Goal: Task Accomplishment & Management: Manage account settings

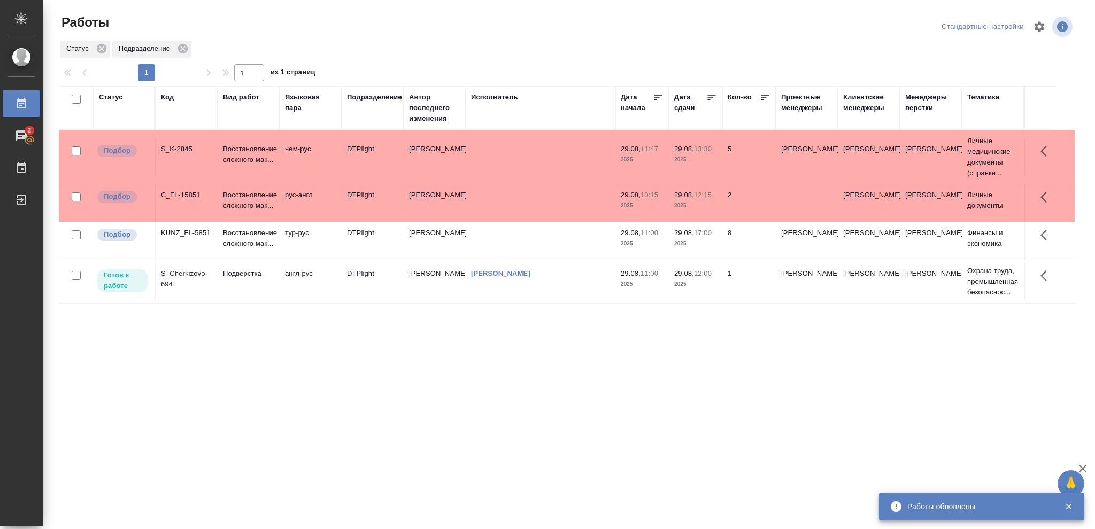
click at [694, 284] on p "2025" at bounding box center [695, 284] width 43 height 11
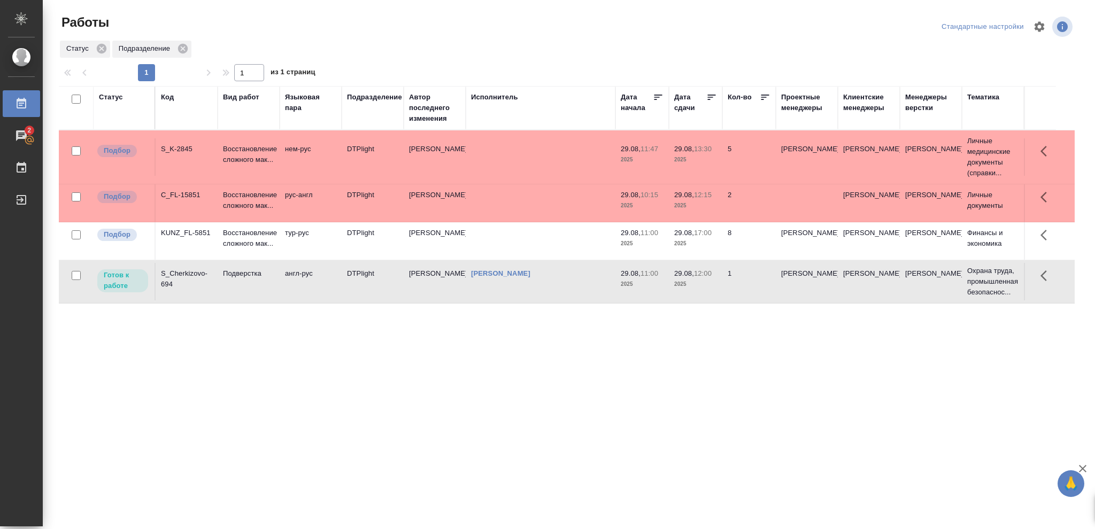
click at [694, 284] on p "2025" at bounding box center [695, 284] width 43 height 11
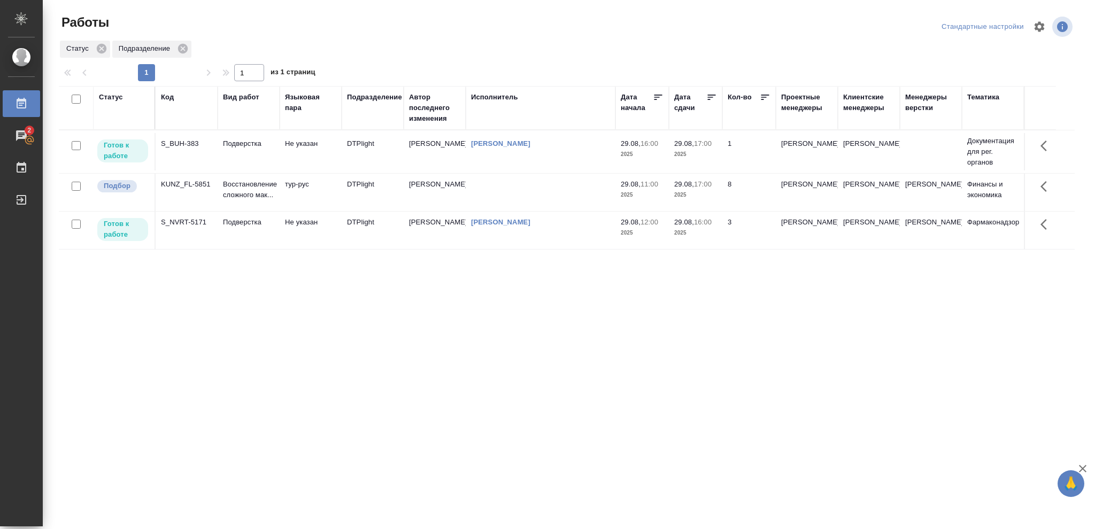
click at [697, 154] on p "2025" at bounding box center [695, 154] width 43 height 11
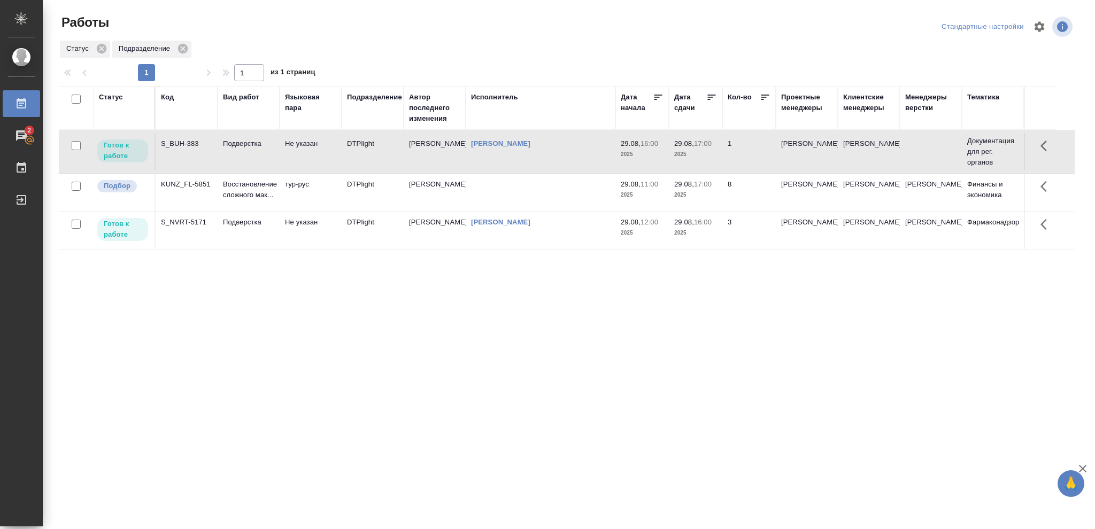
click at [697, 154] on p "2025" at bounding box center [695, 154] width 43 height 11
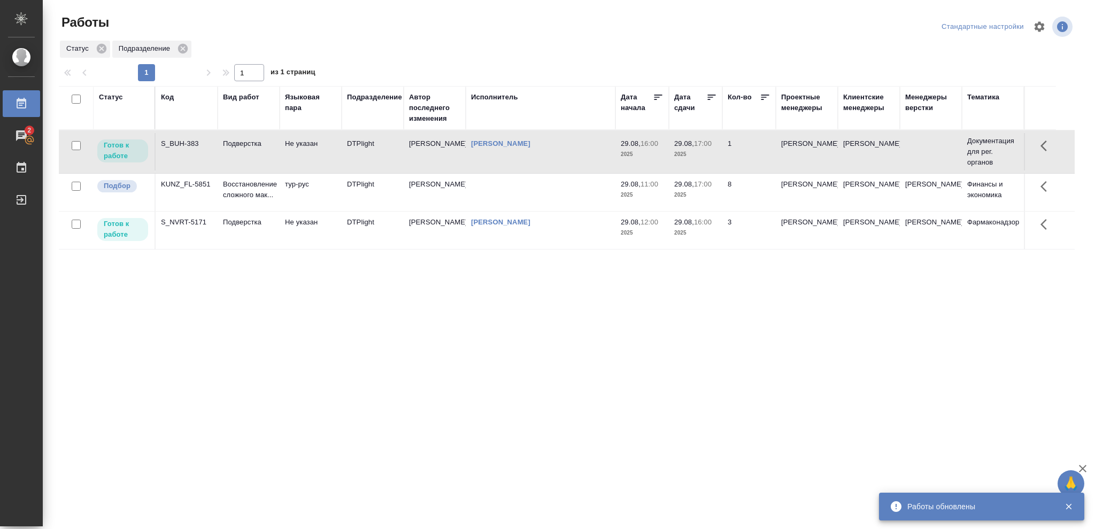
click at [669, 171] on td "29.08, 16:00 2025" at bounding box center [695, 151] width 53 height 37
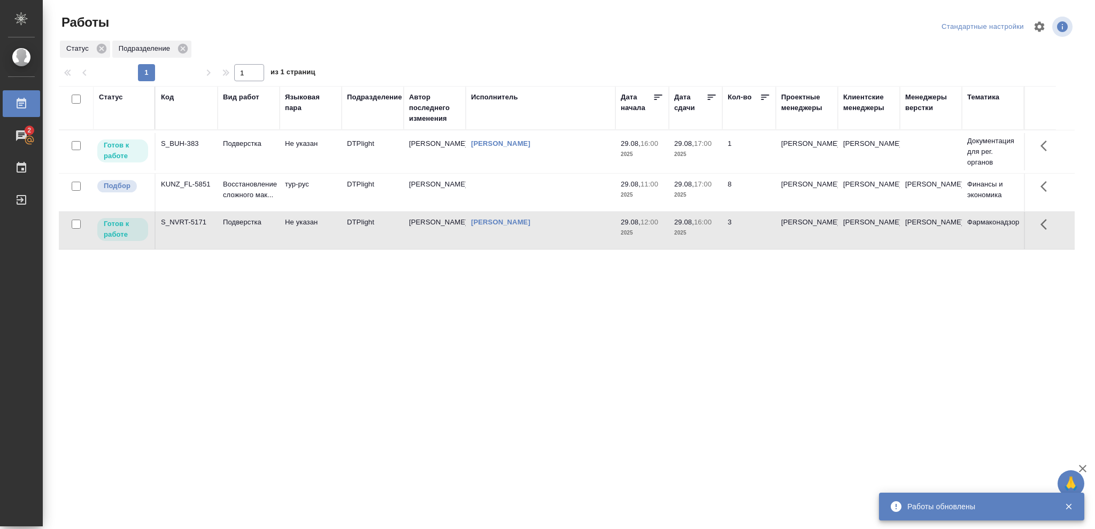
click at [669, 171] on td "29.08, 16:00 2025" at bounding box center [695, 151] width 53 height 37
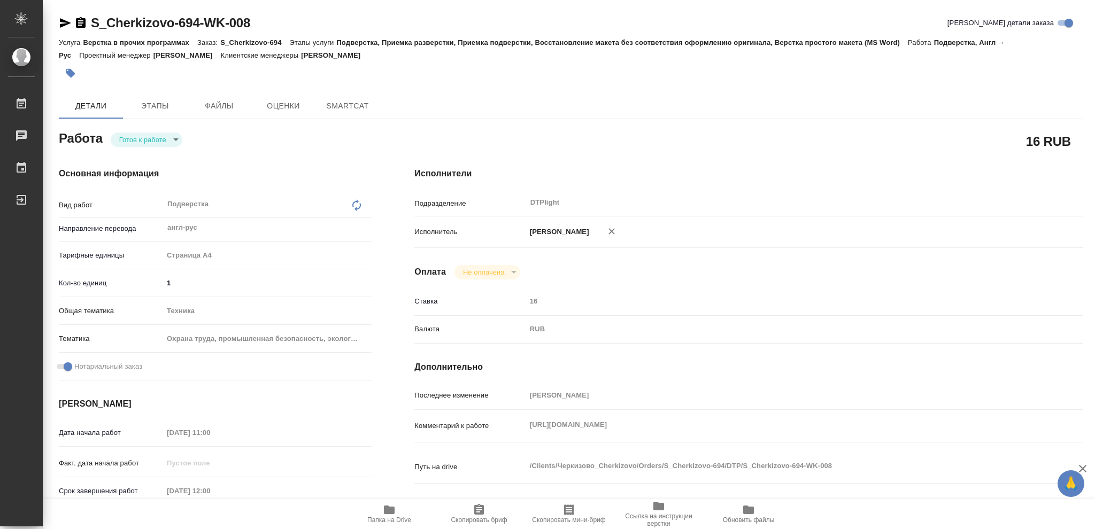
type textarea "x"
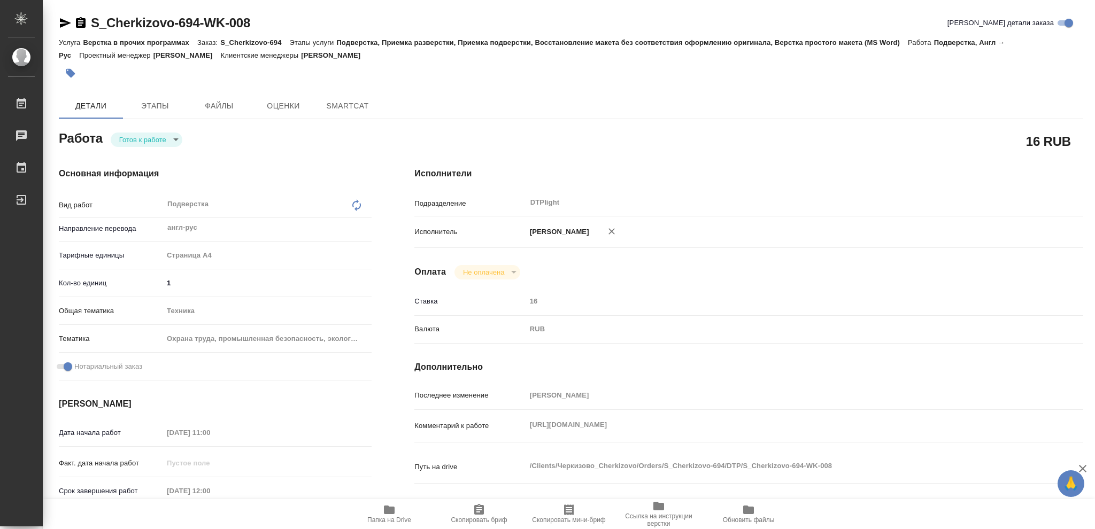
type textarea "x"
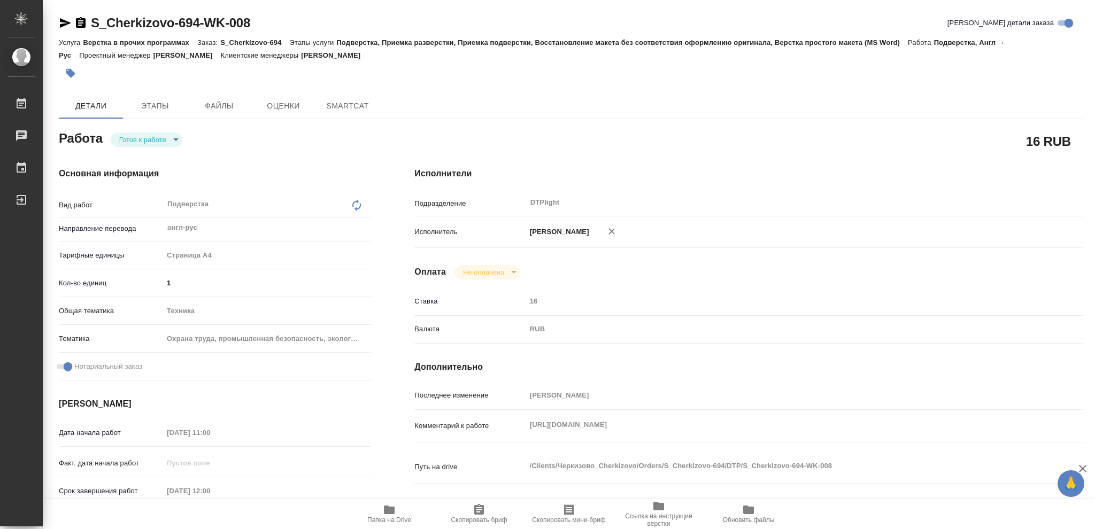
type textarea "x"
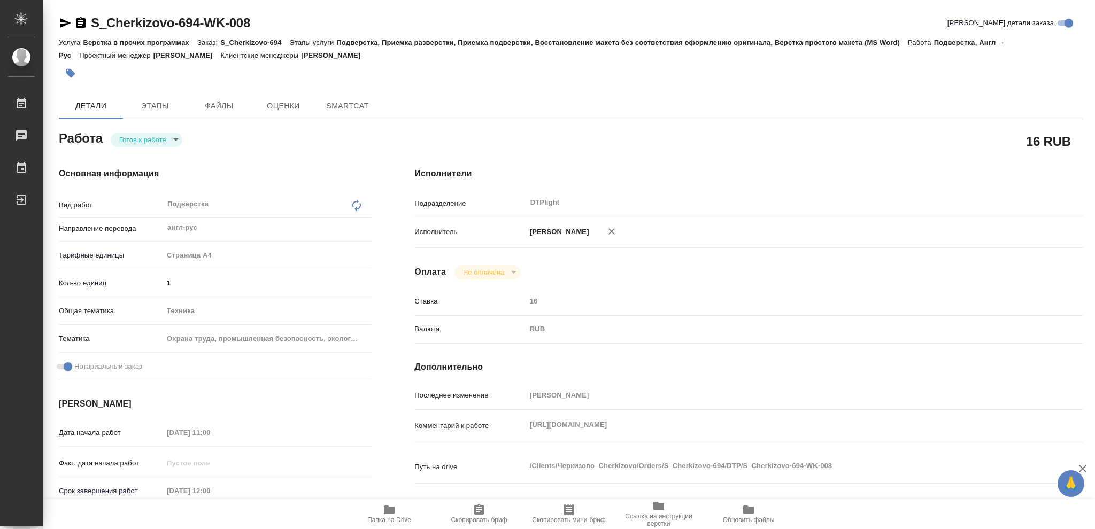
type textarea "x"
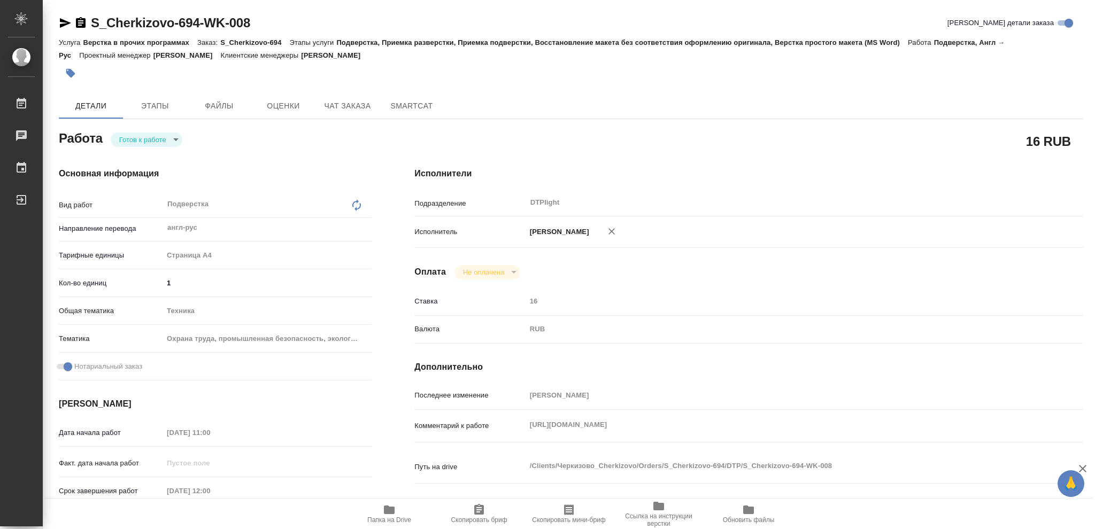
type textarea "x"
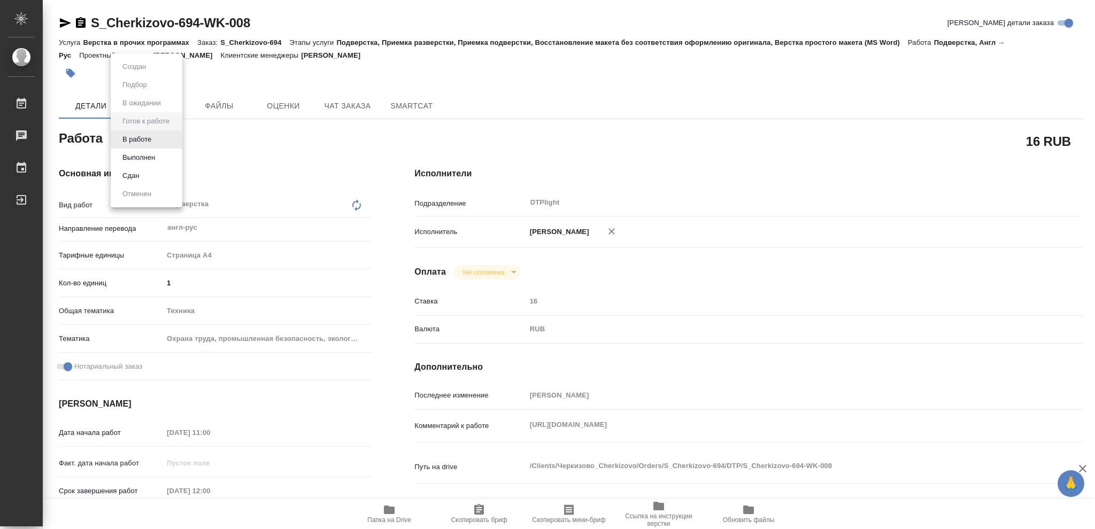
click at [176, 138] on body "🙏 .cls-1 fill:#fff; AWATERA Vasileva Olga Работы Чаты График Выйти S_Cherkizovo…" at bounding box center [547, 264] width 1095 height 529
type textarea "x"
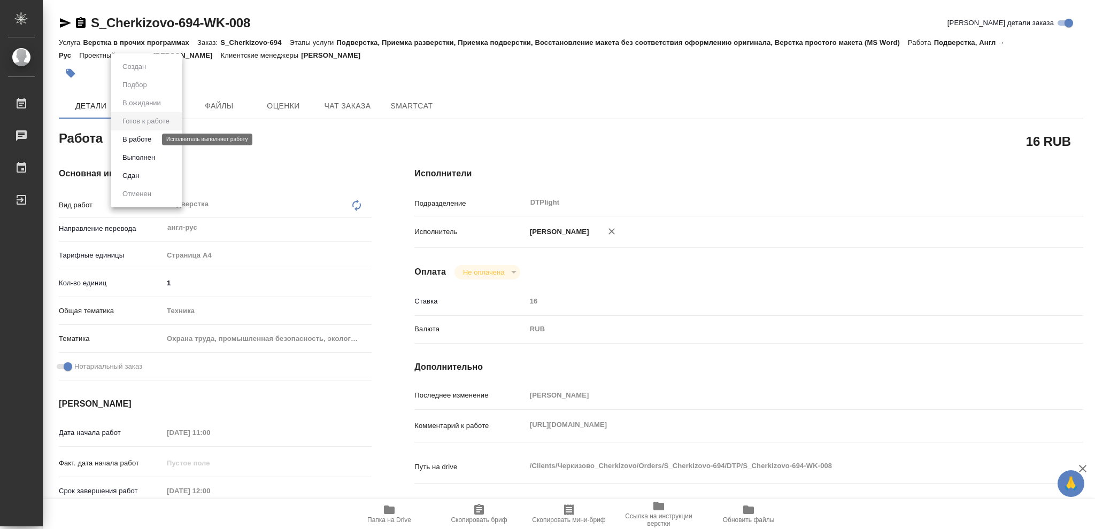
type textarea "x"
click at [143, 141] on button "В работе" at bounding box center [136, 140] width 35 height 12
type textarea "x"
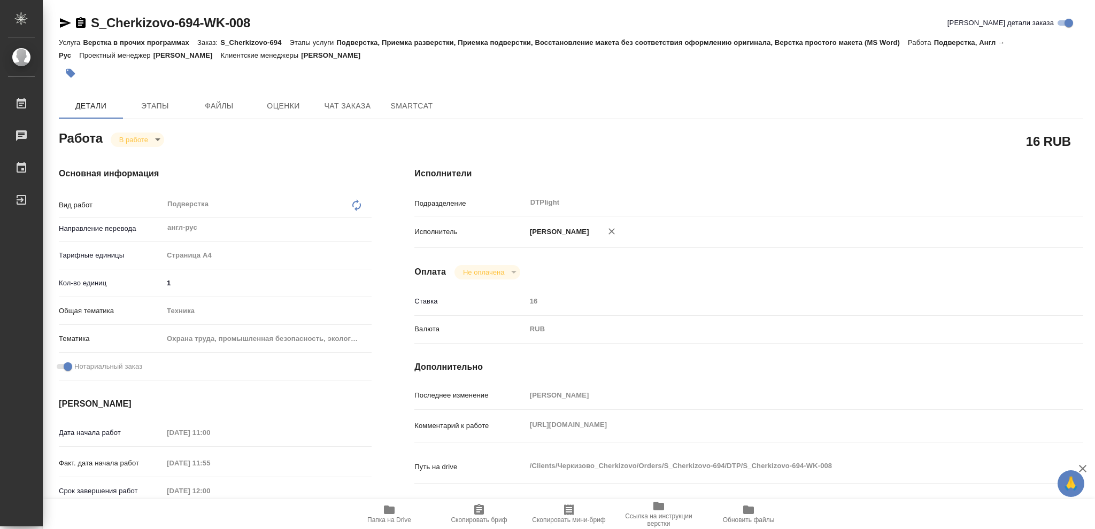
type textarea "x"
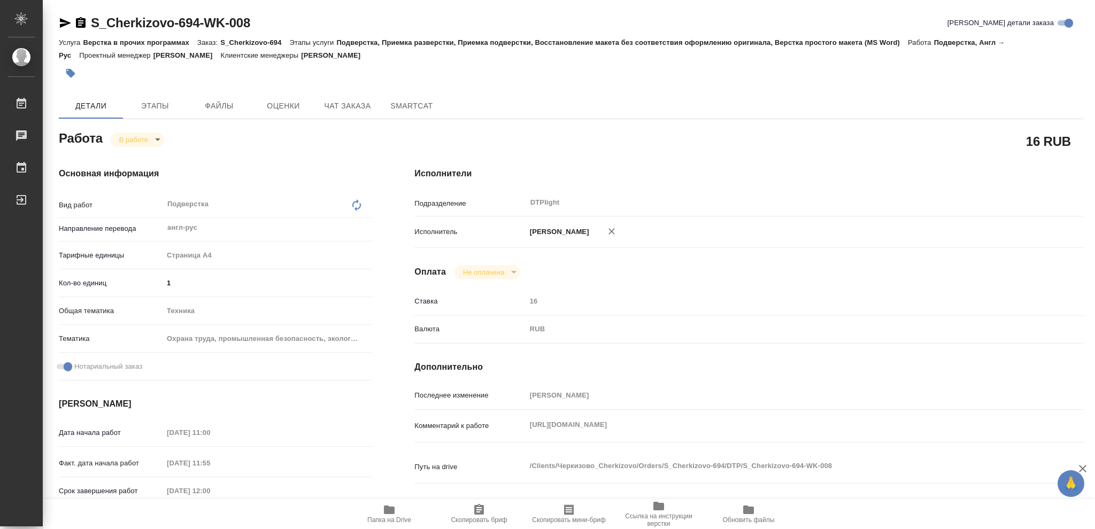
type textarea "x"
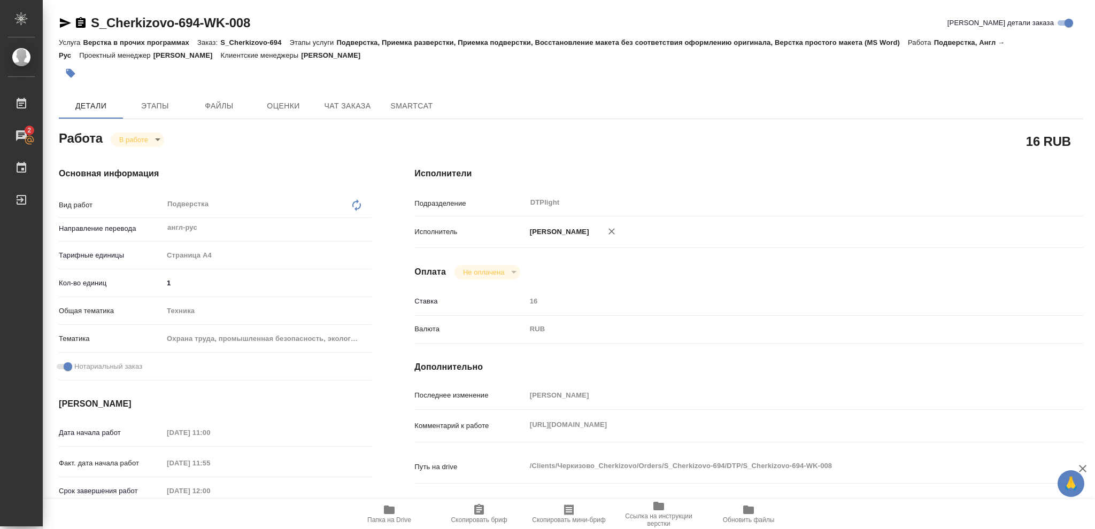
type textarea "x"
click at [390, 513] on icon "button" at bounding box center [389, 510] width 11 height 9
click at [392, 511] on icon "button" at bounding box center [389, 510] width 11 height 9
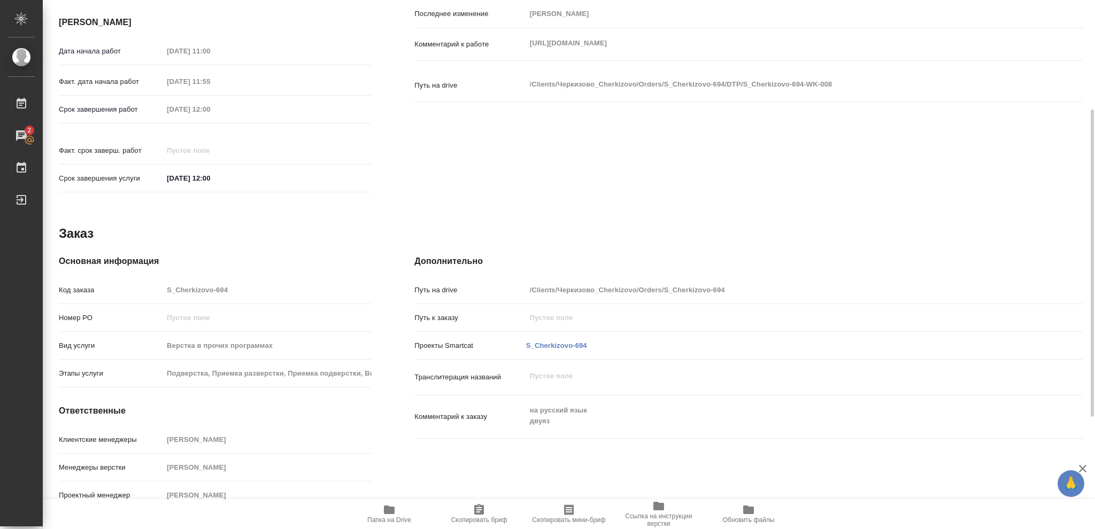
scroll to position [97, 0]
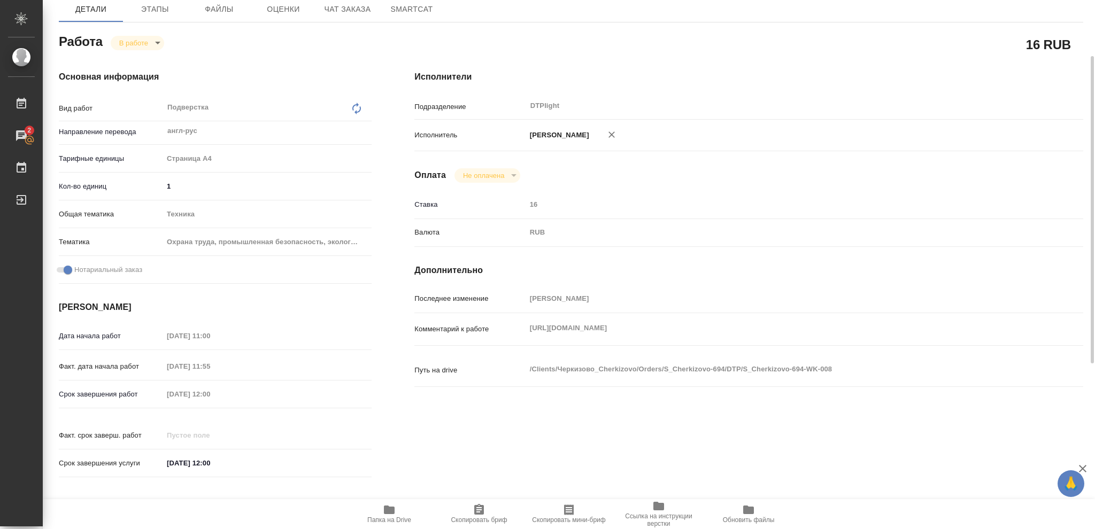
click at [158, 42] on body "🙏 .cls-1 fill:#fff; AWATERA Vasileva Olga Работы 2 Чаты График Выйти S_Cherkizo…" at bounding box center [547, 264] width 1095 height 529
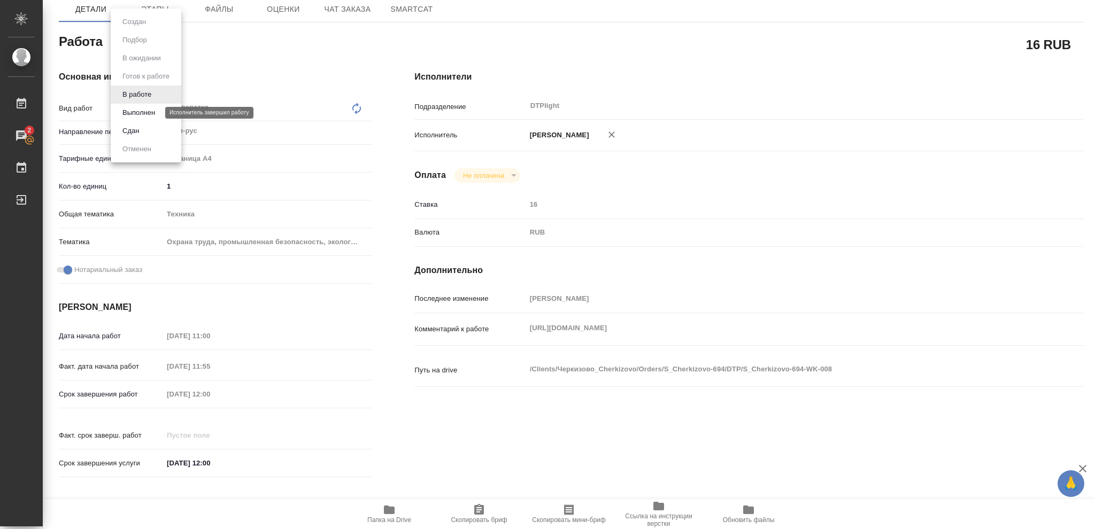
click at [138, 112] on button "Выполнен" at bounding box center [138, 113] width 39 height 12
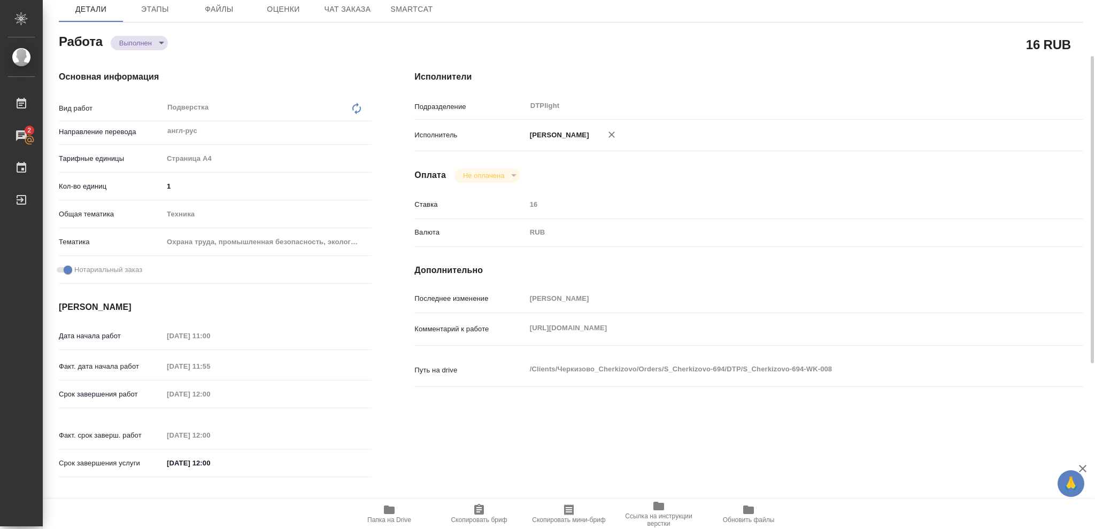
type textarea "x"
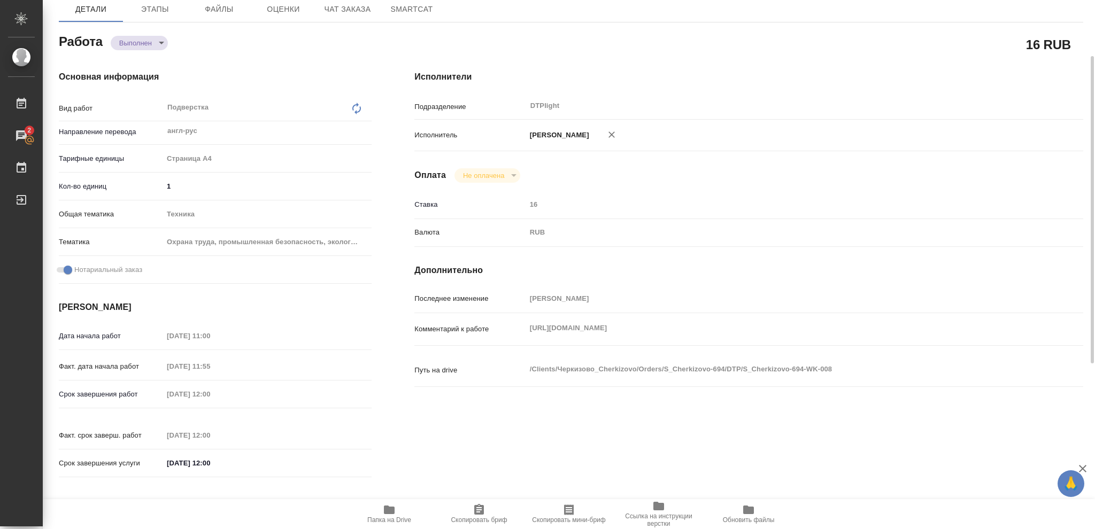
type textarea "x"
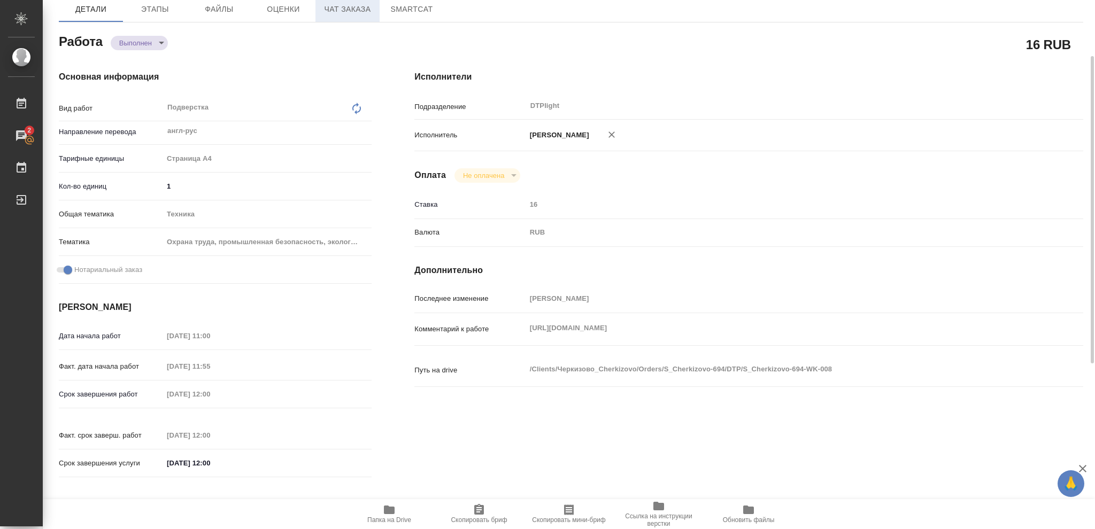
type textarea "x"
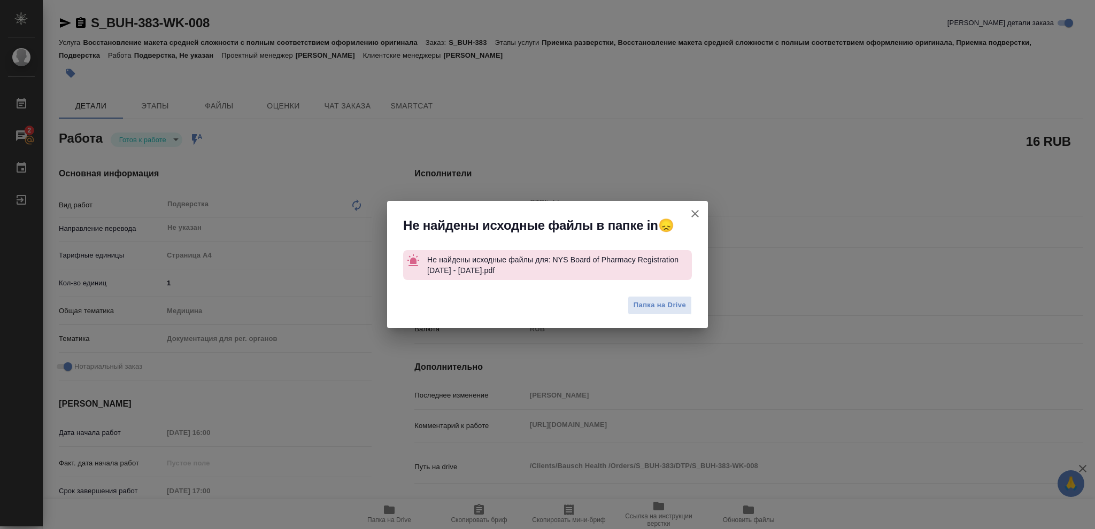
type textarea "x"
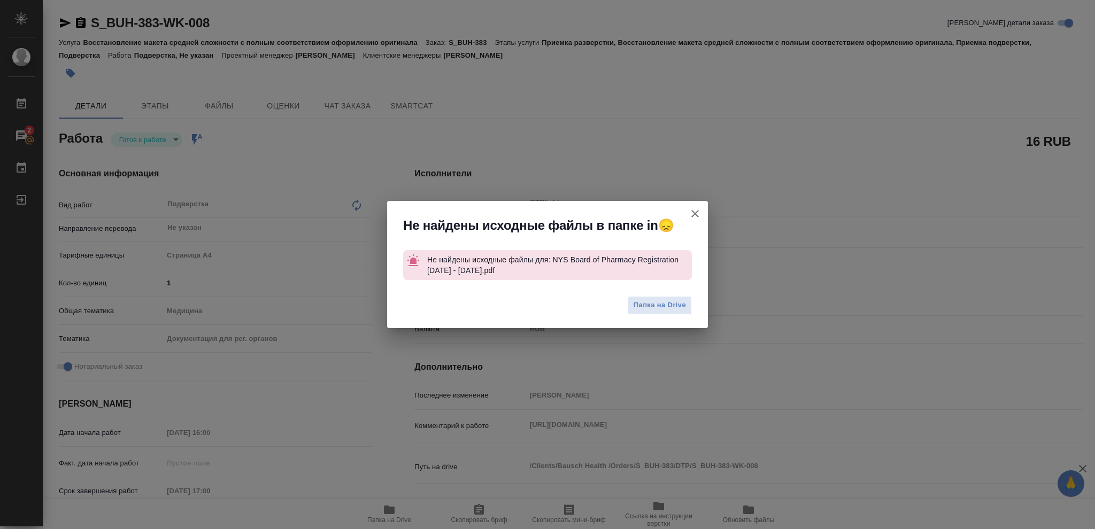
type textarea "x"
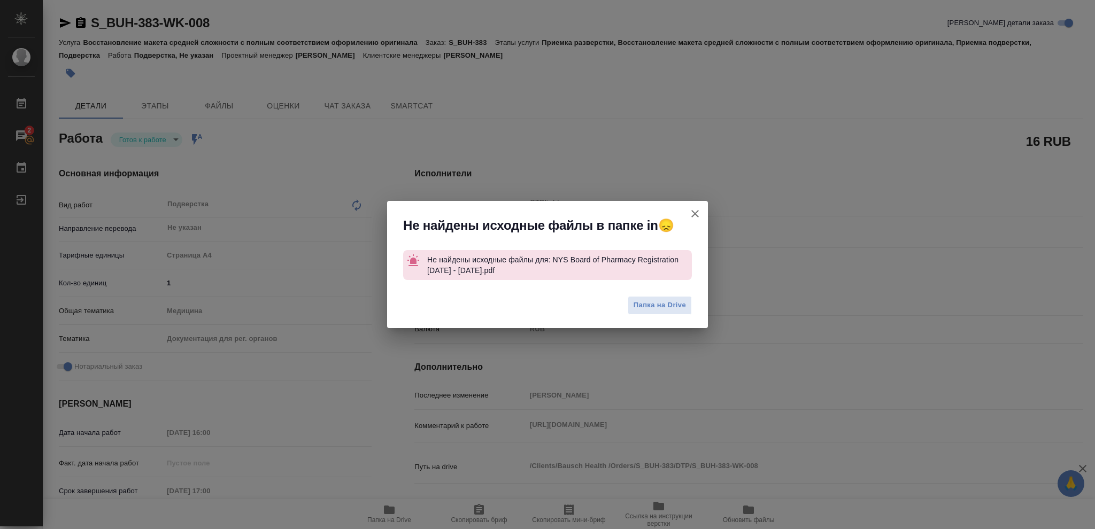
type textarea "x"
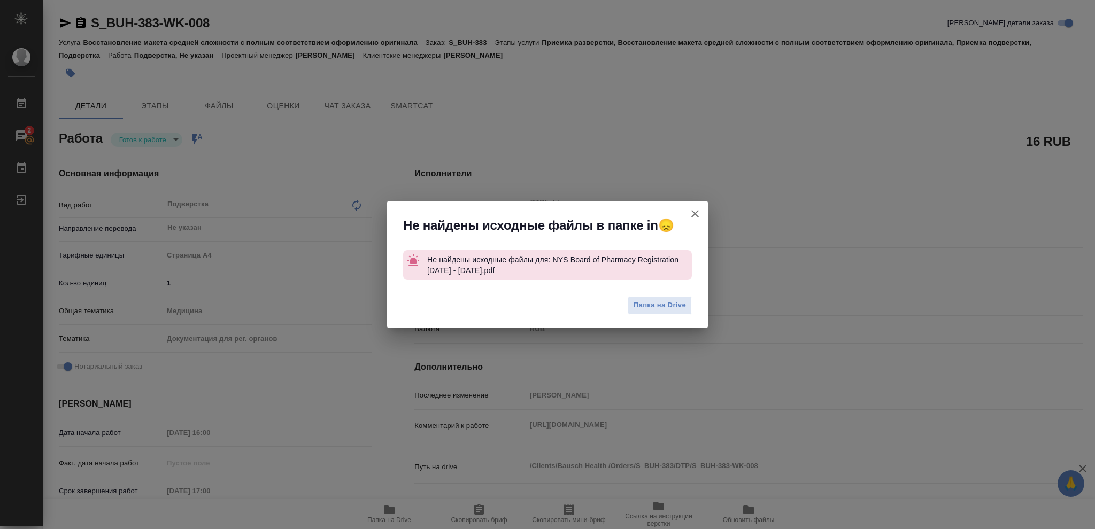
click at [693, 212] on icon "button" at bounding box center [694, 213] width 7 height 7
type textarea "x"
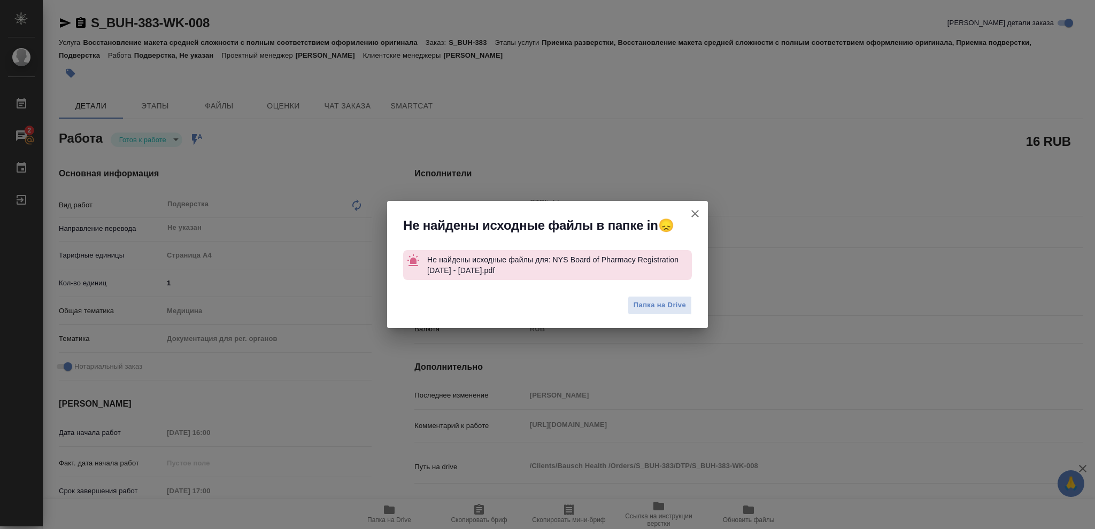
type textarea "x"
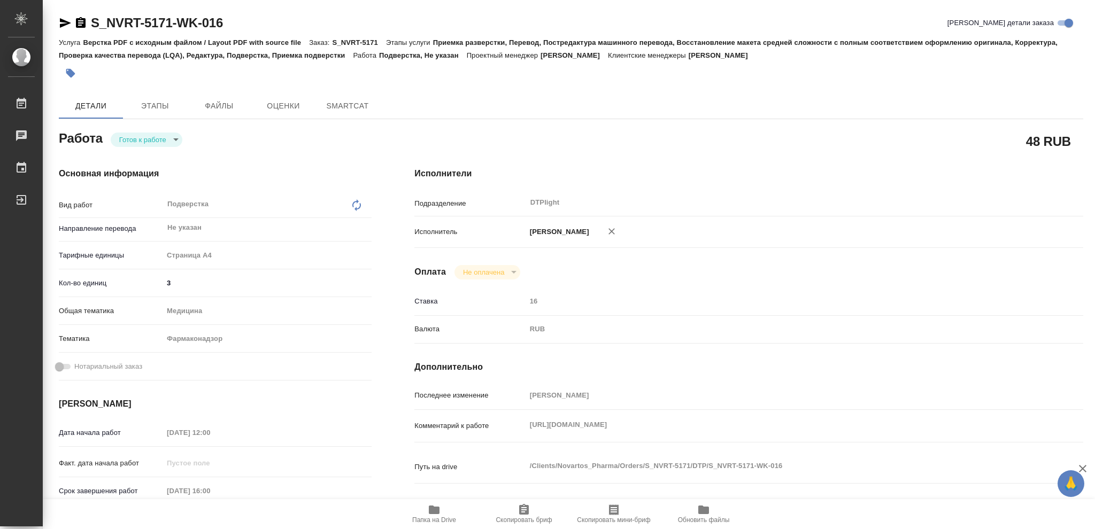
type textarea "x"
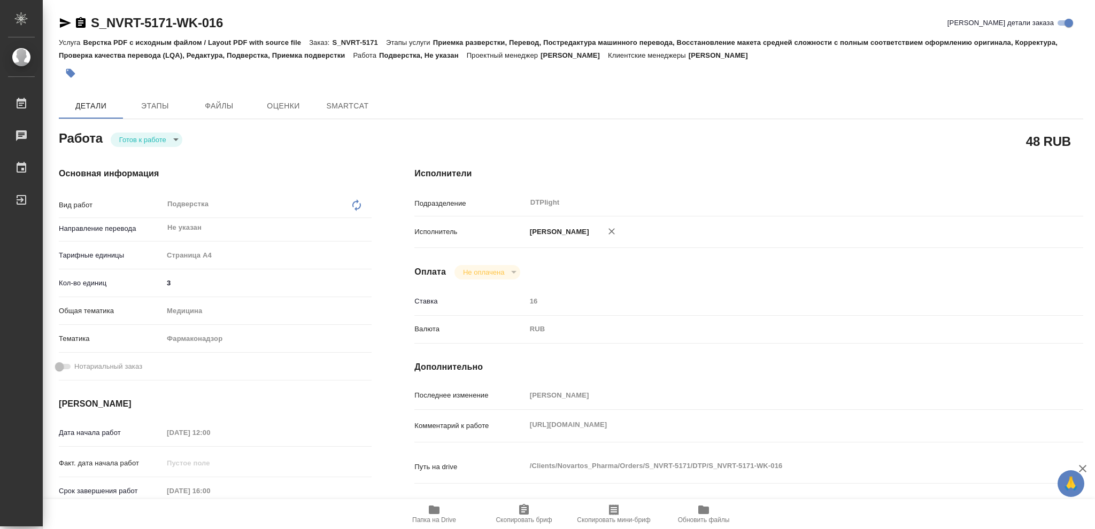
type textarea "x"
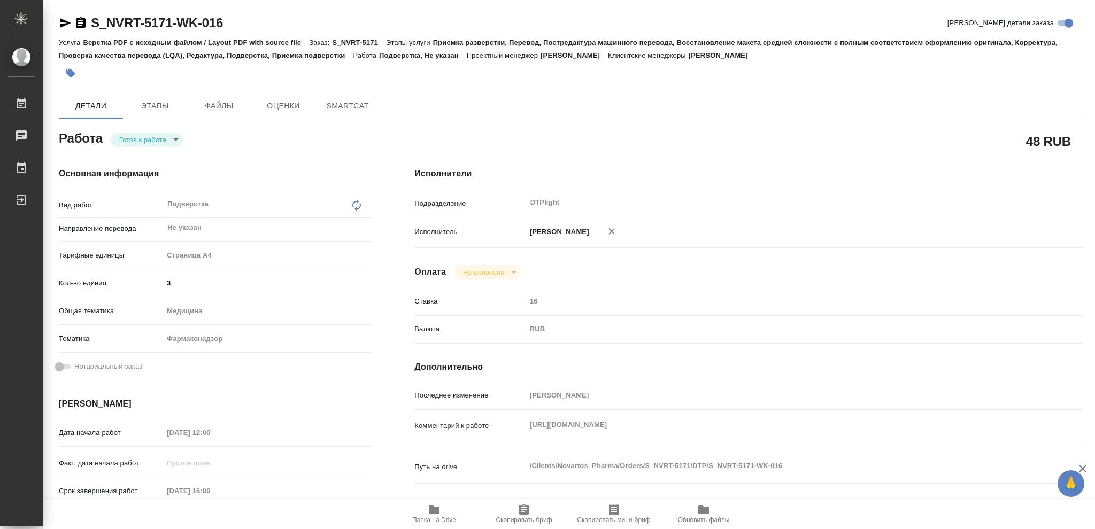
type textarea "x"
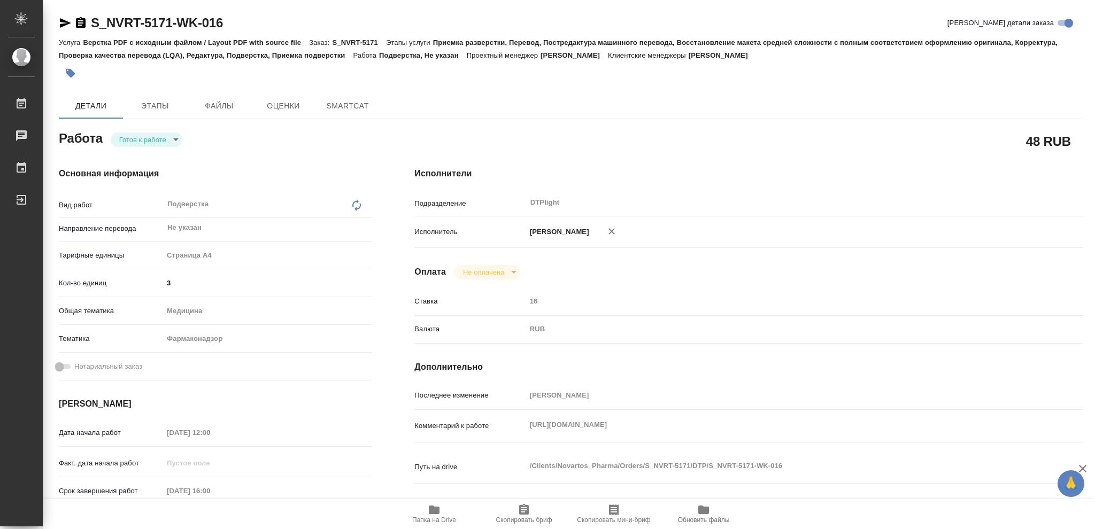
type textarea "x"
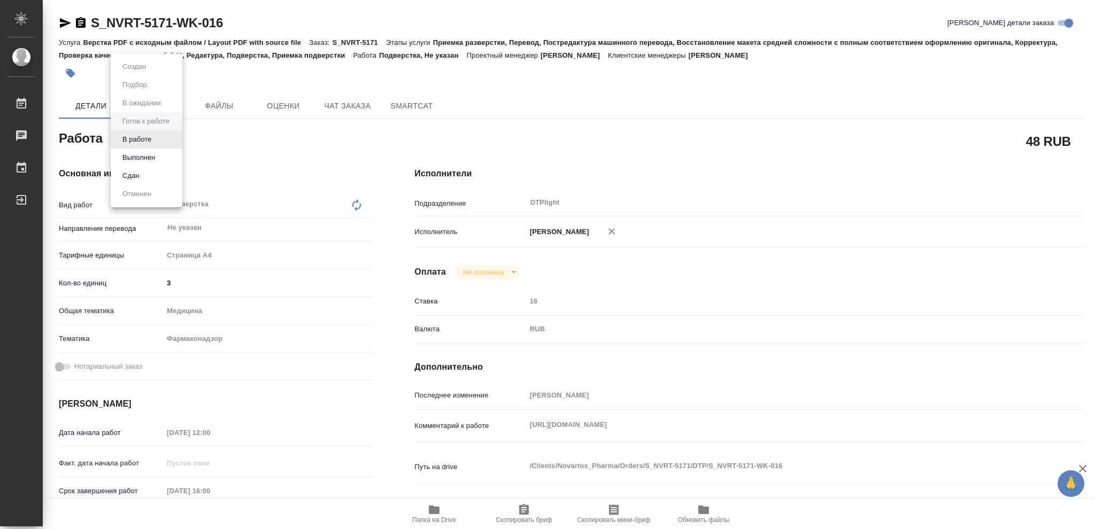
click at [176, 136] on body "🙏 .cls-1 fill:#fff; AWATERA [PERSON_NAME] Чаты График Выйти S_NVRT-5171-WK-016 …" at bounding box center [547, 264] width 1095 height 529
type textarea "x"
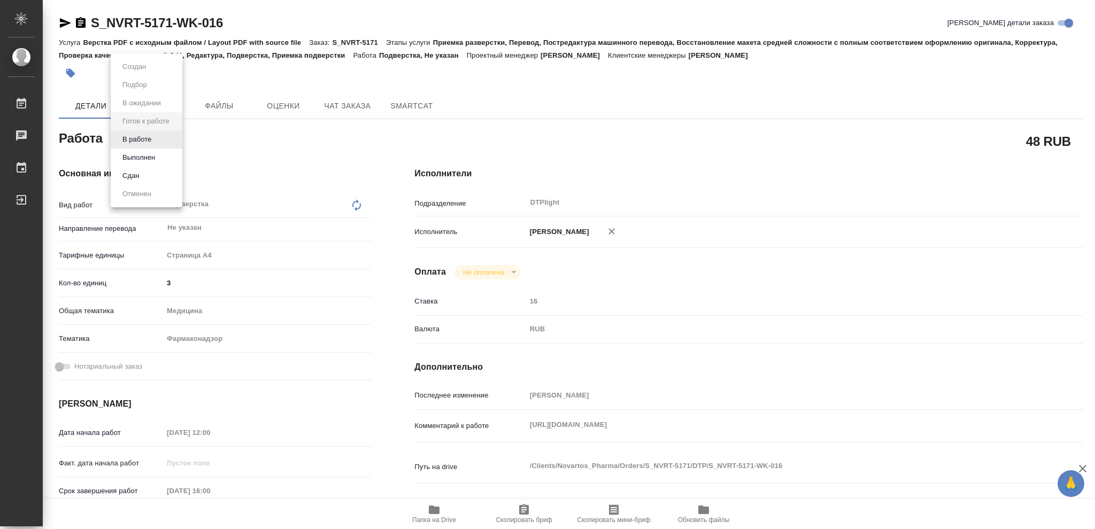
type textarea "x"
click at [152, 142] on button "В работе" at bounding box center [136, 140] width 35 height 12
type textarea "x"
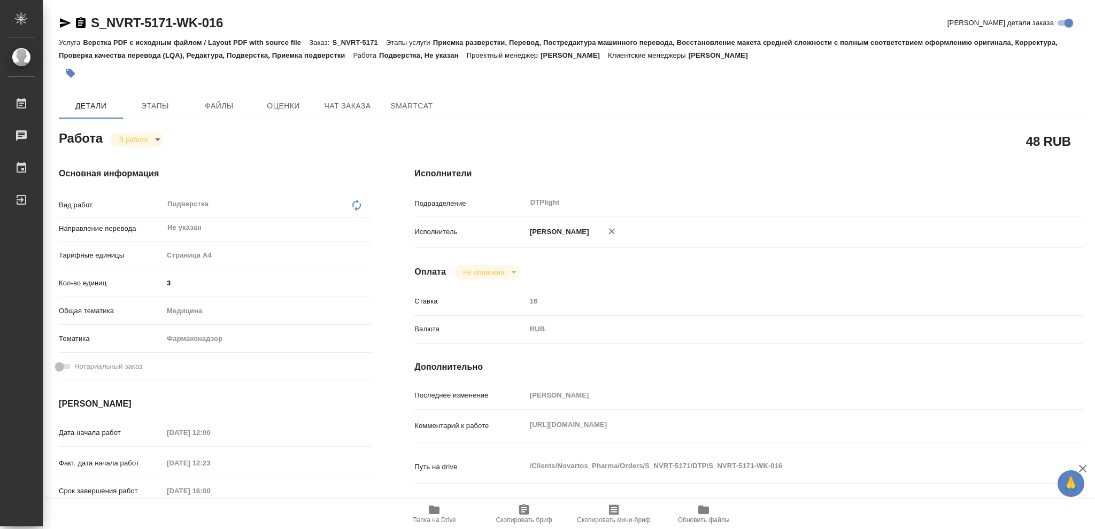
type textarea "x"
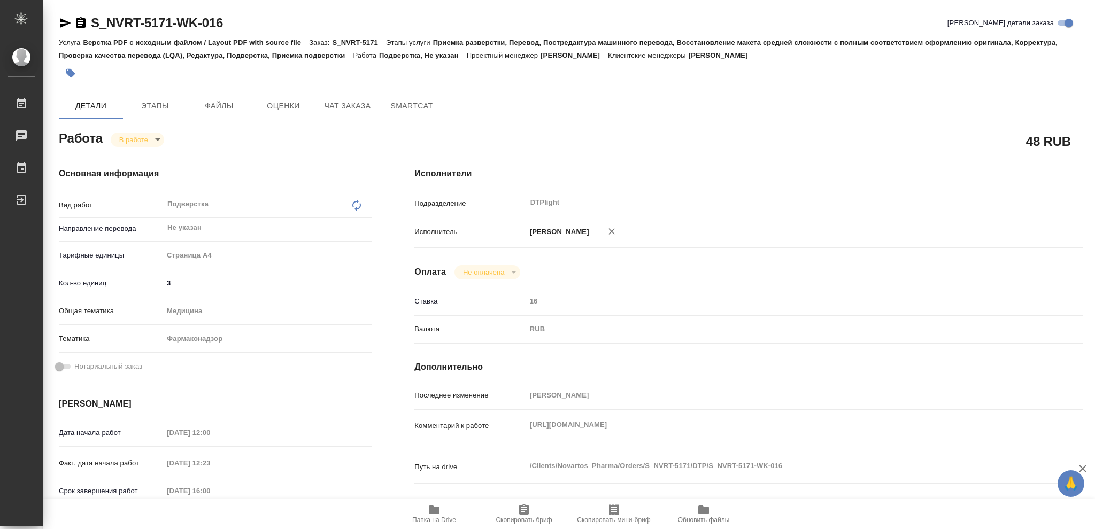
type textarea "x"
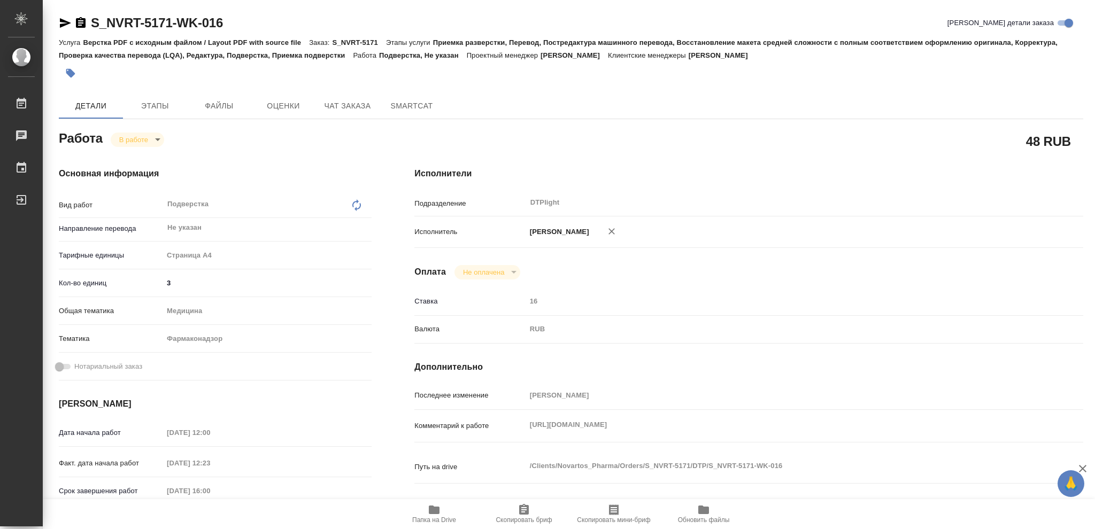
type textarea "x"
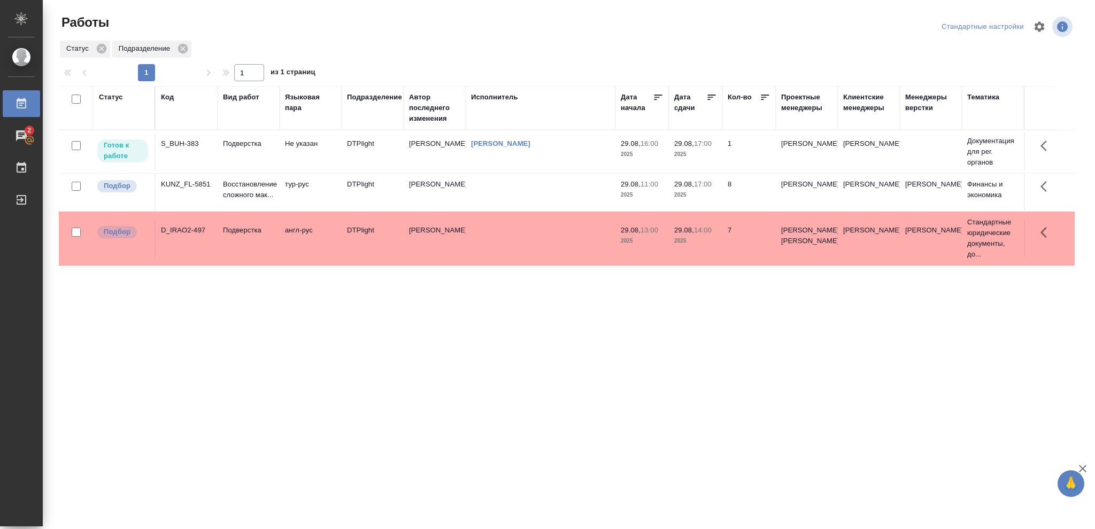
click at [713, 171] on td "29.08, 14:00 2025" at bounding box center [695, 151] width 53 height 37
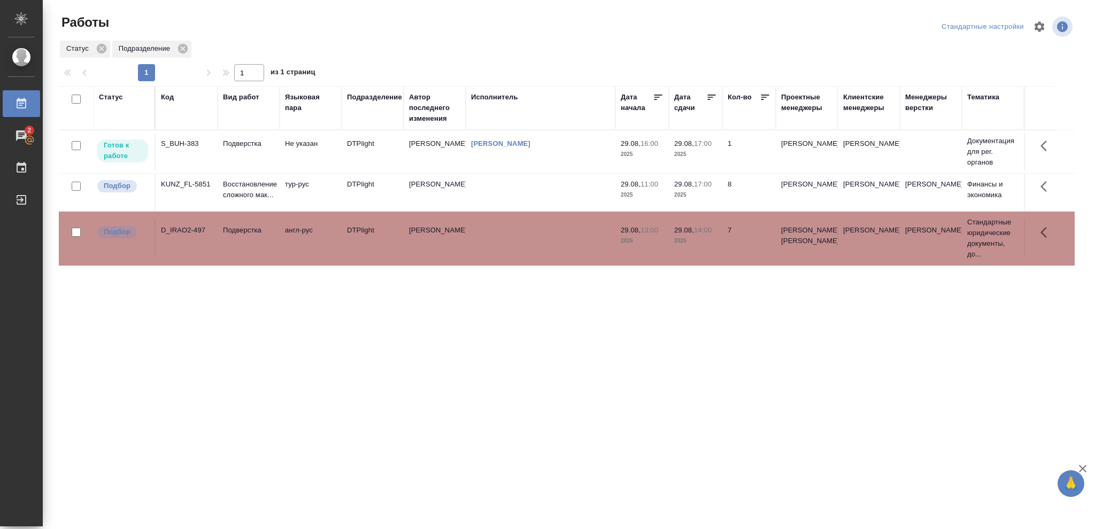
click at [713, 171] on td "29.08, 14:00 2025" at bounding box center [695, 151] width 53 height 37
click at [703, 239] on p "2025" at bounding box center [695, 241] width 43 height 11
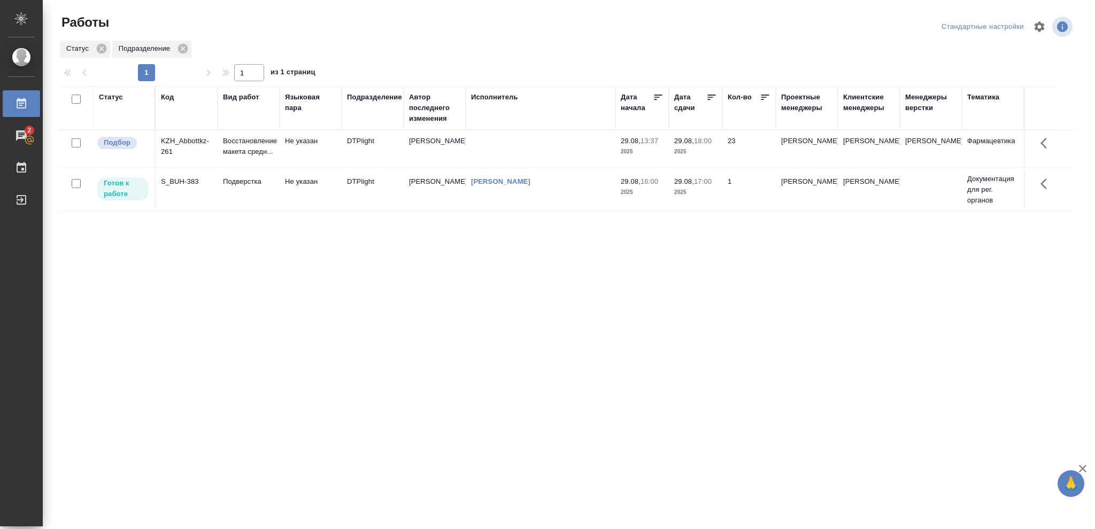
click at [702, 146] on p "2025" at bounding box center [695, 151] width 43 height 11
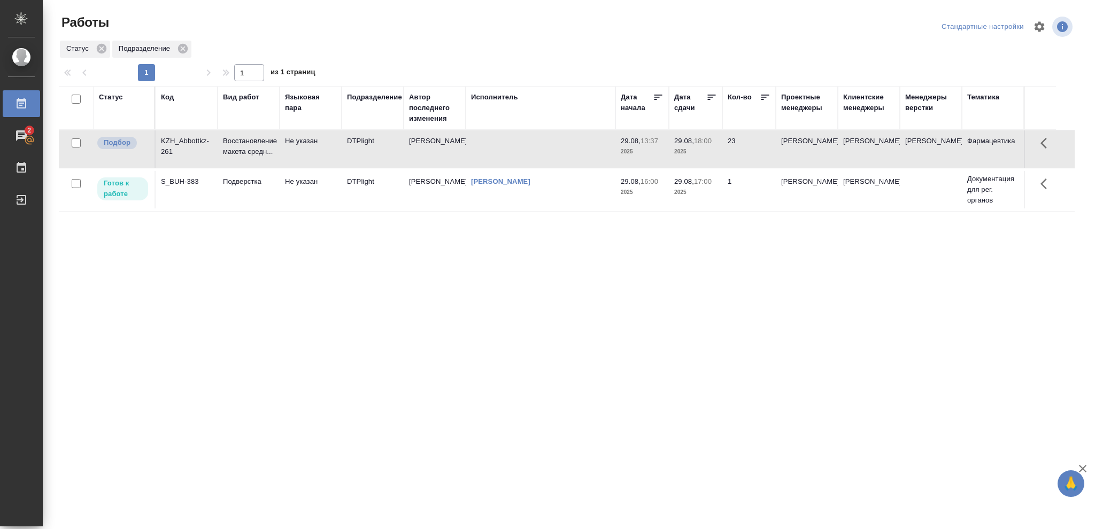
click at [702, 146] on p "2025" at bounding box center [695, 151] width 43 height 11
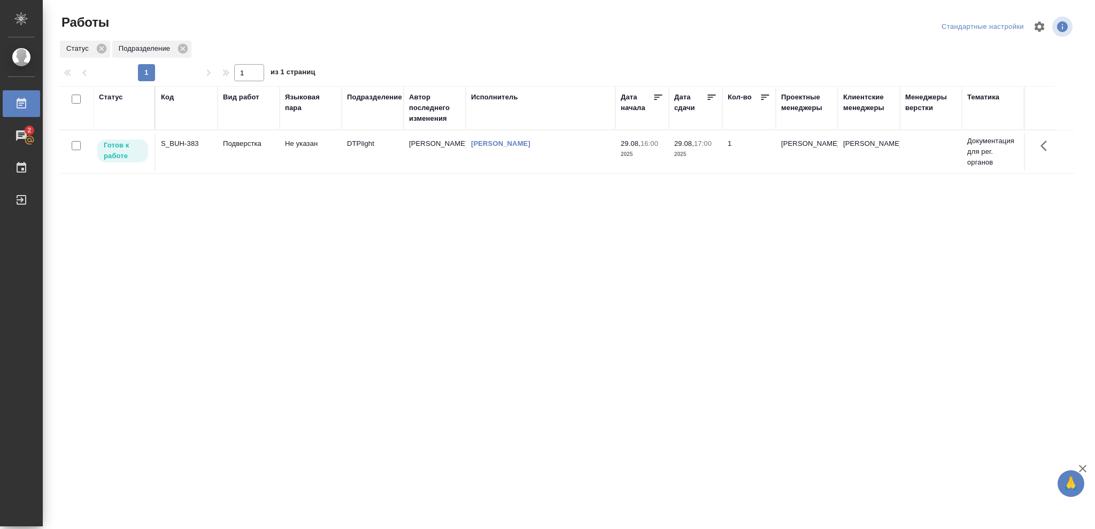
click at [112, 97] on div "Статус" at bounding box center [111, 97] width 24 height 11
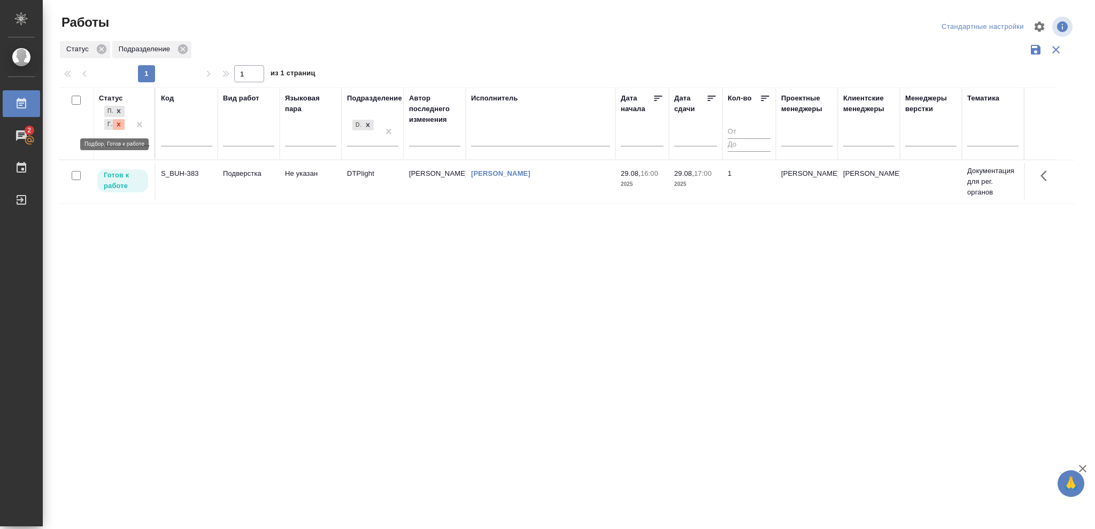
click at [118, 125] on icon at bounding box center [119, 124] width 4 height 4
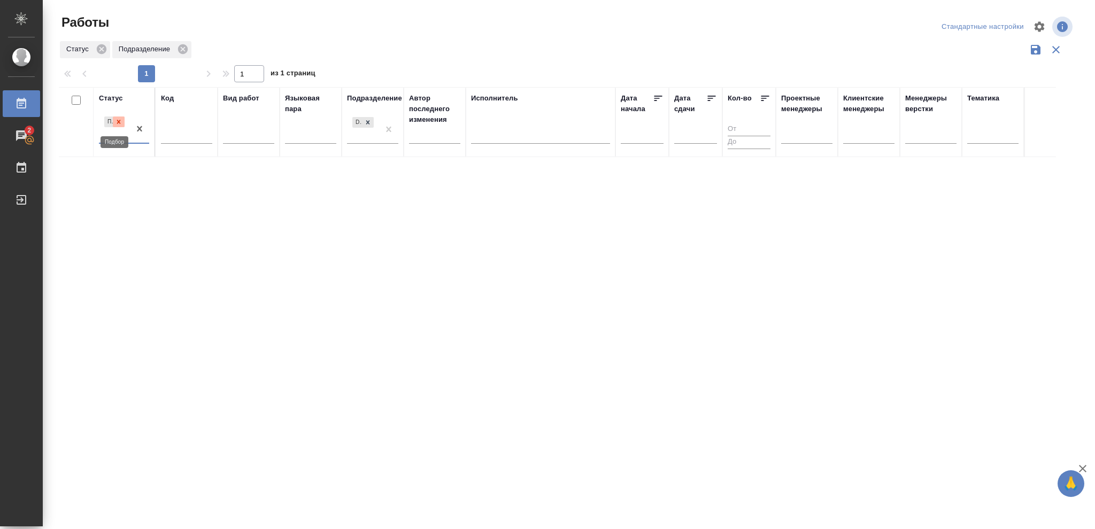
click at [118, 122] on icon at bounding box center [118, 121] width 7 height 7
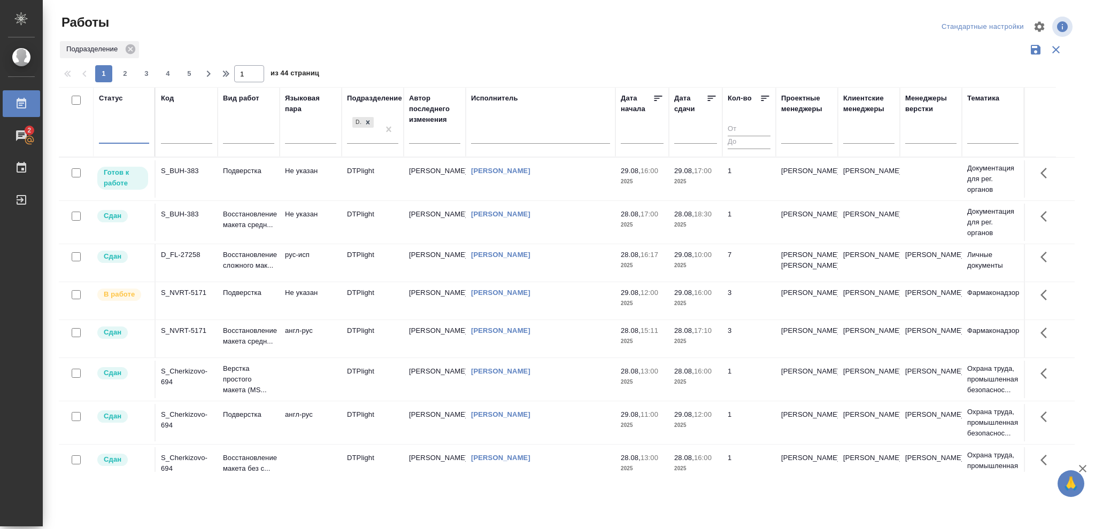
click at [118, 128] on div at bounding box center [124, 134] width 50 height 16
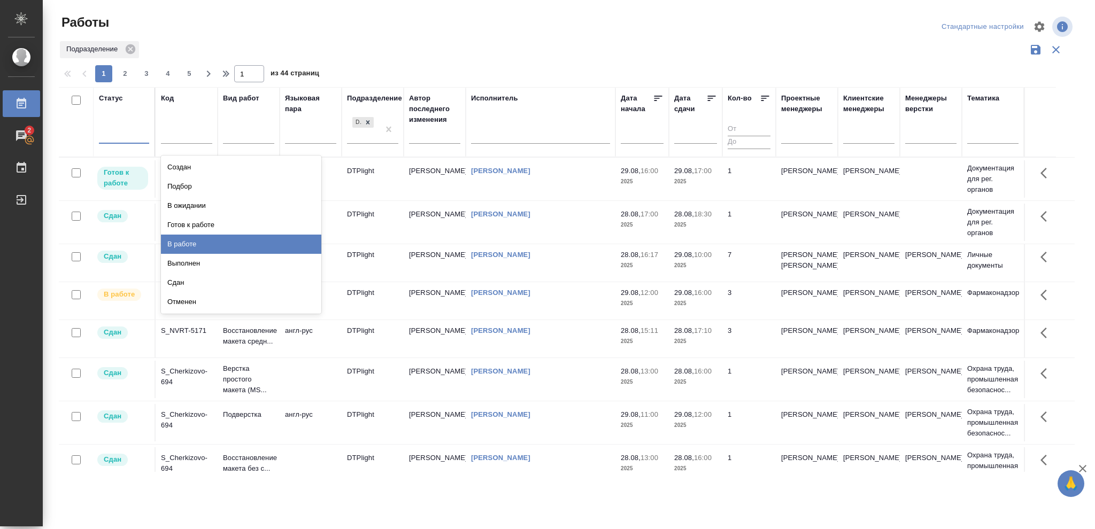
click at [184, 245] on div "В работе" at bounding box center [241, 244] width 160 height 19
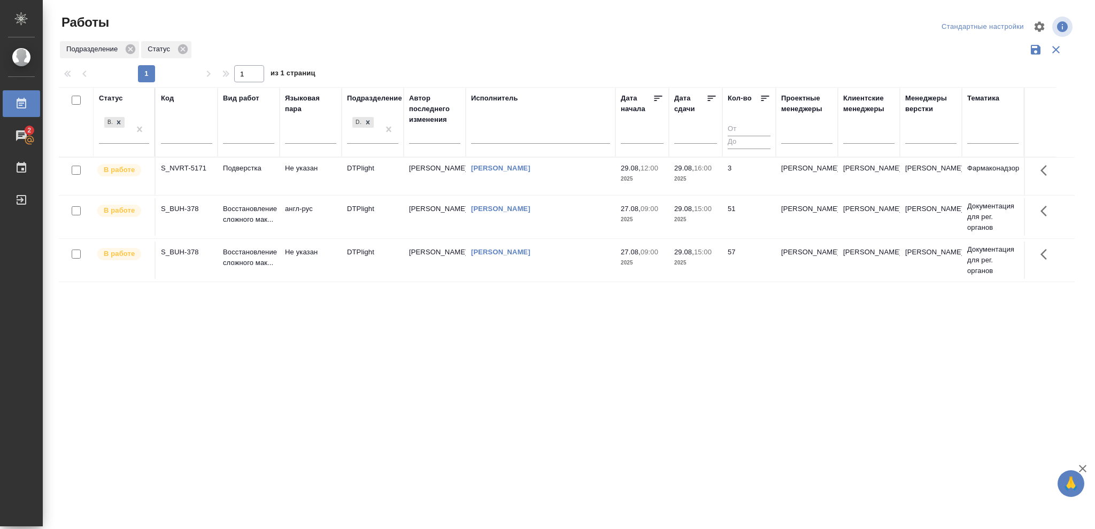
click at [707, 216] on p "2025" at bounding box center [695, 219] width 43 height 11
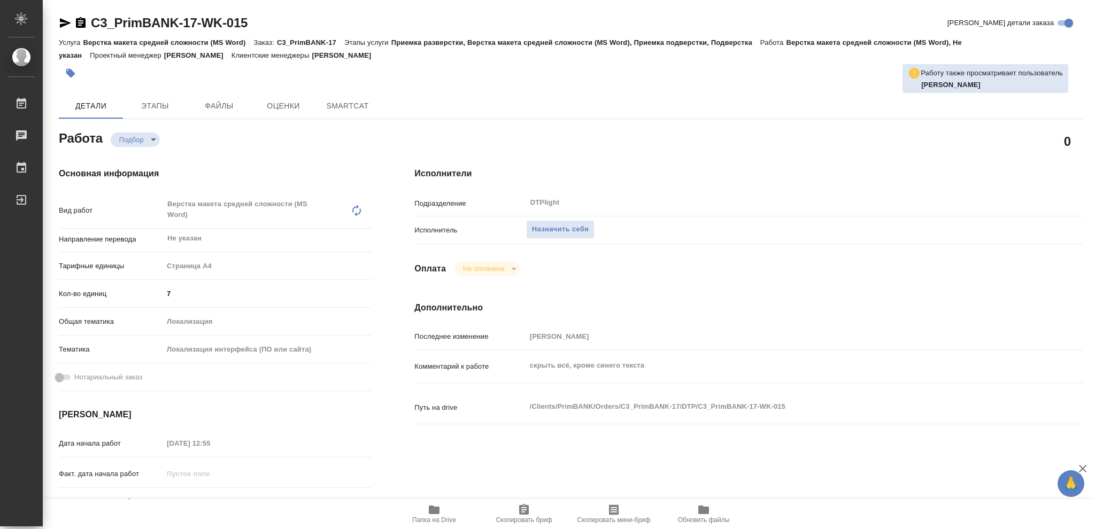
type textarea "x"
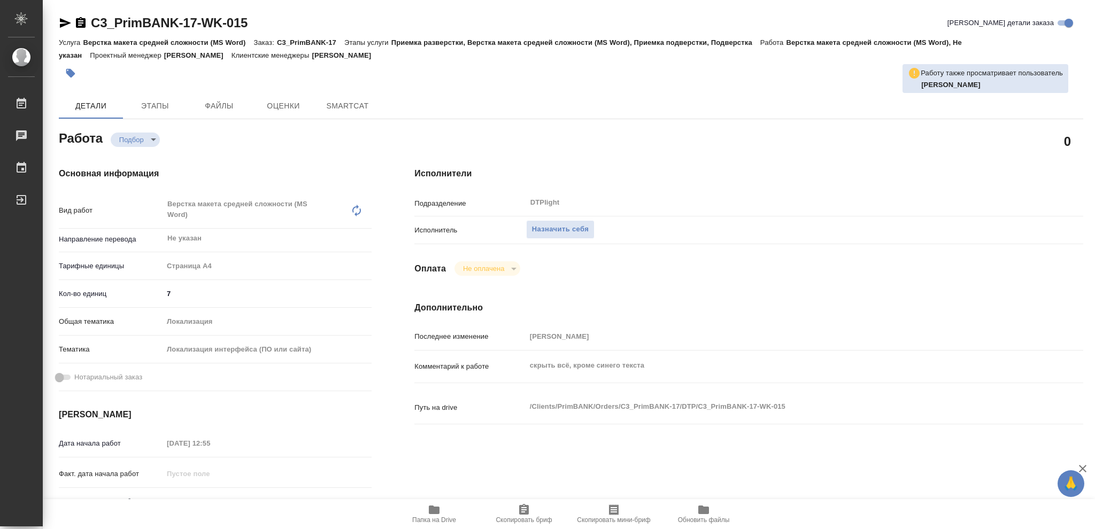
type textarea "x"
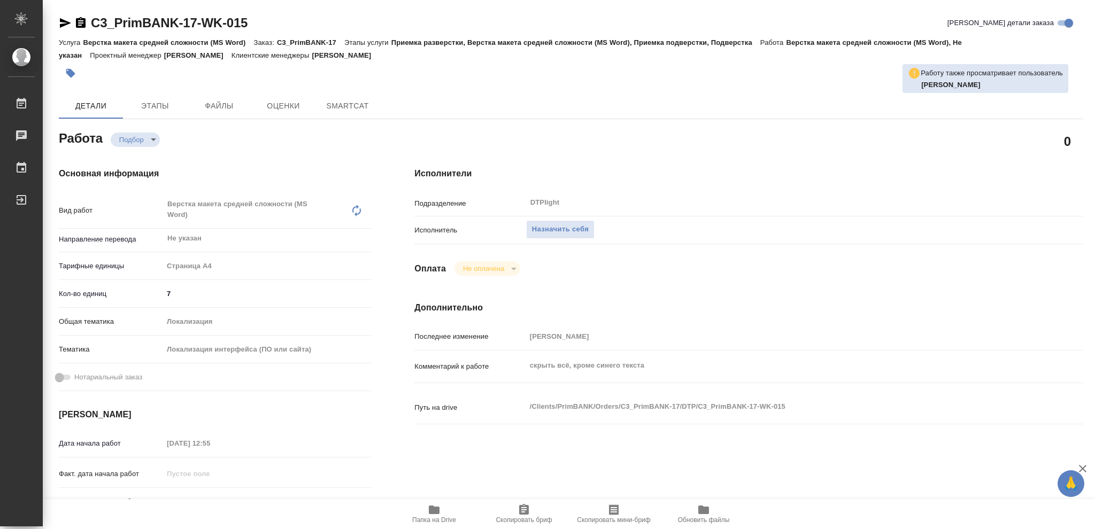
type textarea "x"
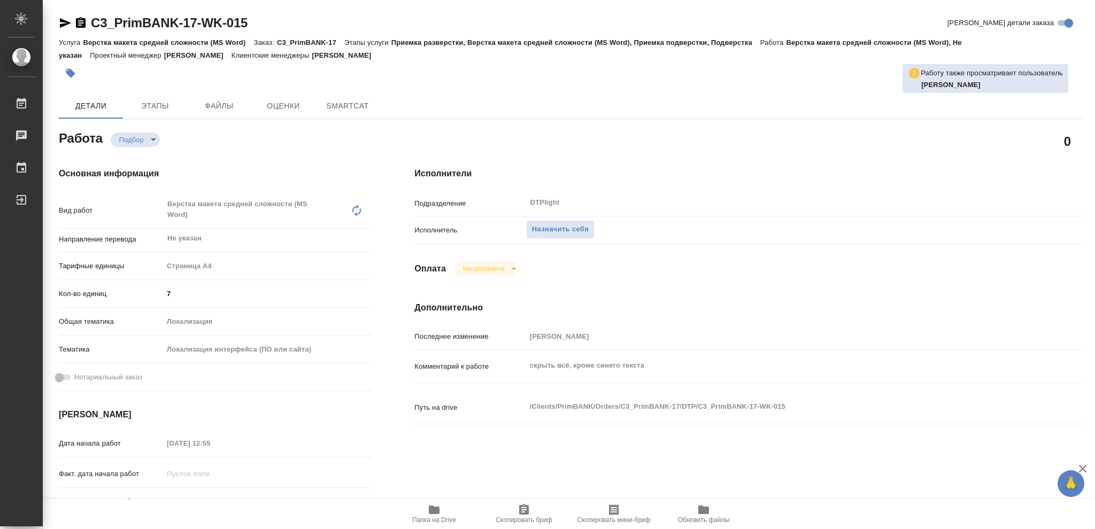
type textarea "x"
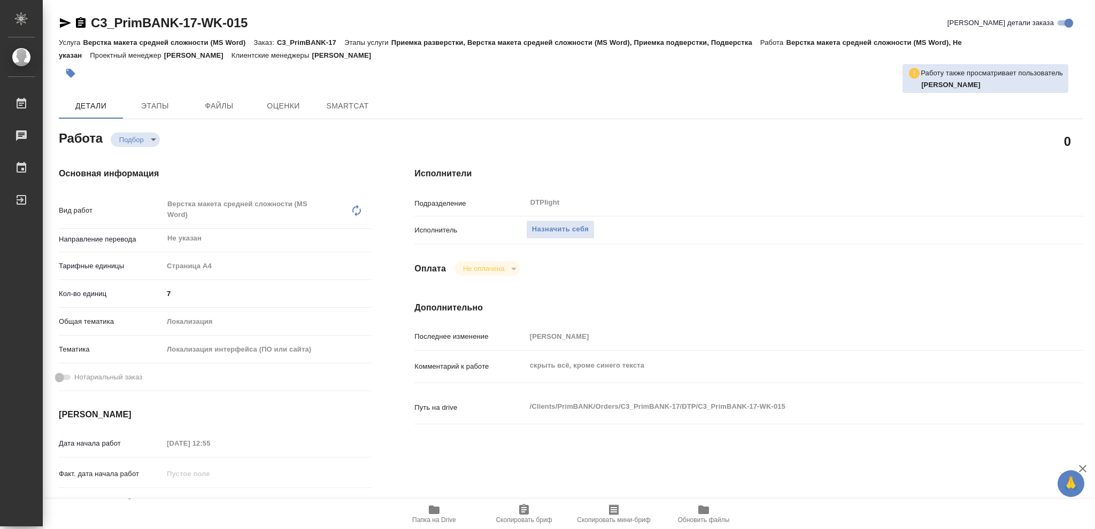
type textarea "x"
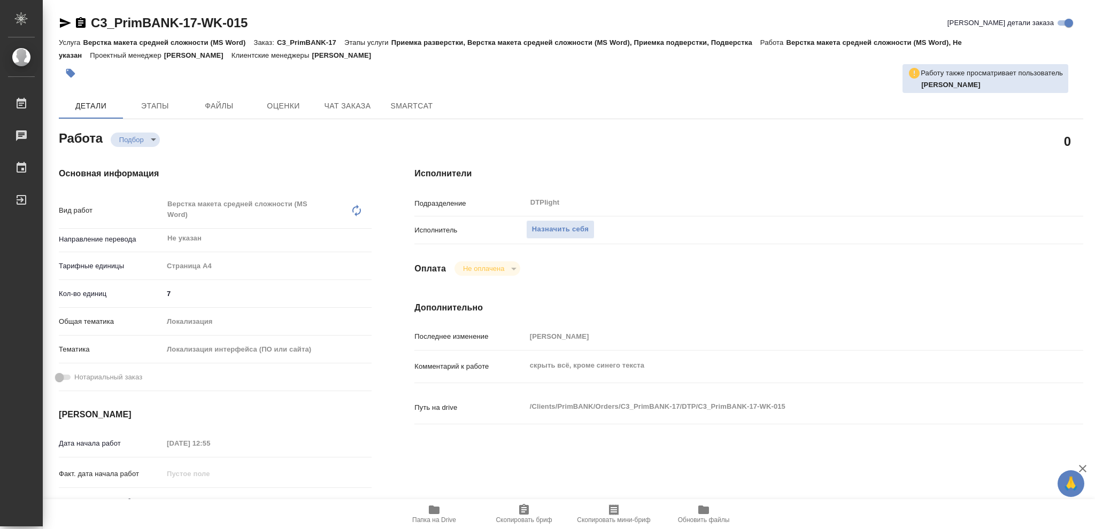
type textarea "x"
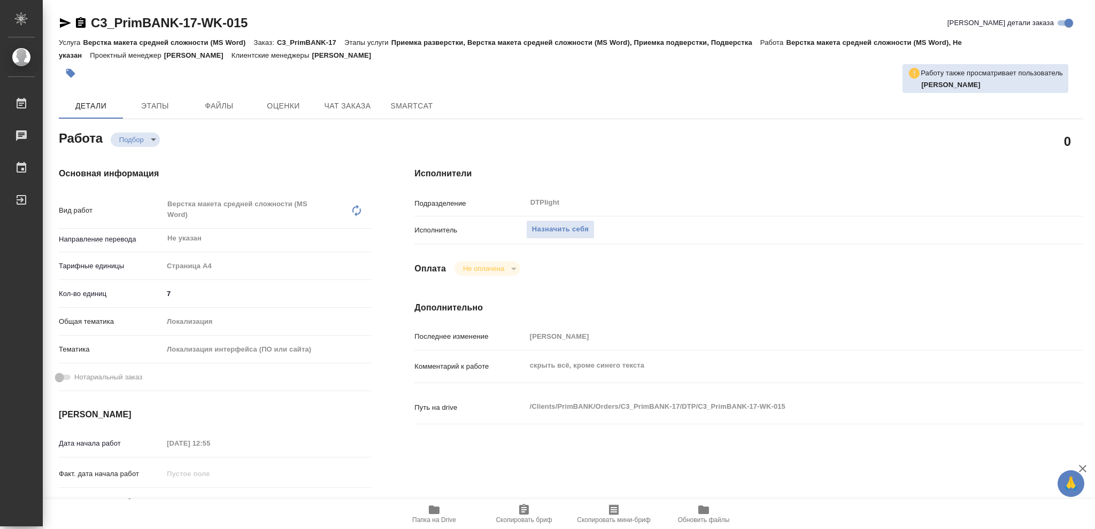
type textarea "x"
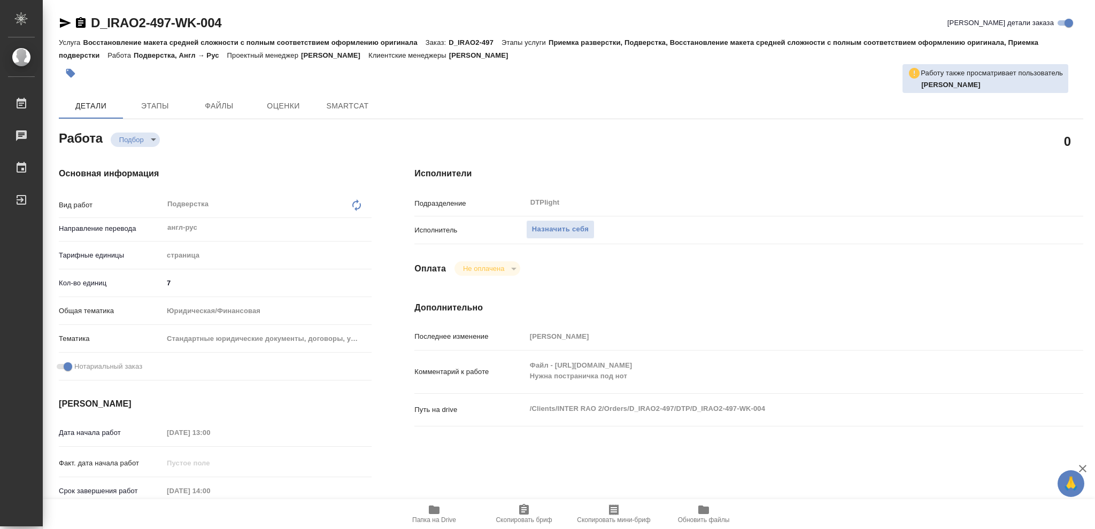
type textarea "x"
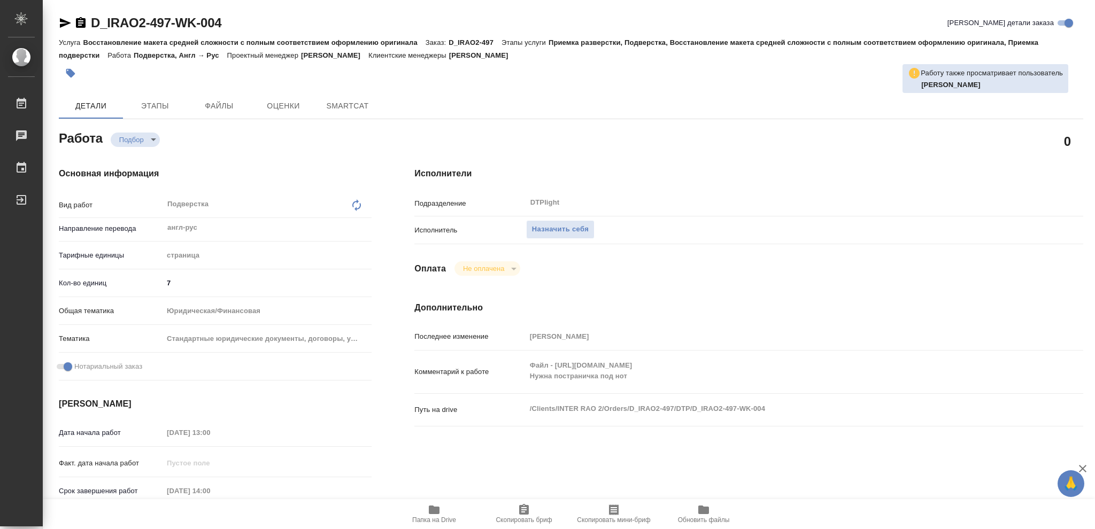
type textarea "x"
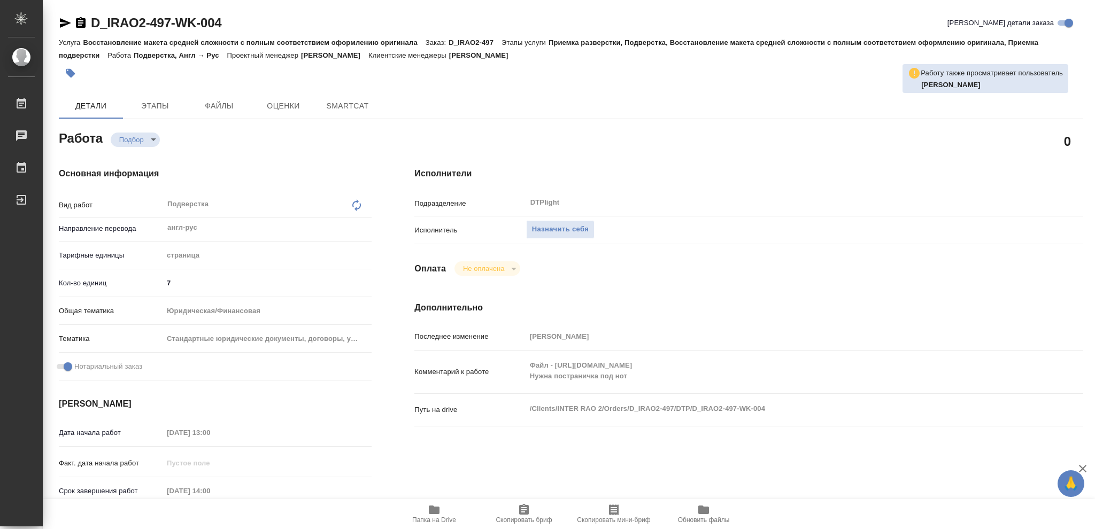
type textarea "x"
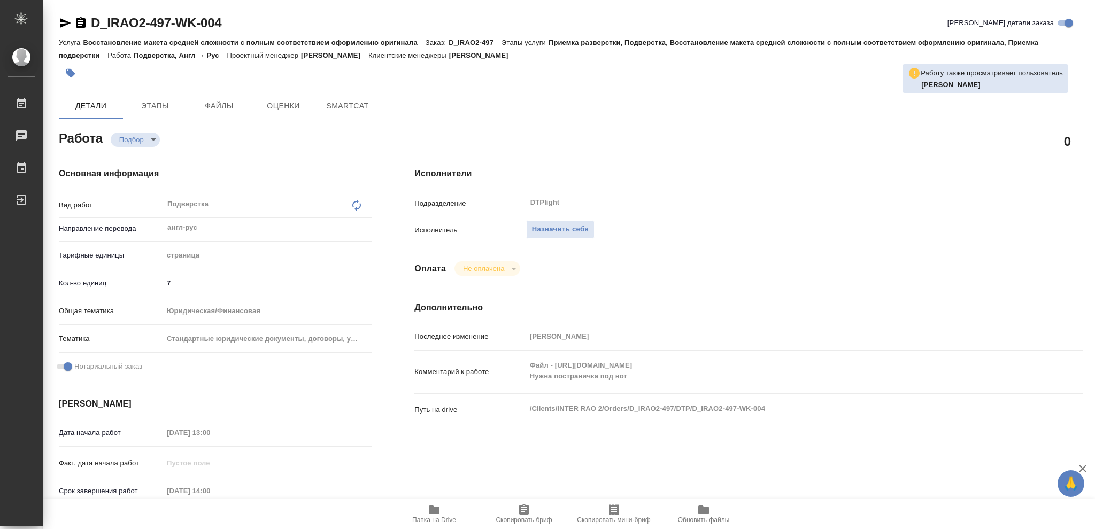
type textarea "x"
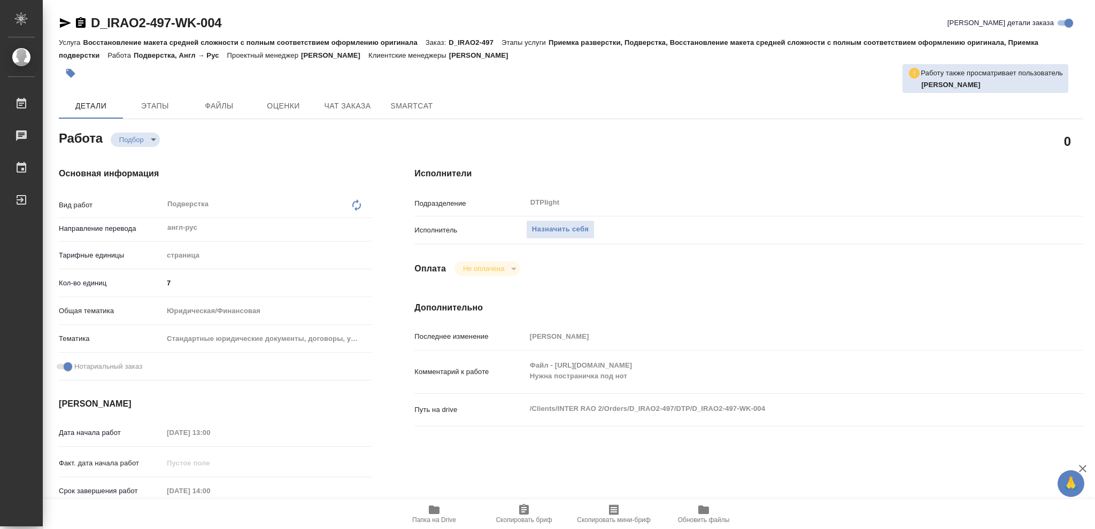
type textarea "x"
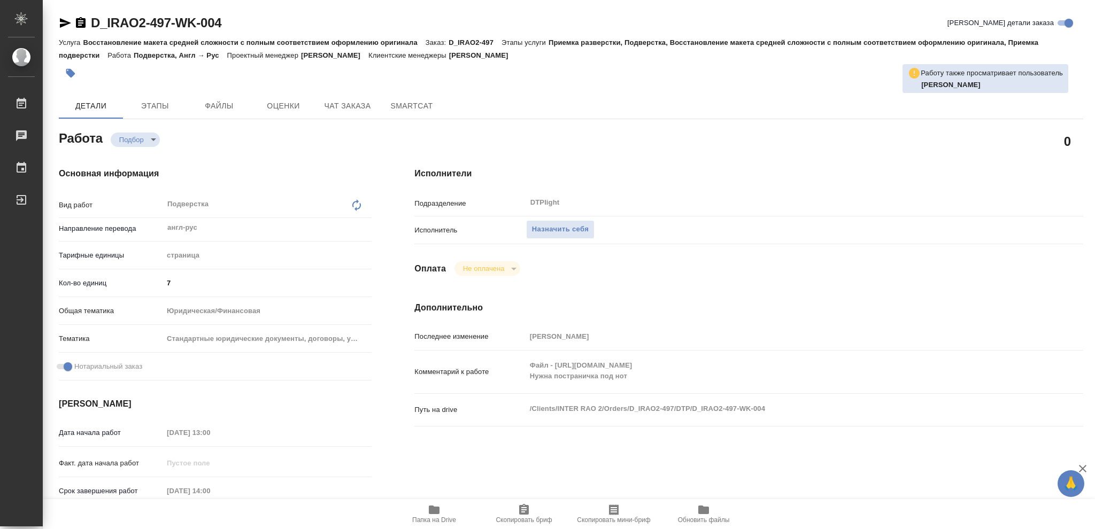
type textarea "x"
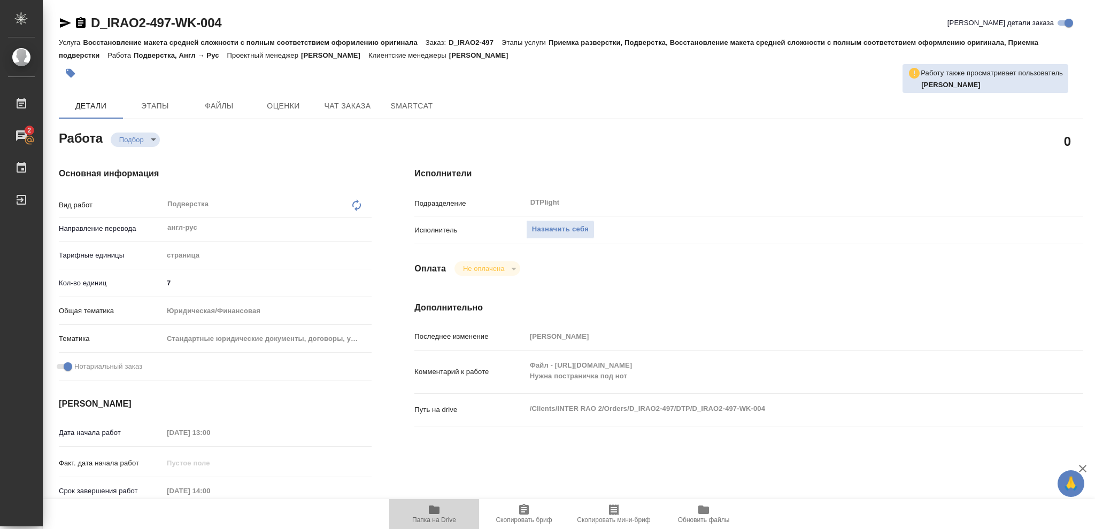
click at [432, 513] on icon "button" at bounding box center [434, 510] width 11 height 9
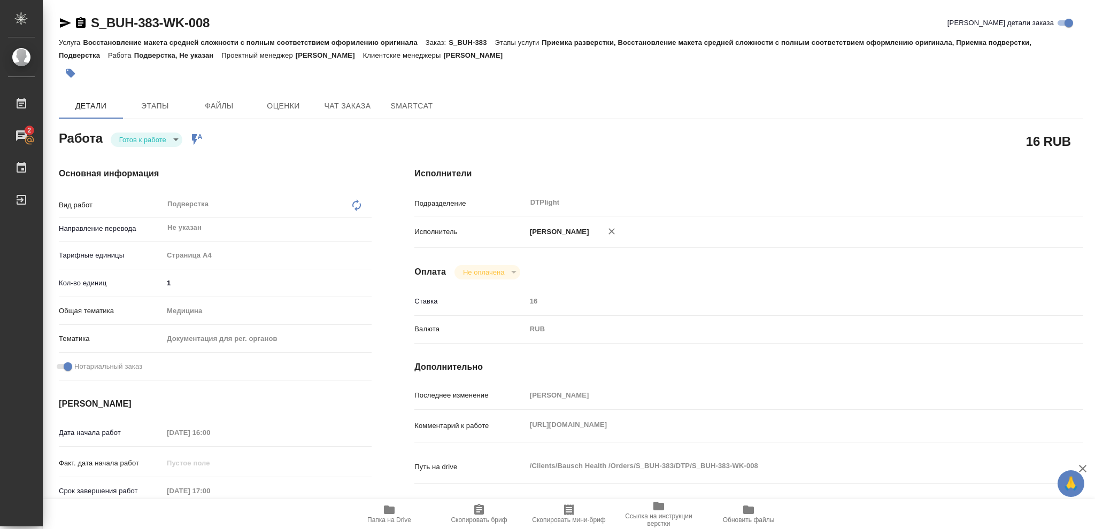
click at [174, 137] on body "🙏 .cls-1 fill:#fff; AWATERA [PERSON_NAME] 2 Чаты График Выйти S_BUH-383-WK-008 …" at bounding box center [547, 264] width 1095 height 529
click at [146, 140] on button "В работе" at bounding box center [136, 140] width 35 height 12
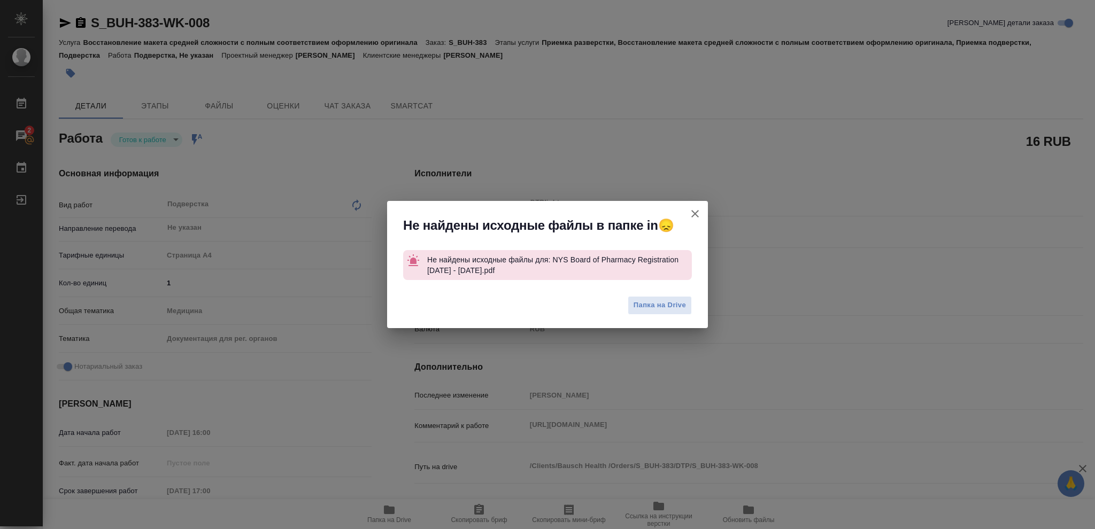
type textarea "x"
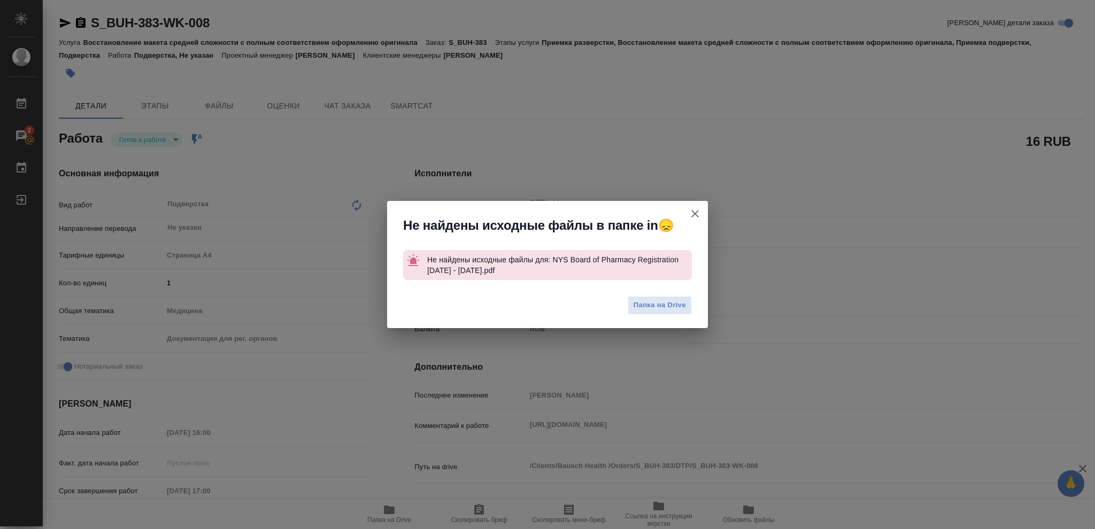
type textarea "x"
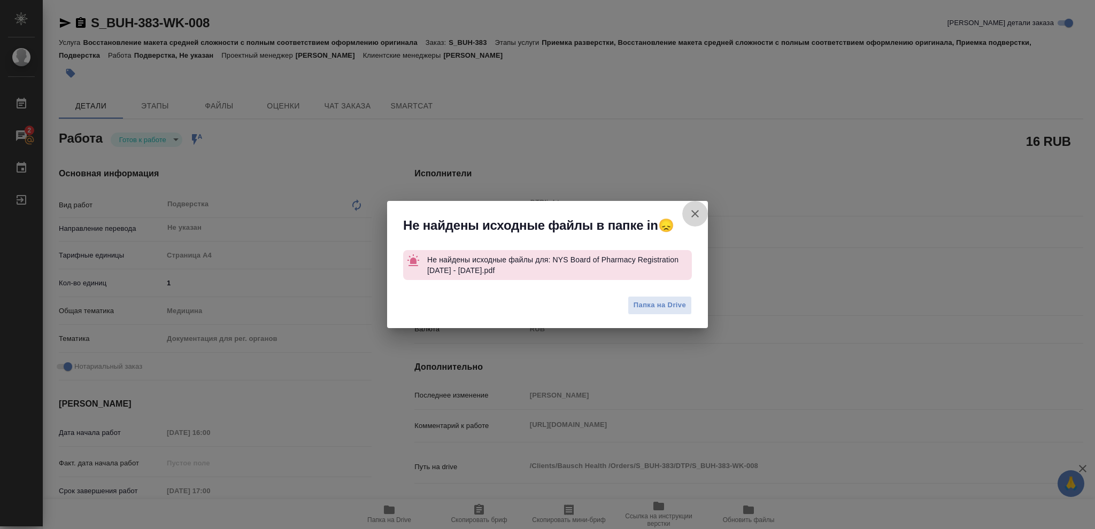
drag, startPoint x: 698, startPoint y: 209, endPoint x: 653, endPoint y: 120, distance: 99.7
click at [695, 209] on icon "button" at bounding box center [694, 213] width 13 height 13
type textarea "x"
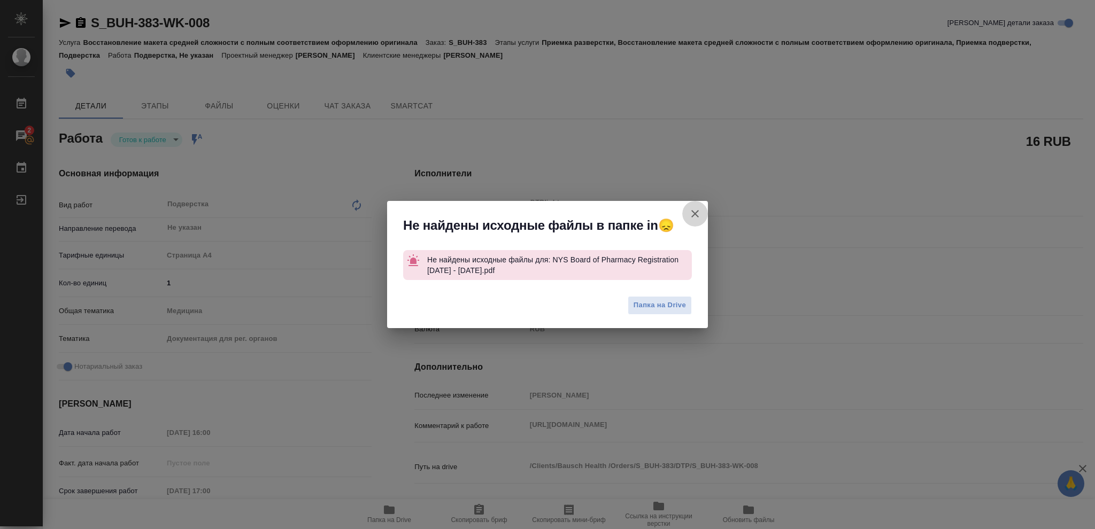
type textarea "x"
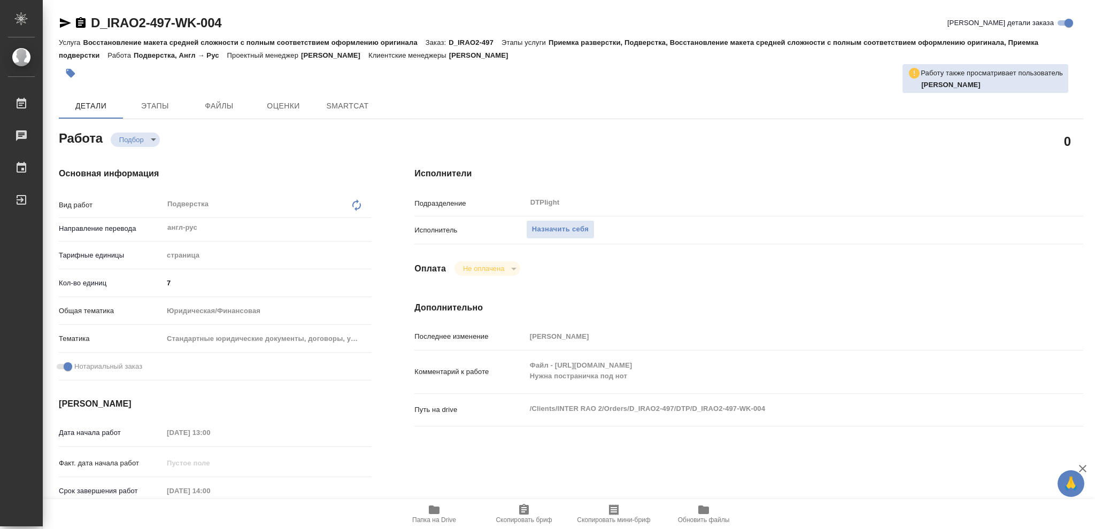
type textarea "x"
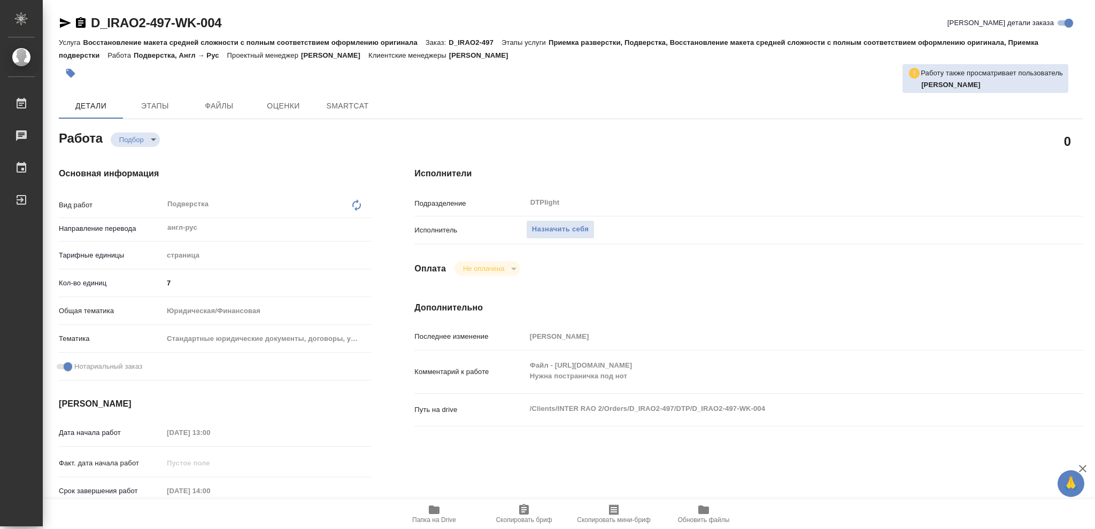
type textarea "x"
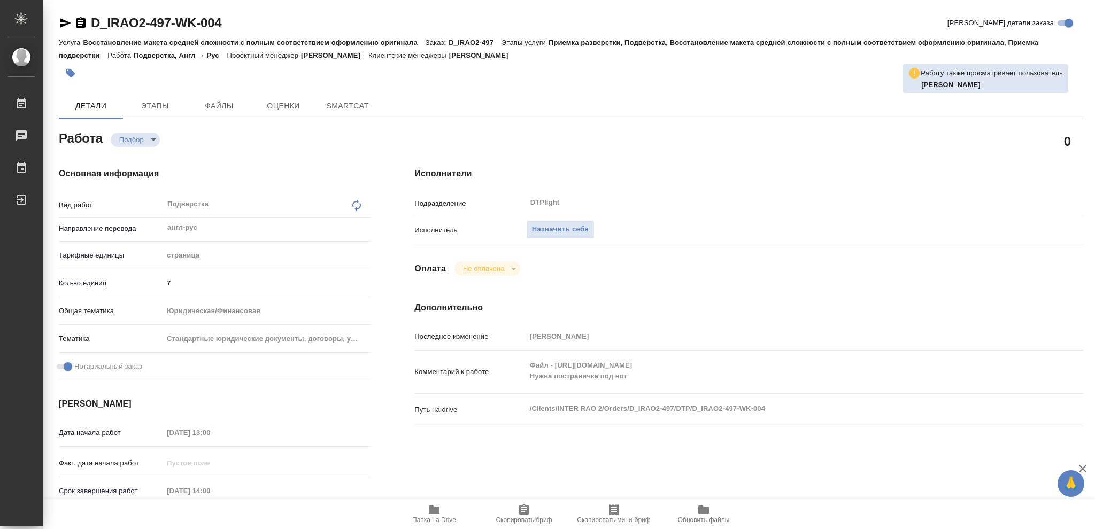
type textarea "x"
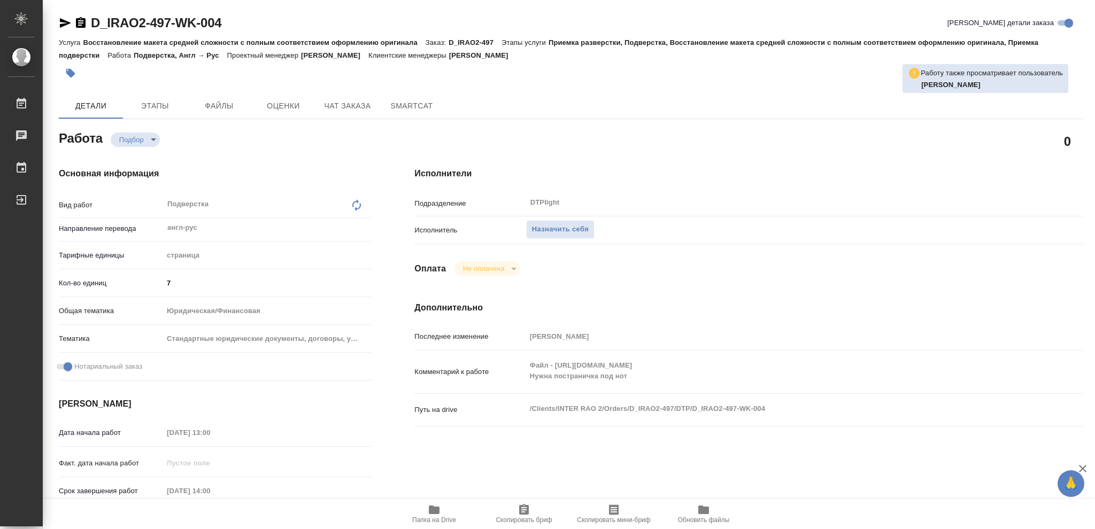
type textarea "x"
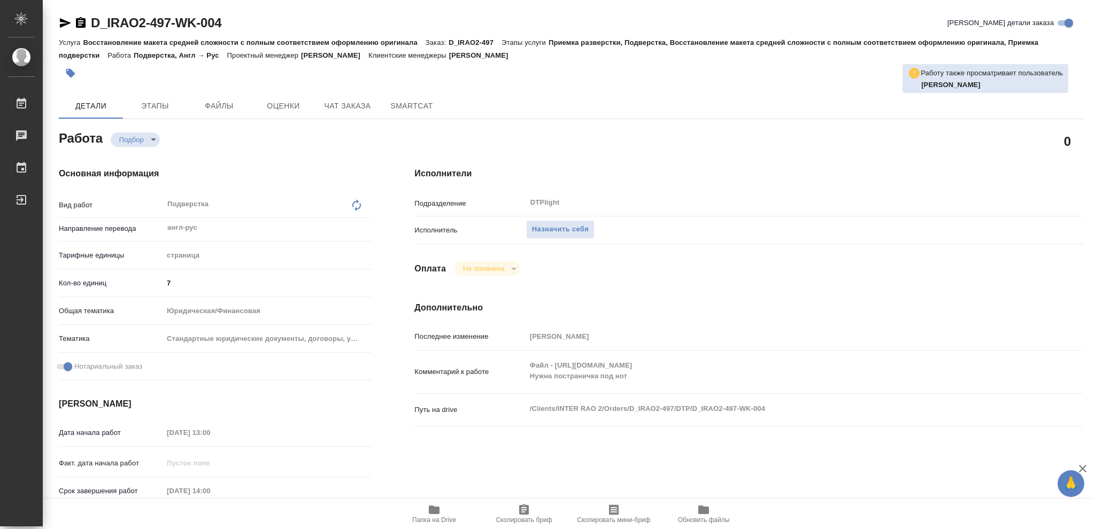
type textarea "x"
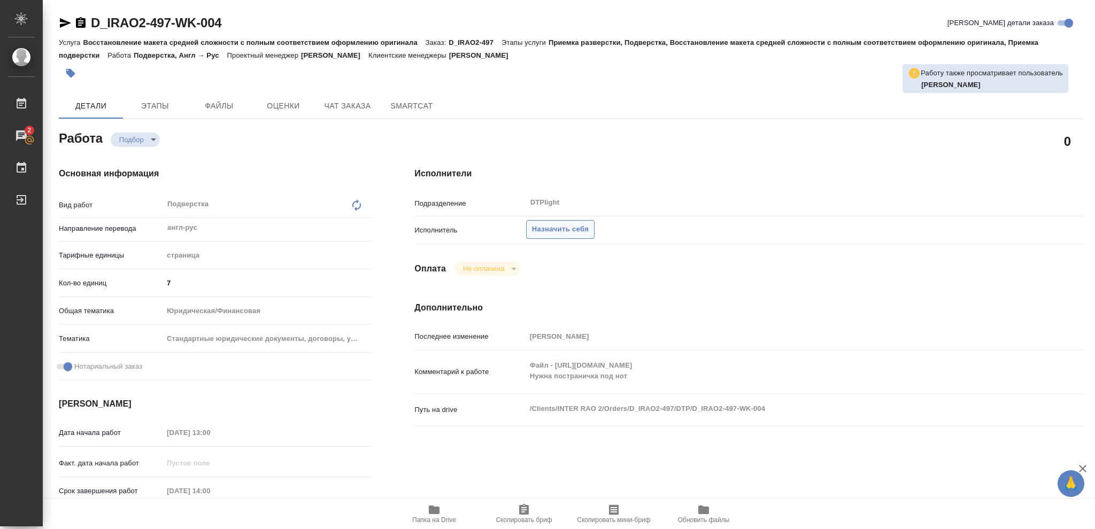
click at [561, 231] on span "Назначить себя" at bounding box center [560, 229] width 57 height 12
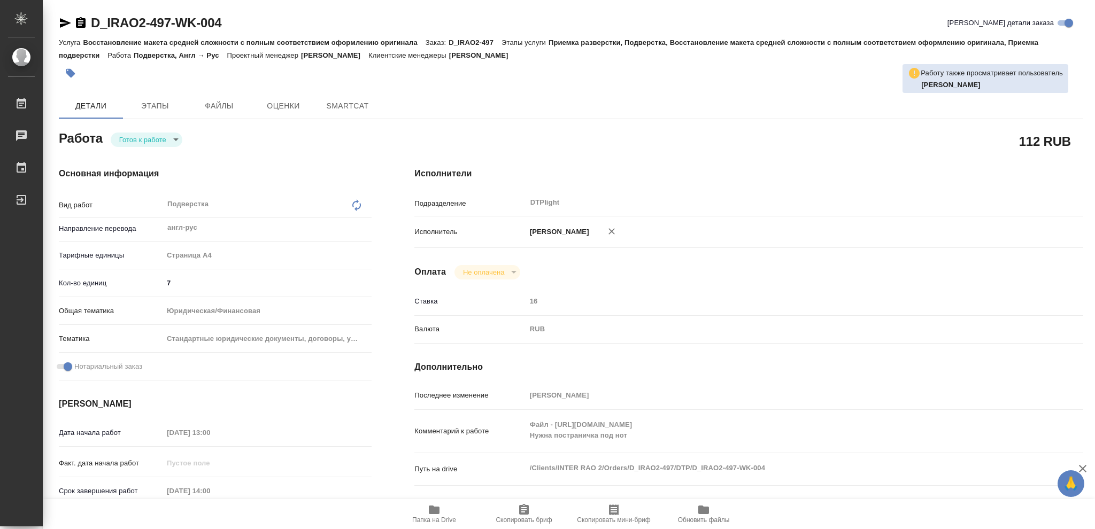
type textarea "x"
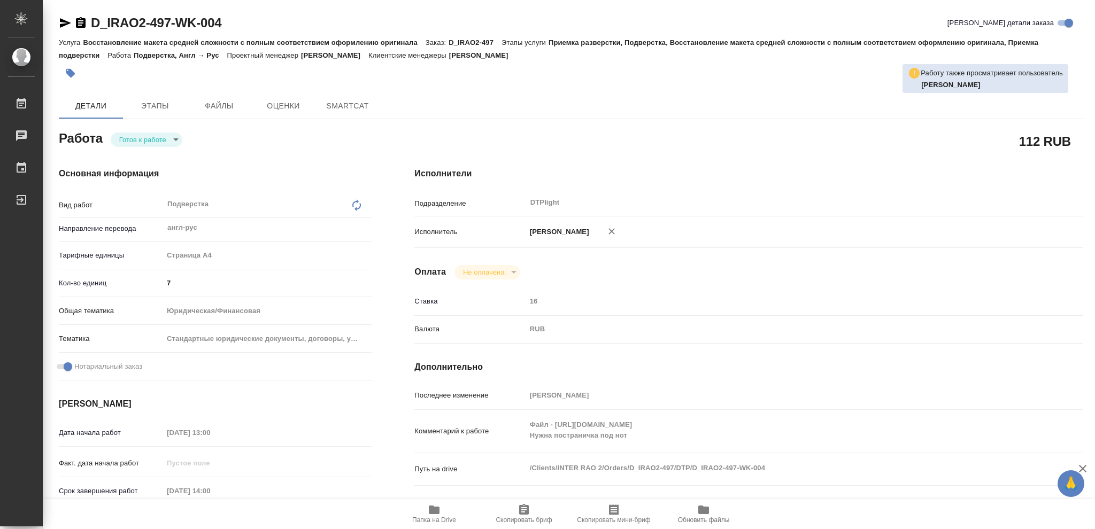
type textarea "x"
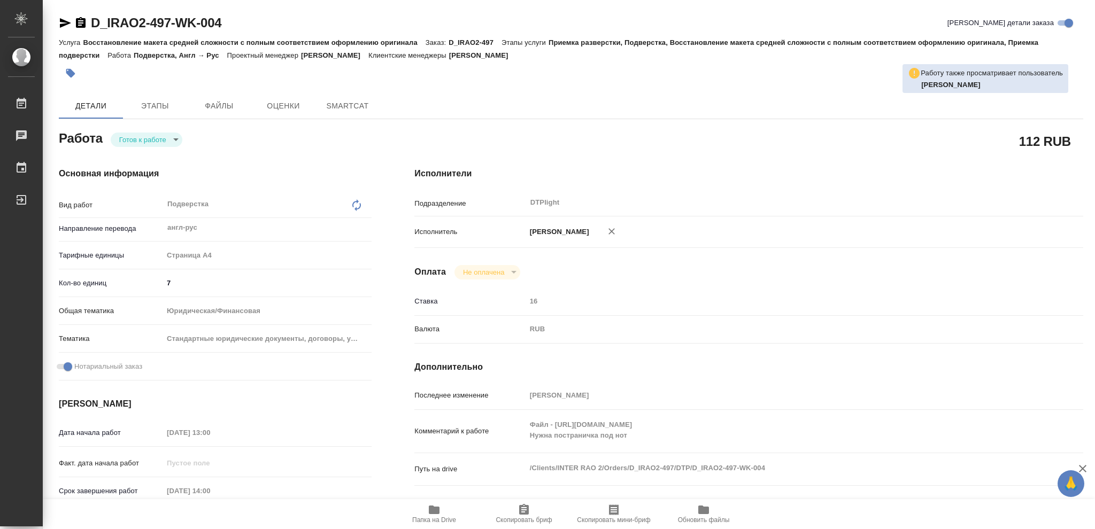
type textarea "x"
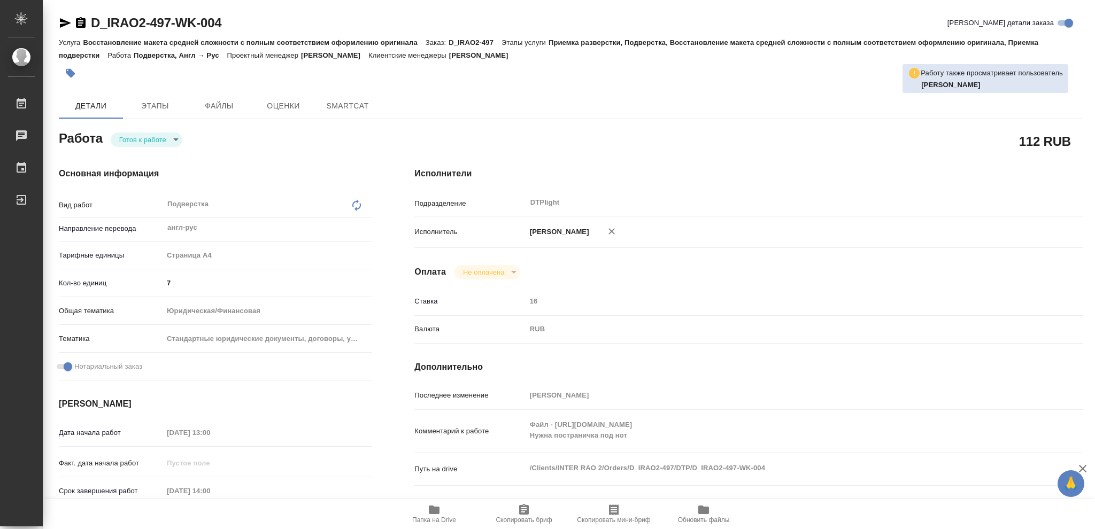
type textarea "x"
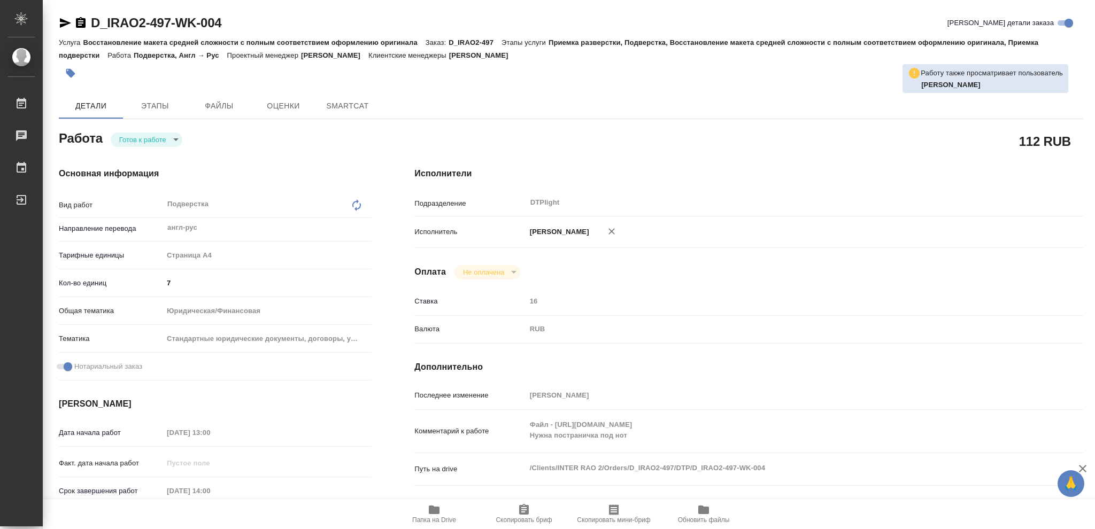
type textarea "x"
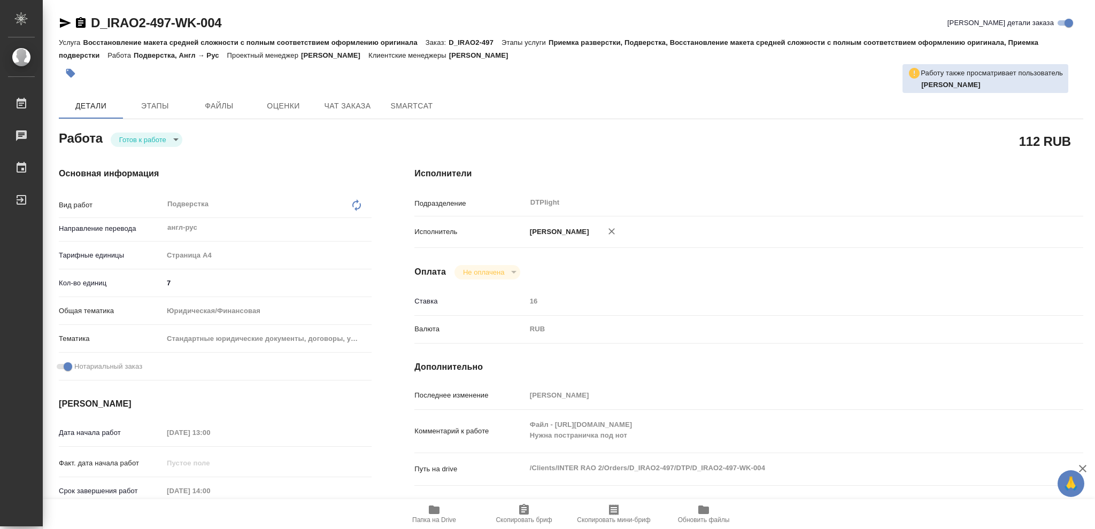
click at [175, 139] on body "🙏 .cls-1 fill:#fff; AWATERA Vasileva Olga Работы Чаты График Выйти D_IRAO2-497-…" at bounding box center [547, 264] width 1095 height 529
type textarea "x"
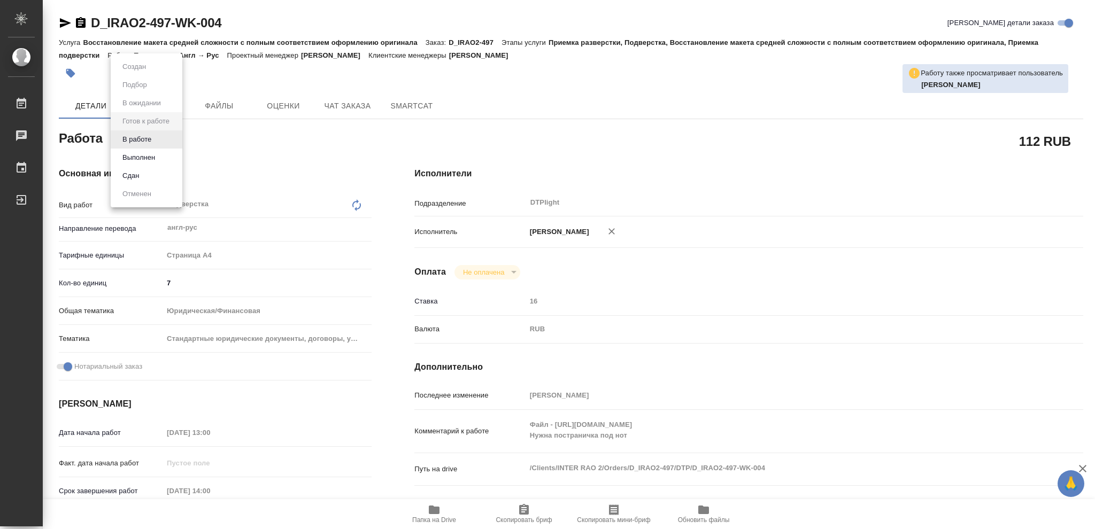
type textarea "x"
click at [151, 138] on button "В работе" at bounding box center [136, 140] width 35 height 12
type textarea "x"
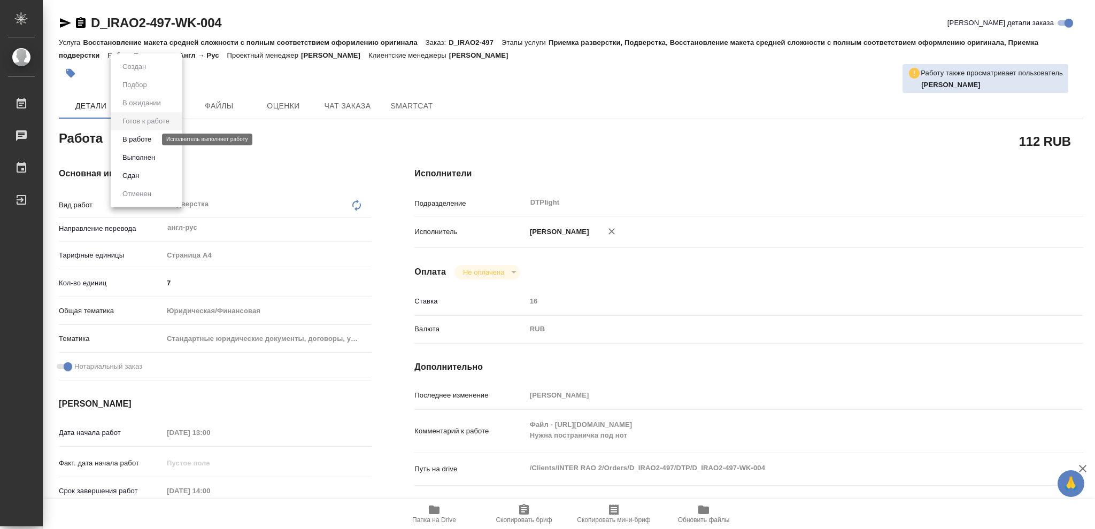
type textarea "x"
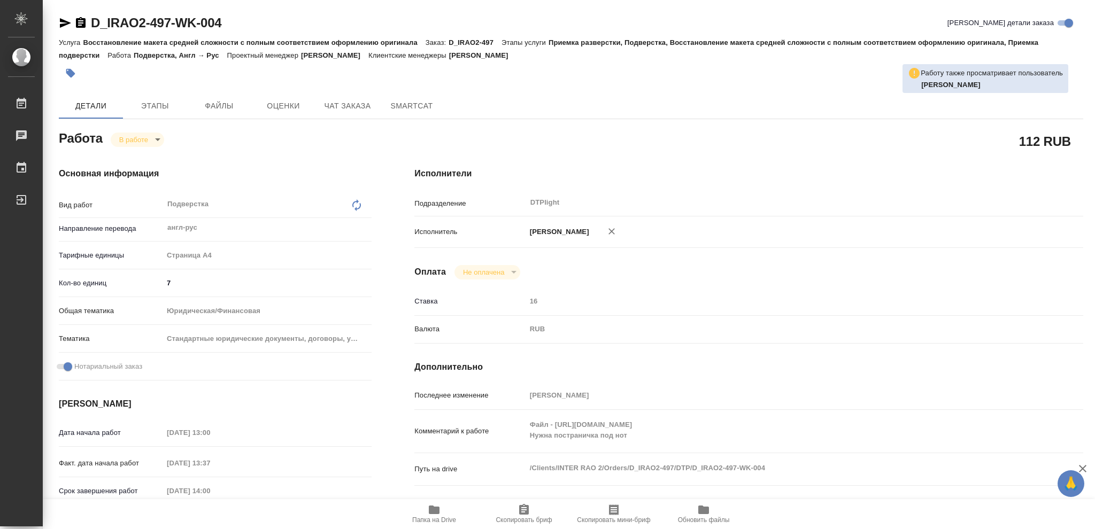
type textarea "x"
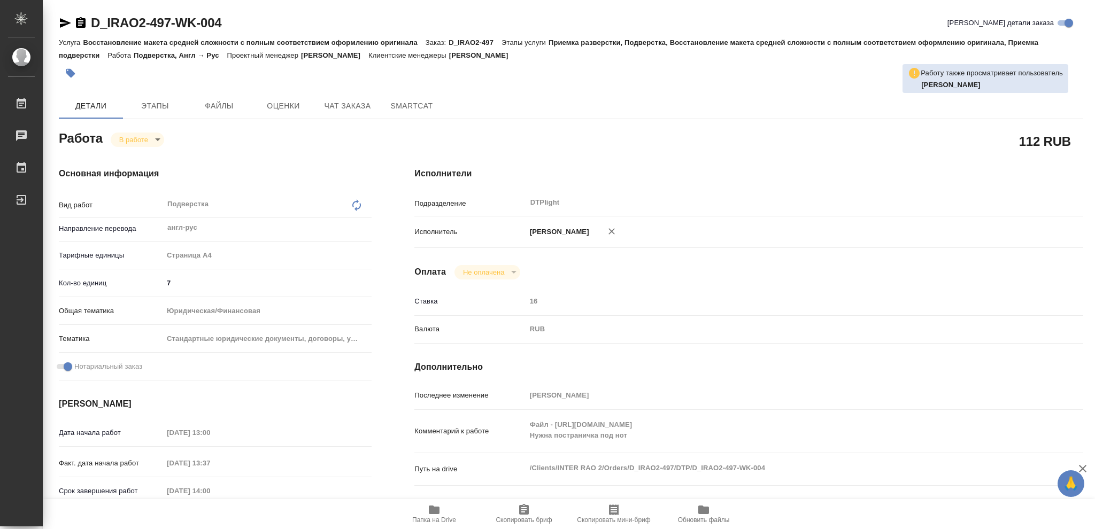
type textarea "x"
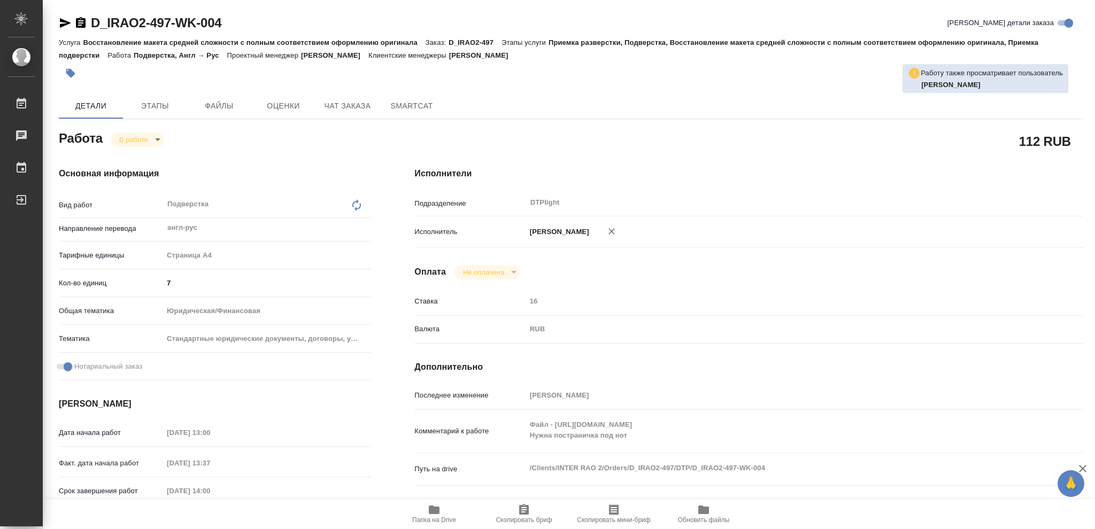
type textarea "x"
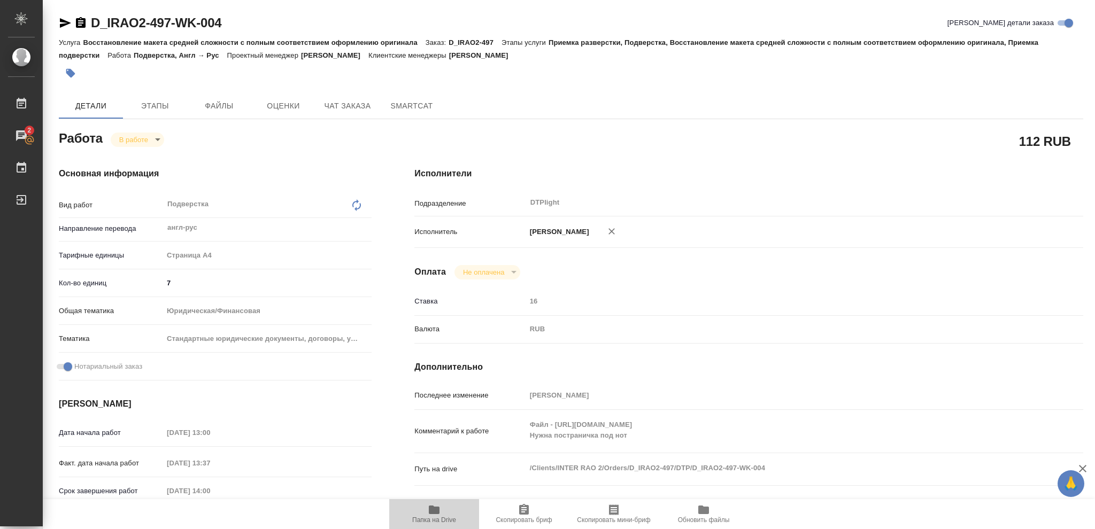
click at [431, 514] on icon "button" at bounding box center [434, 510] width 11 height 9
click at [429, 510] on icon "button" at bounding box center [434, 510] width 11 height 9
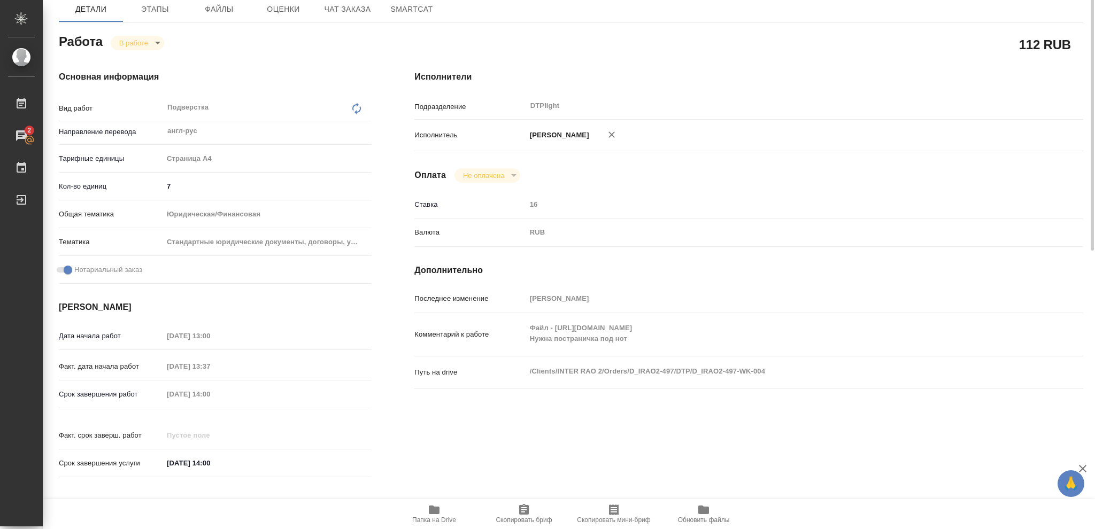
scroll to position [26, 0]
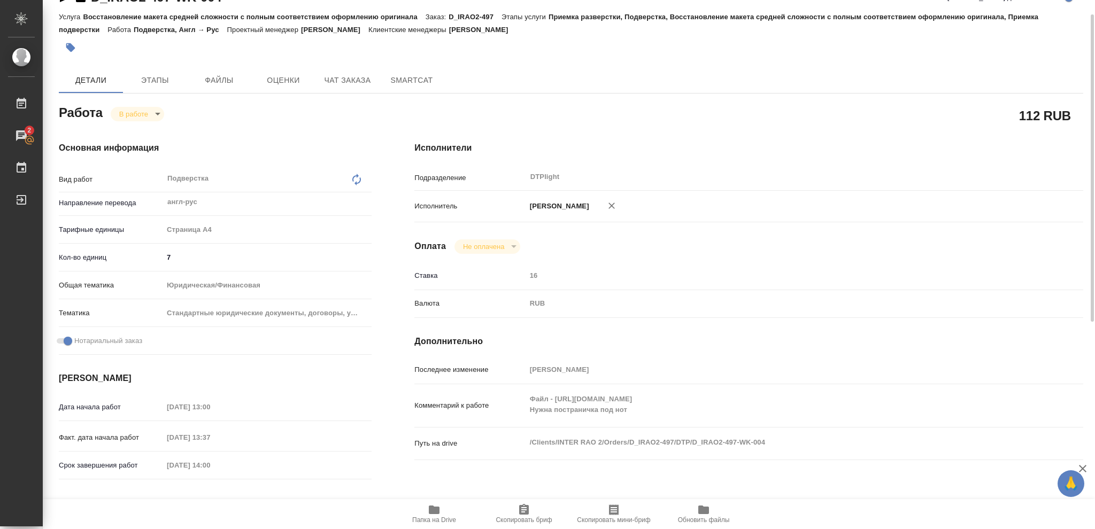
click at [157, 112] on body "🙏 .cls-1 fill:#fff; AWATERA Vasileva Olga Работы 2 Чаты График Выйти D_IRAO2-49…" at bounding box center [547, 264] width 1095 height 529
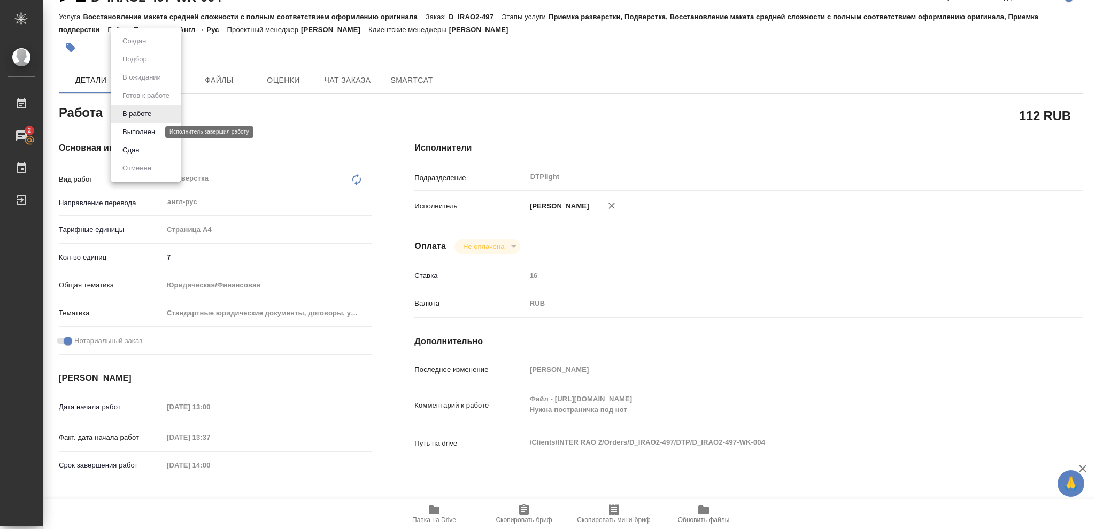
click at [147, 128] on button "Выполнен" at bounding box center [138, 132] width 39 height 12
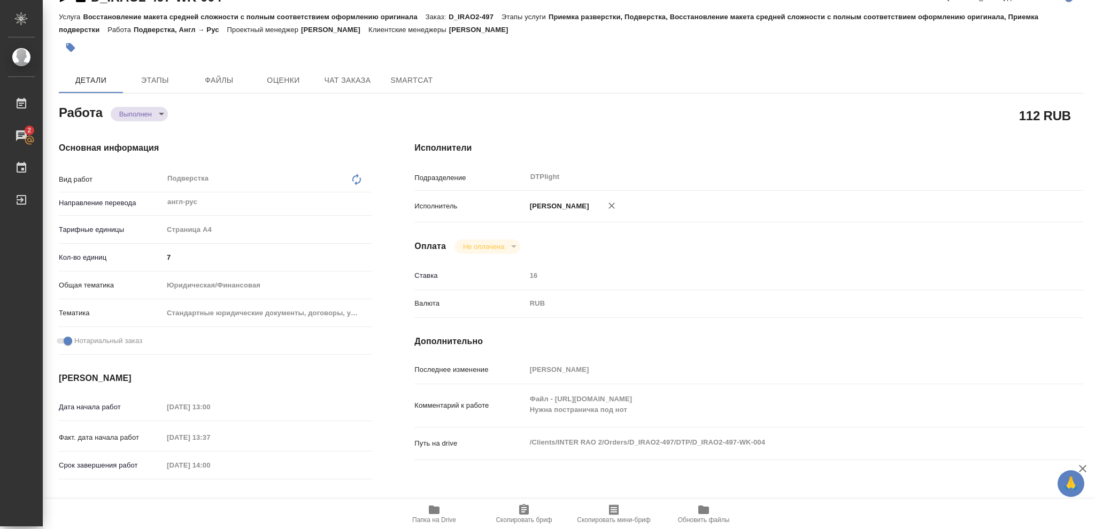
type textarea "x"
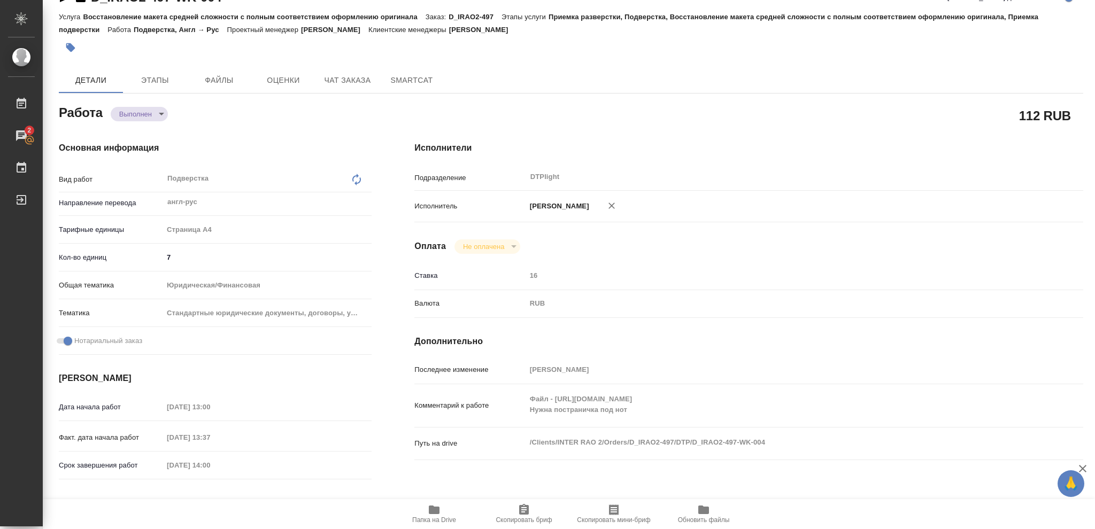
type textarea "x"
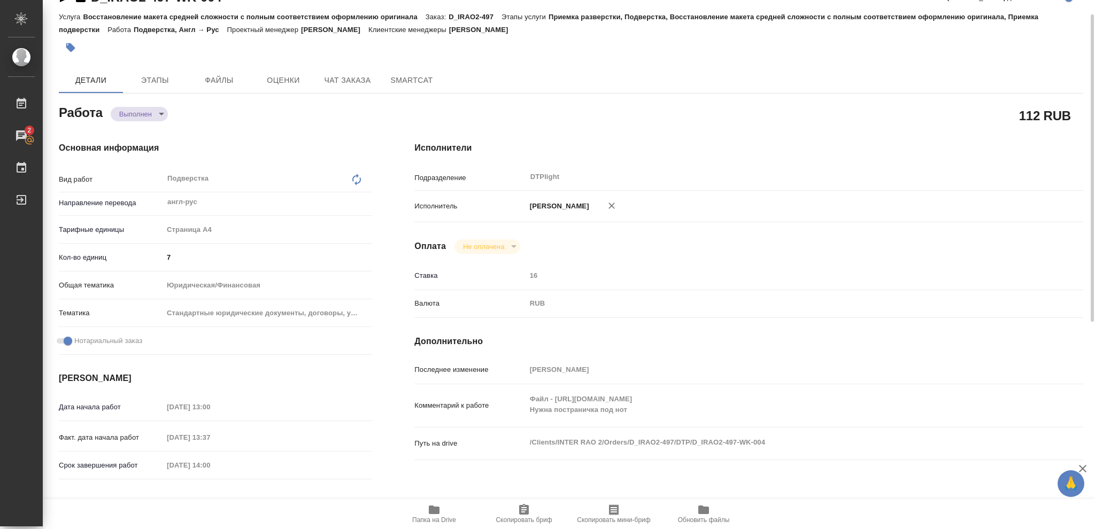
type textarea "x"
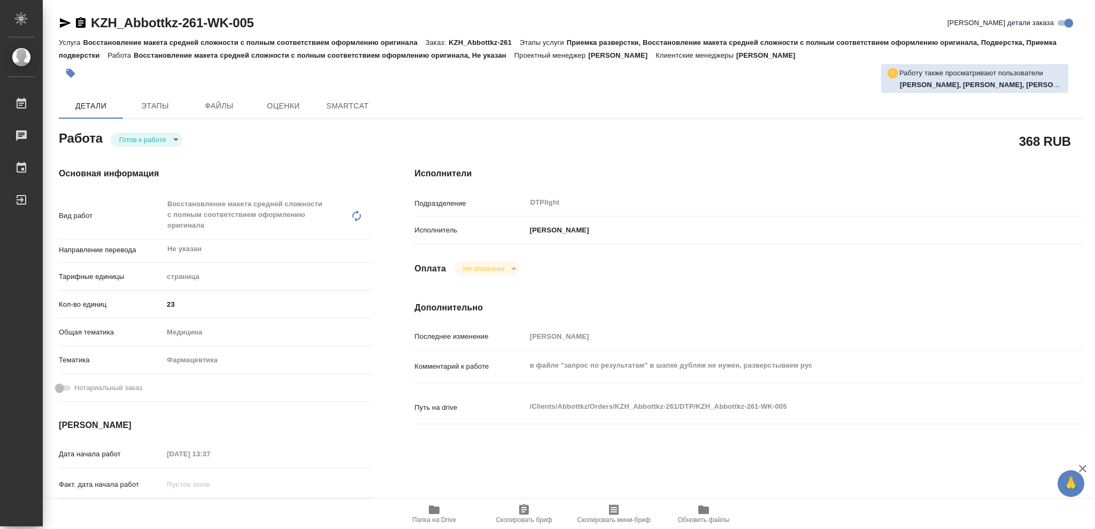
type textarea "x"
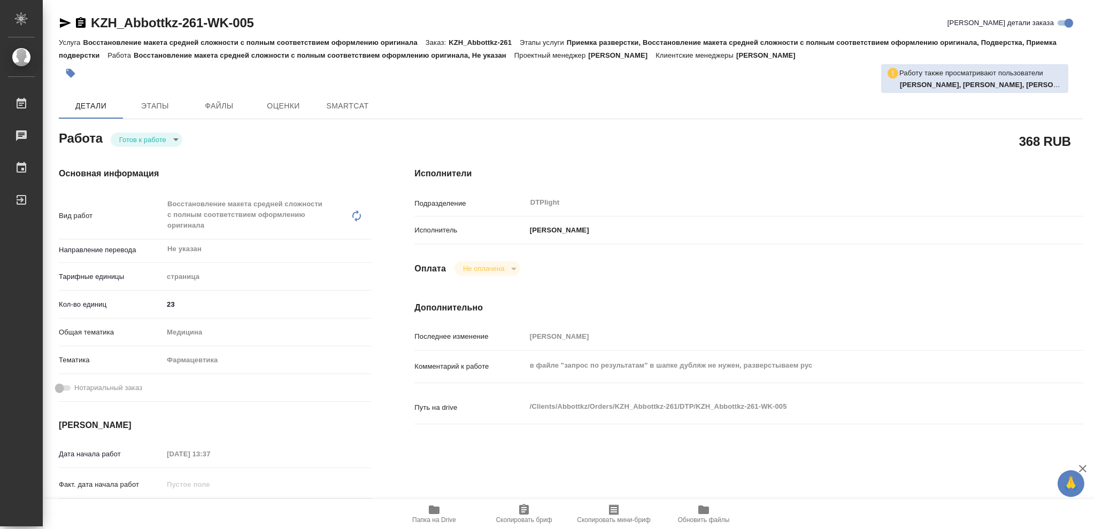
type textarea "x"
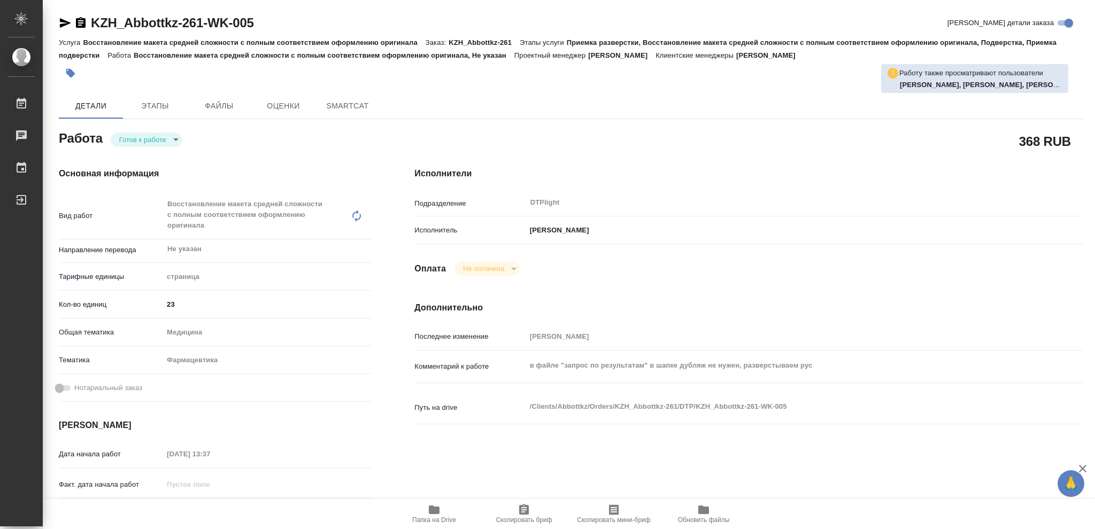
type textarea "x"
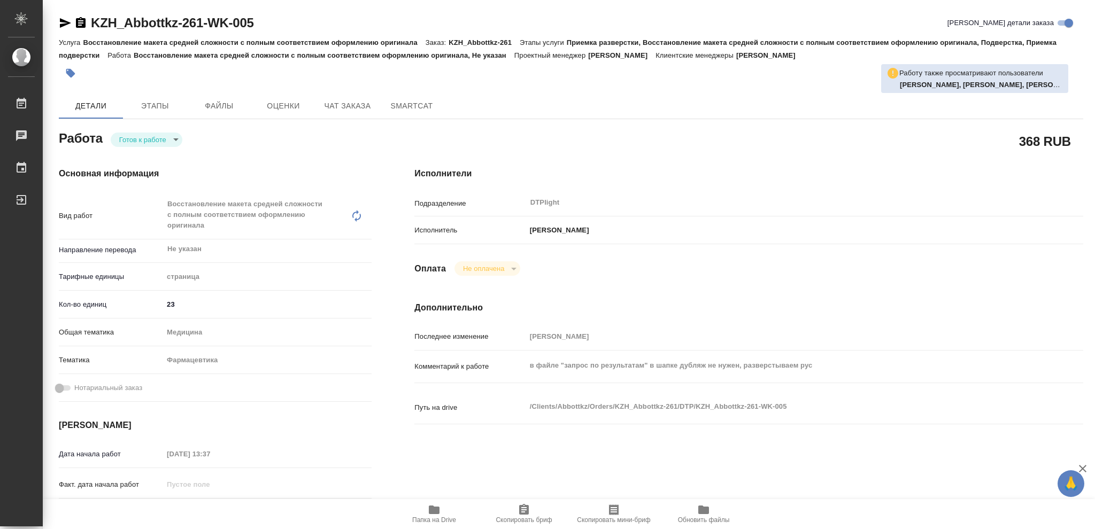
type textarea "x"
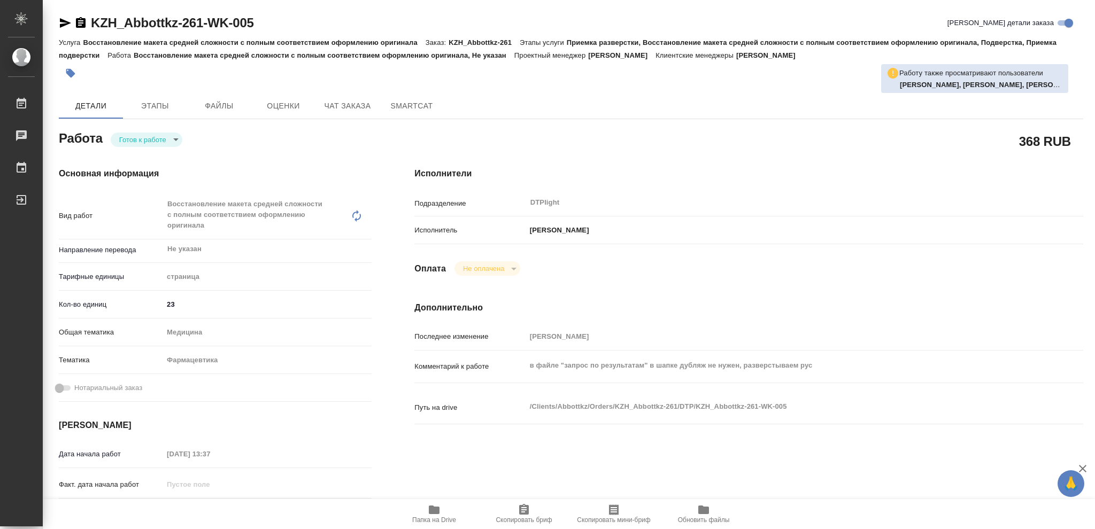
type textarea "x"
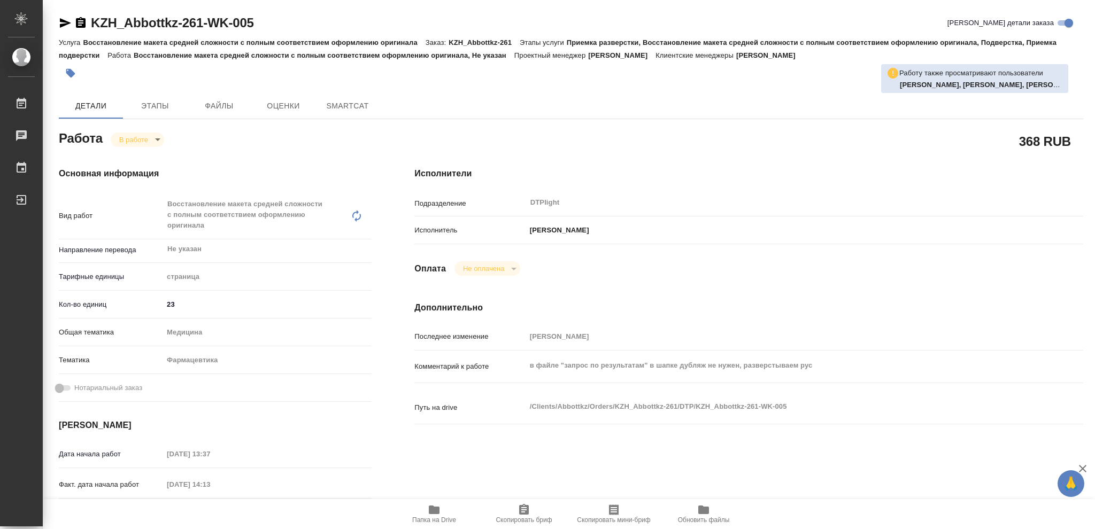
type textarea "x"
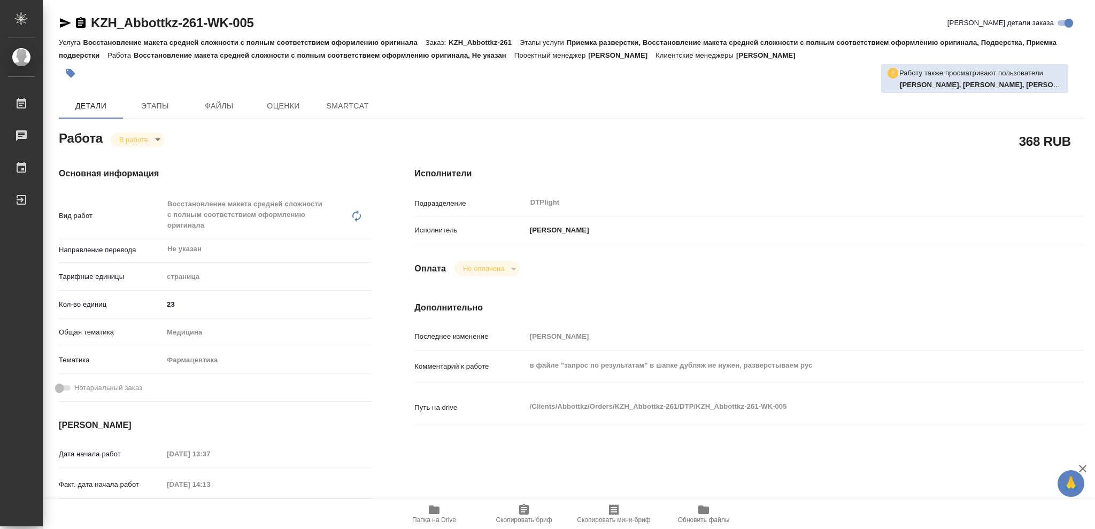
type textarea "x"
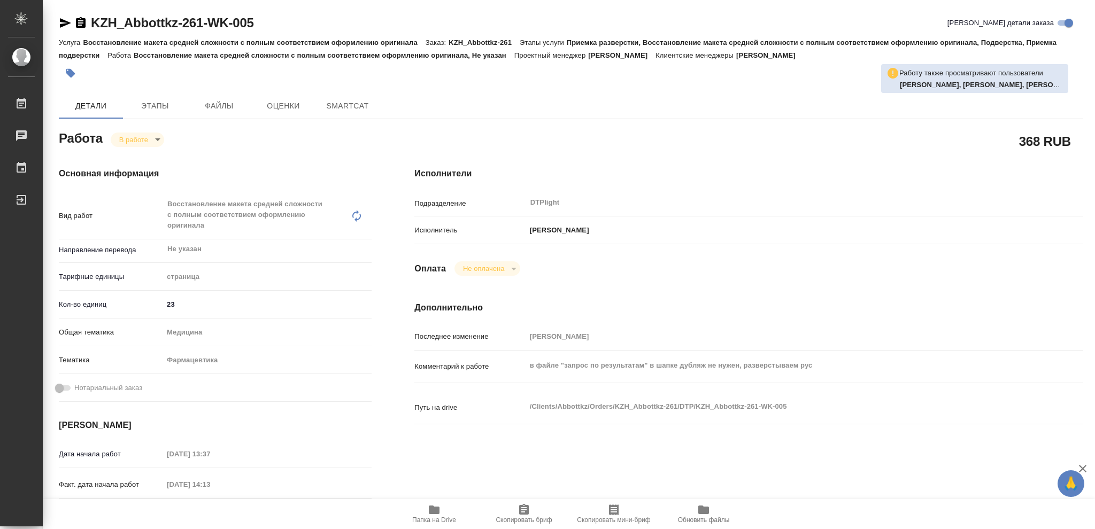
type textarea "x"
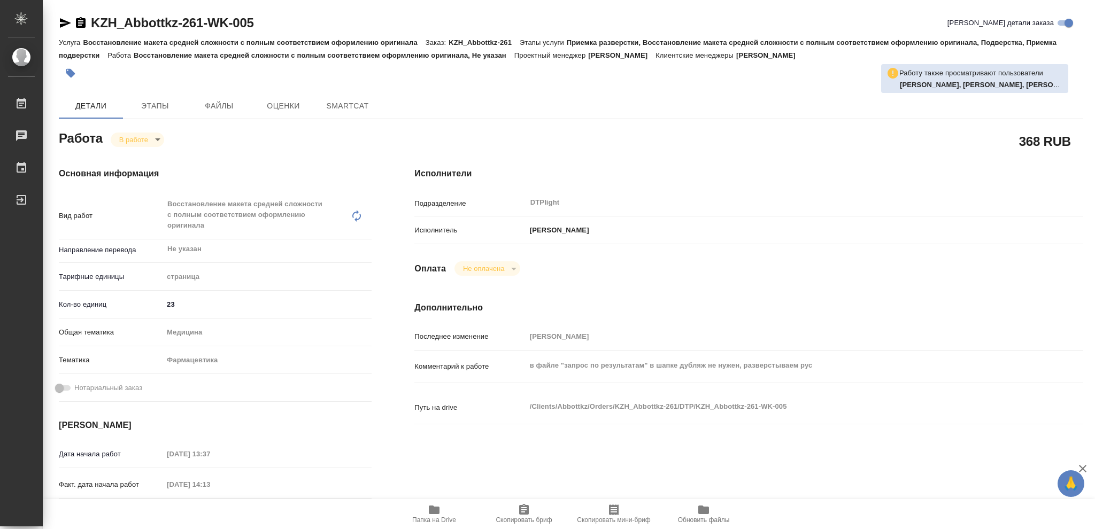
type textarea "x"
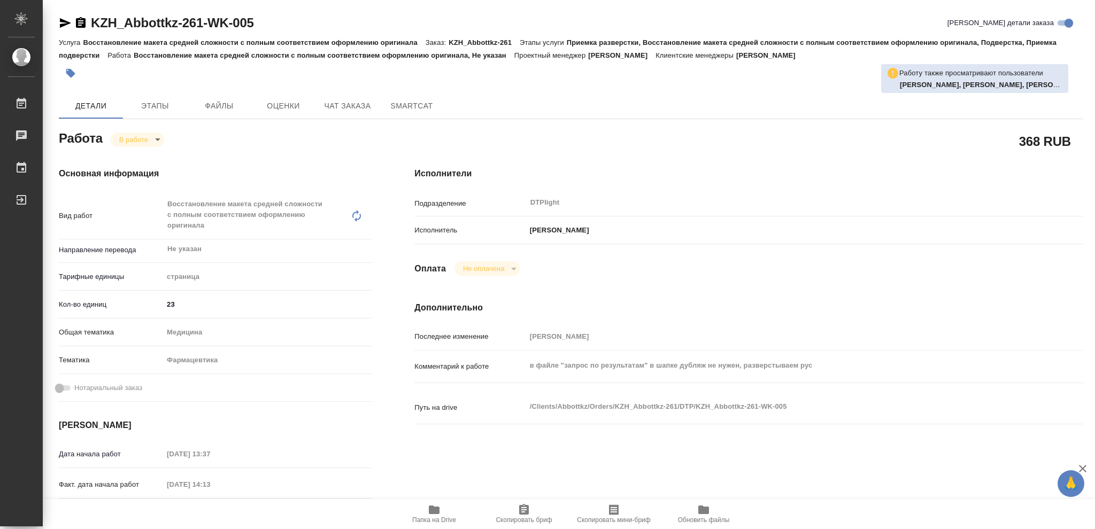
click at [435, 509] on icon "button" at bounding box center [434, 510] width 11 height 9
type textarea "x"
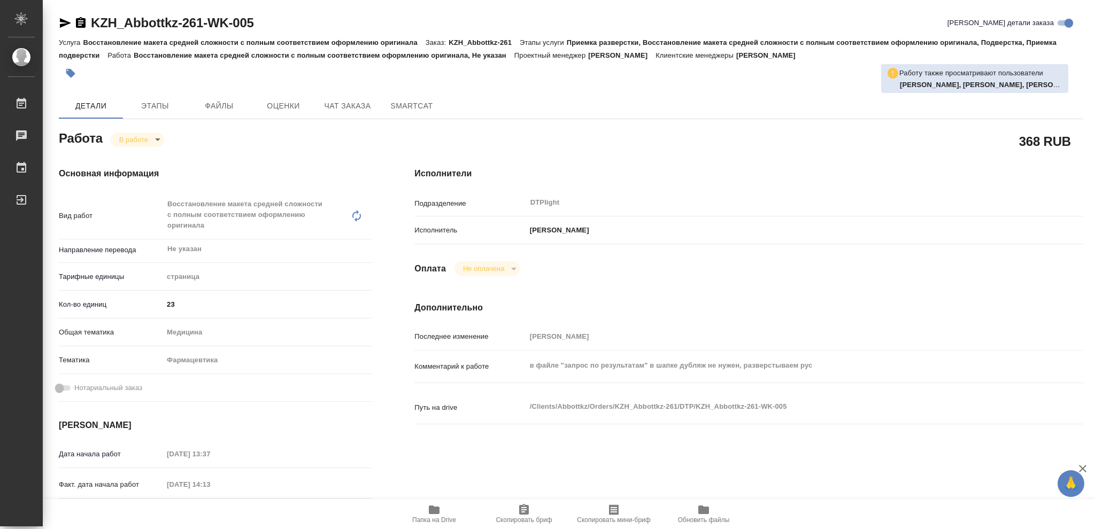
type textarea "x"
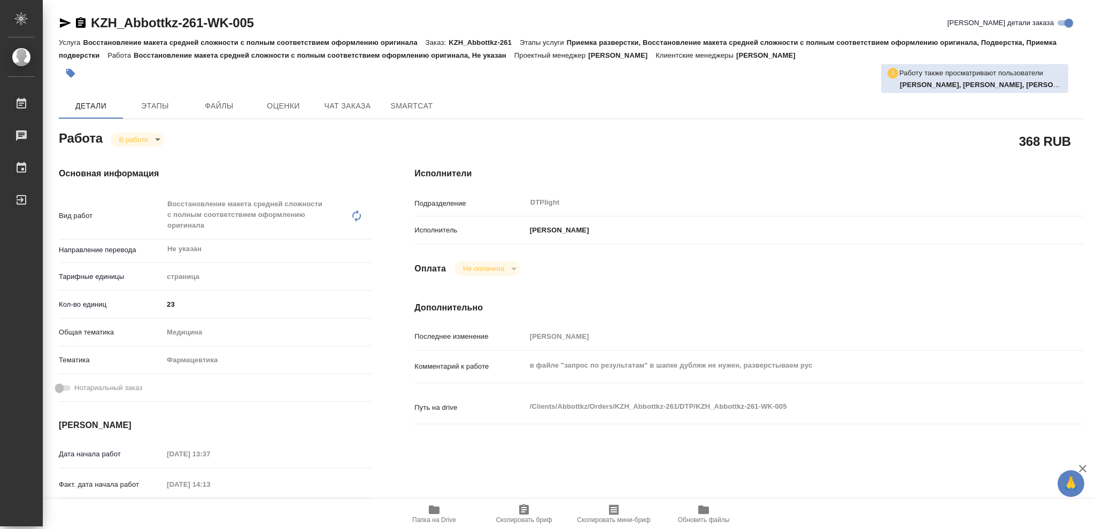
type textarea "x"
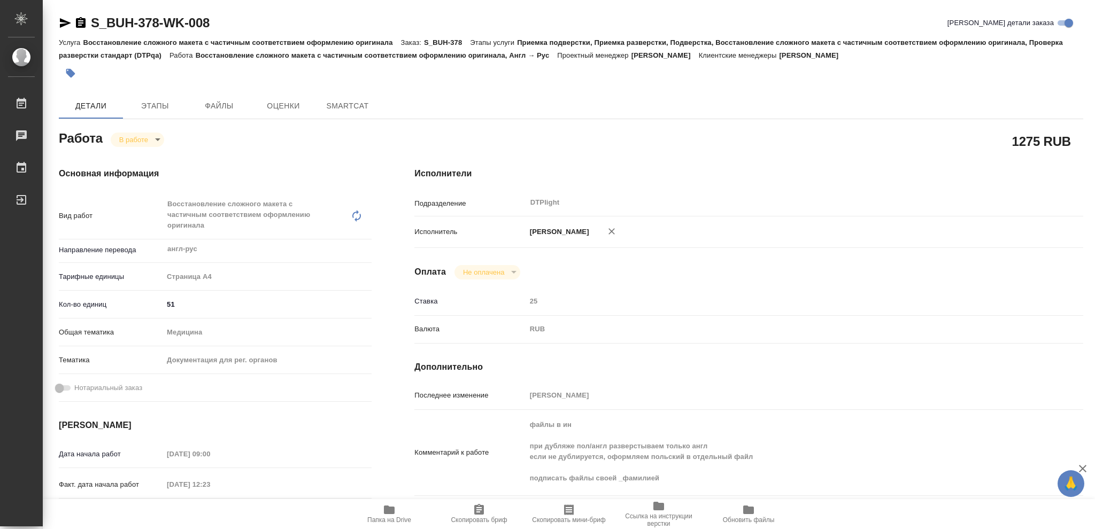
type textarea "x"
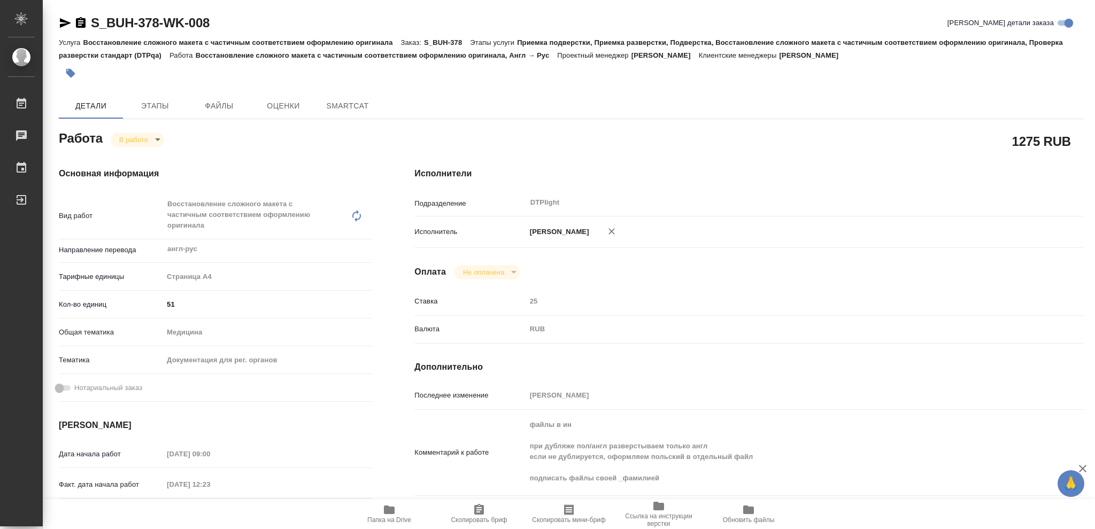
type textarea "x"
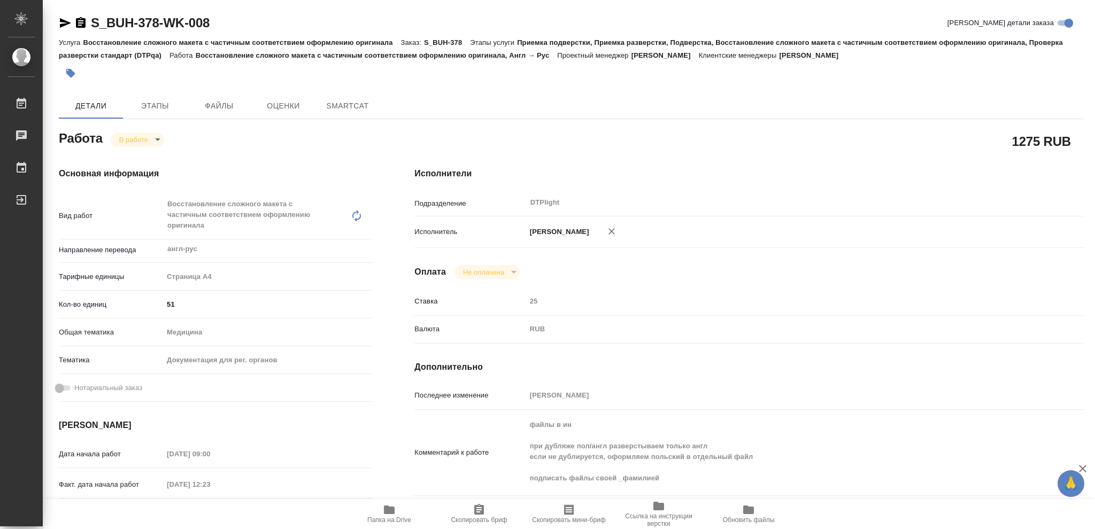
type textarea "x"
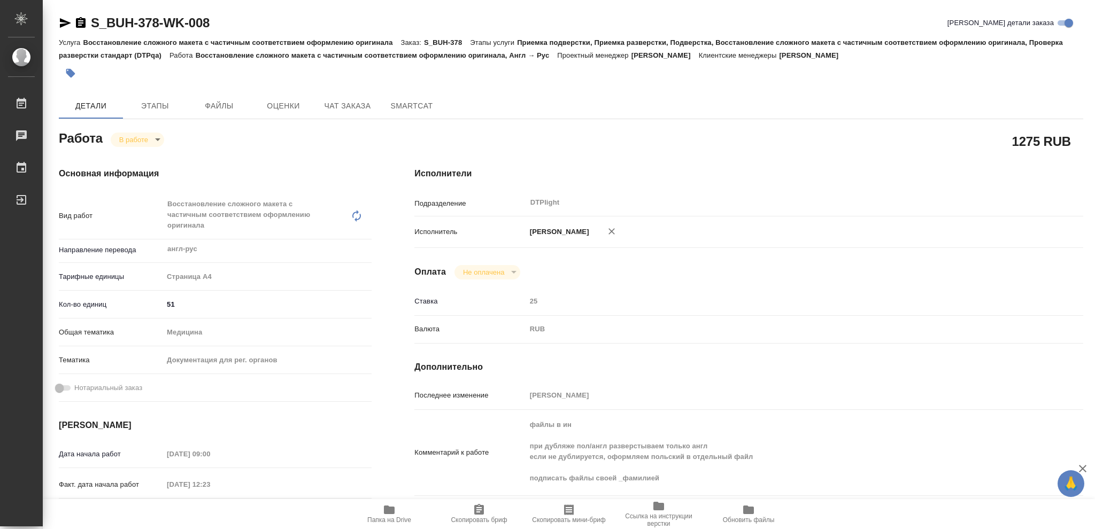
type textarea "x"
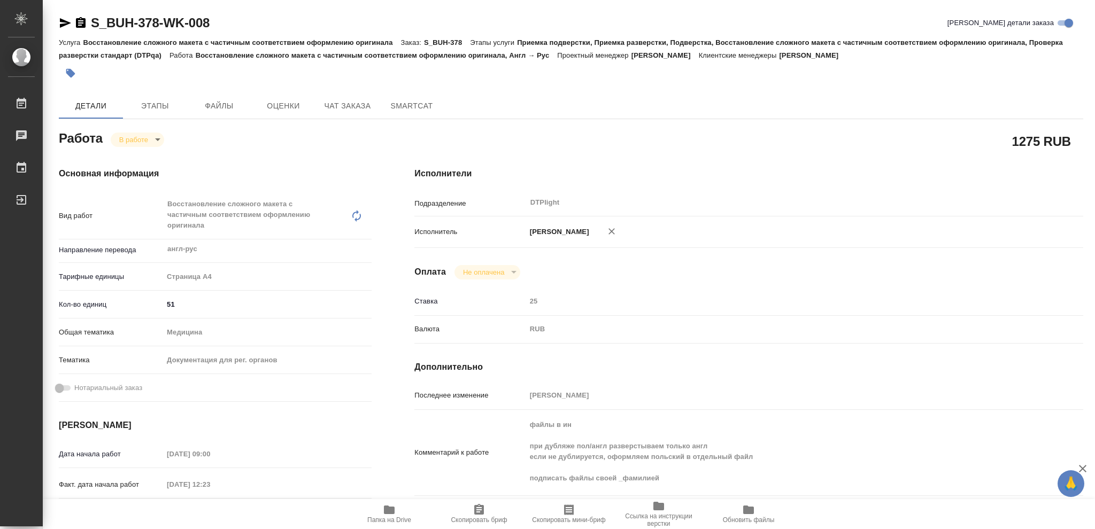
type textarea "x"
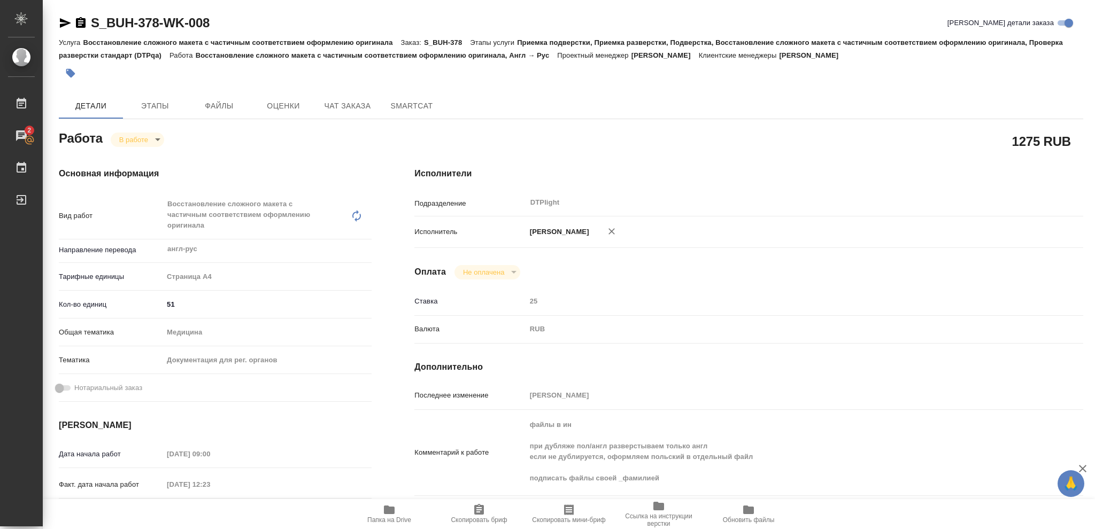
click at [387, 508] on icon "button" at bounding box center [389, 510] width 11 height 9
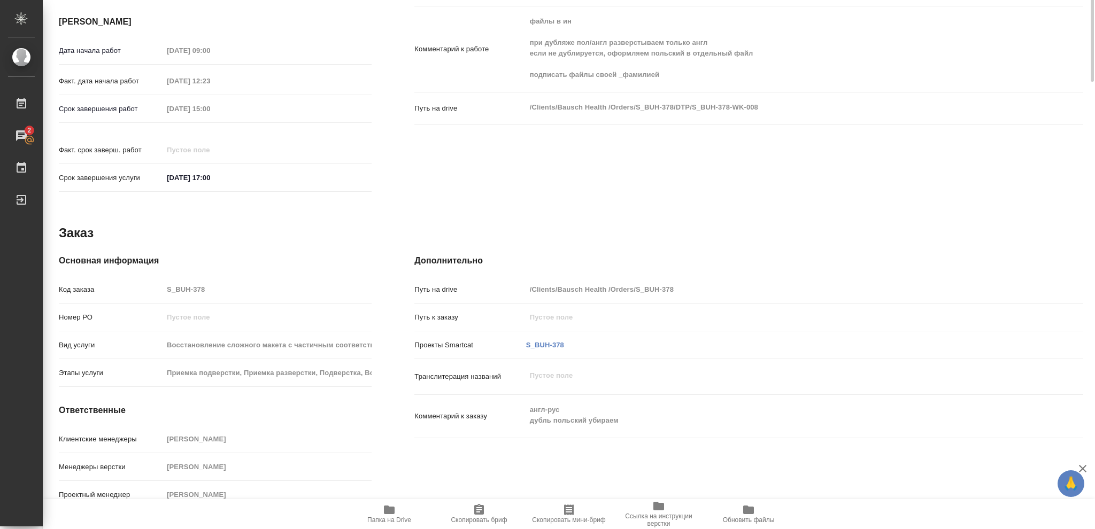
scroll to position [47, 0]
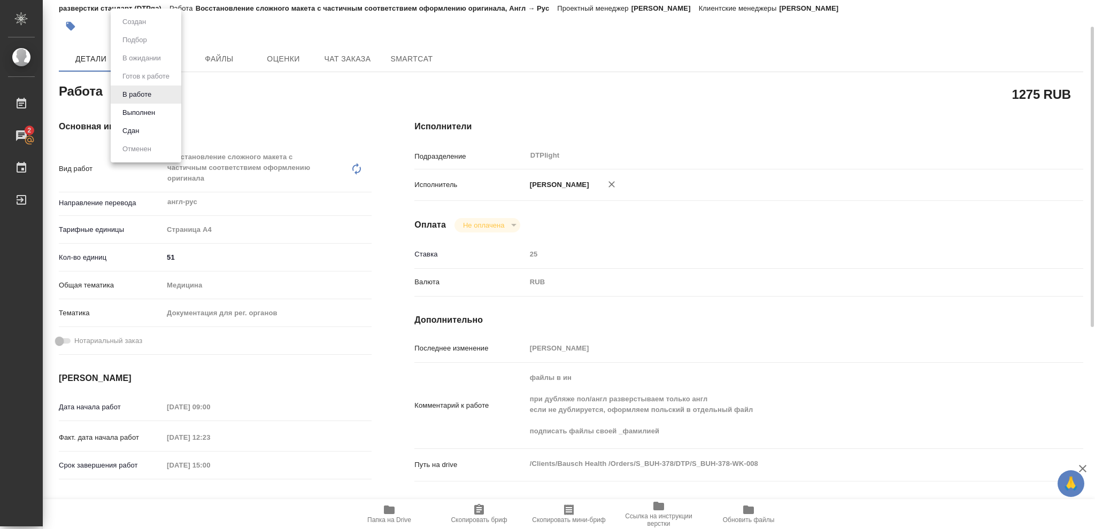
click at [158, 91] on body "🙏 .cls-1 fill:#fff; AWATERA Vasileva Olga Работы 2 Чаты График Выйти S_BUH-378-…" at bounding box center [547, 264] width 1095 height 529
click at [134, 112] on button "Выполнен" at bounding box center [138, 113] width 39 height 12
type textarea "x"
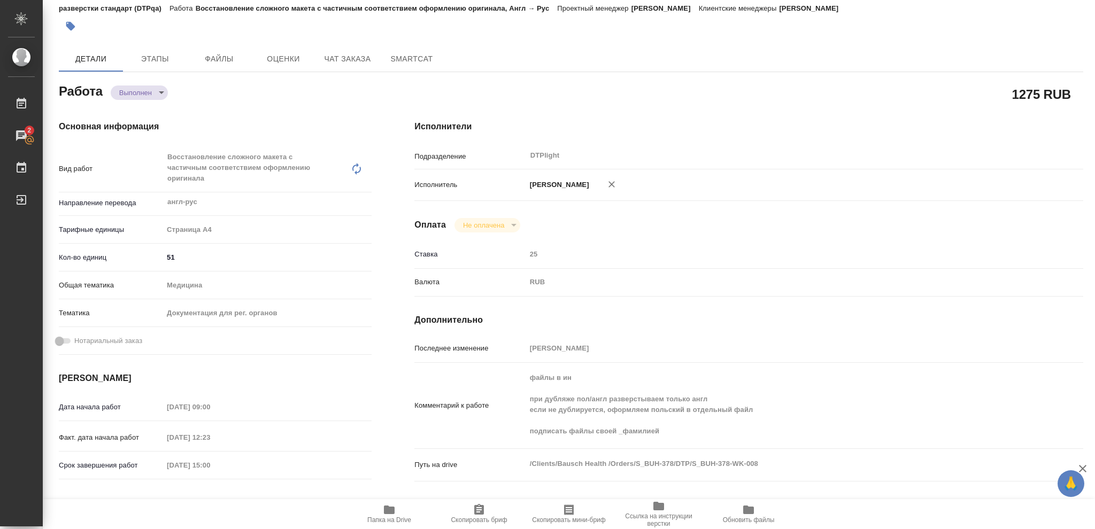
type textarea "x"
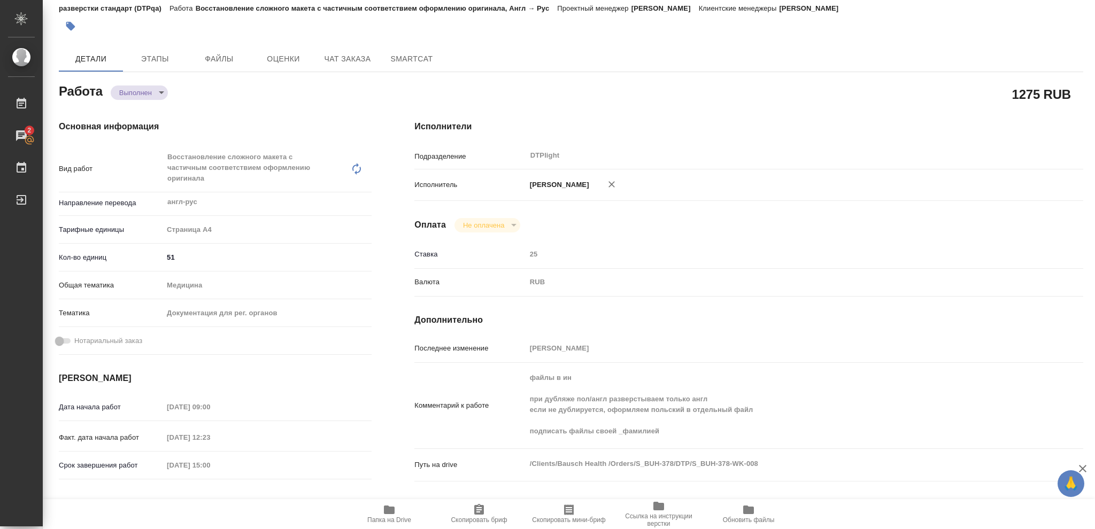
type textarea "x"
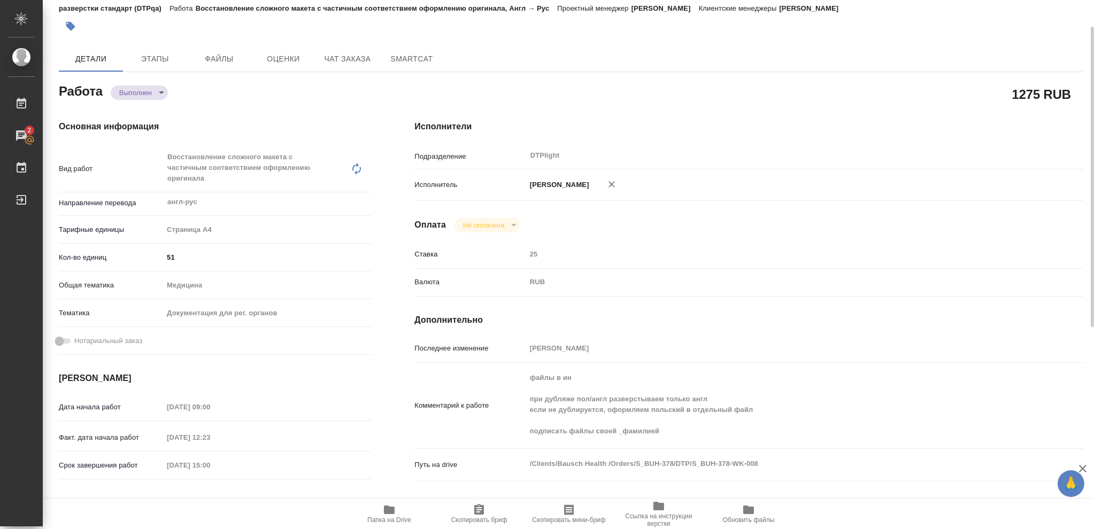
type textarea "x"
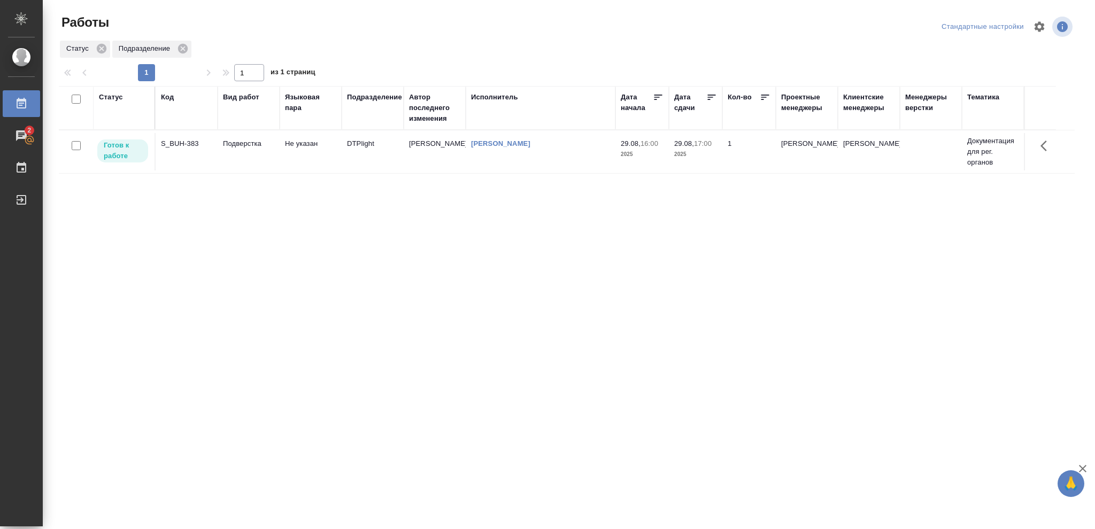
click at [645, 151] on p "2025" at bounding box center [642, 154] width 43 height 11
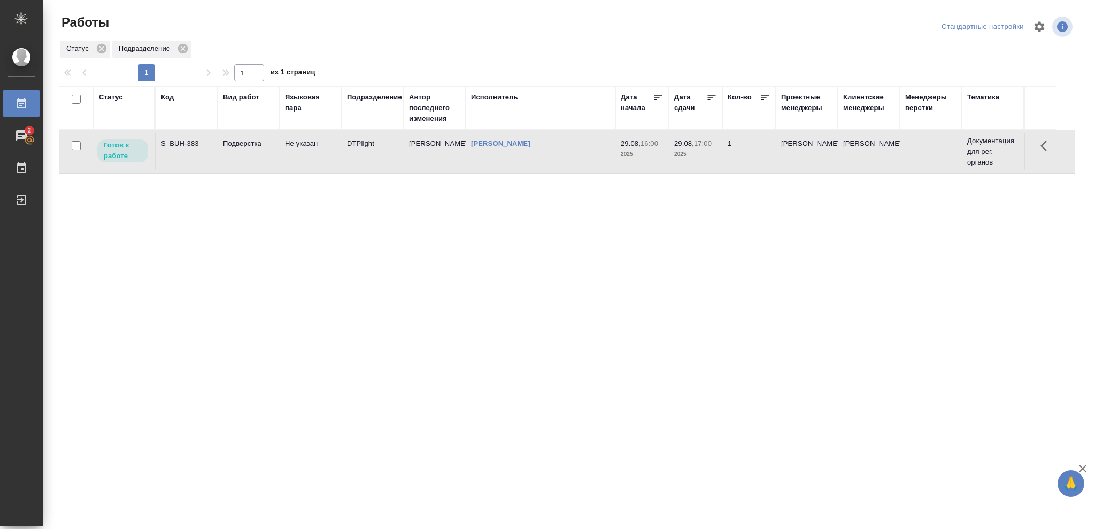
click at [645, 151] on p "2025" at bounding box center [642, 154] width 43 height 11
click at [437, 158] on td "[PERSON_NAME]" at bounding box center [435, 151] width 62 height 37
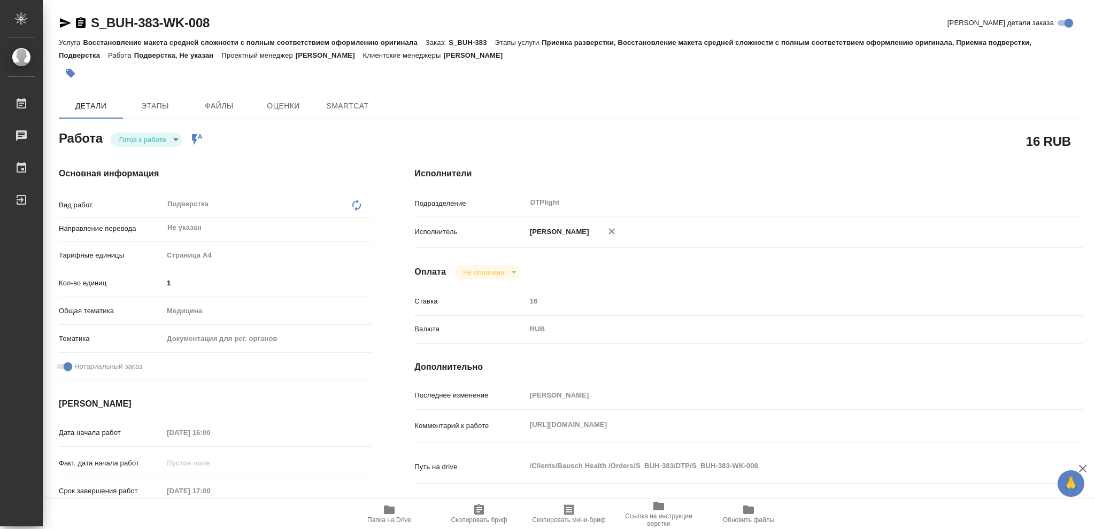
type textarea "x"
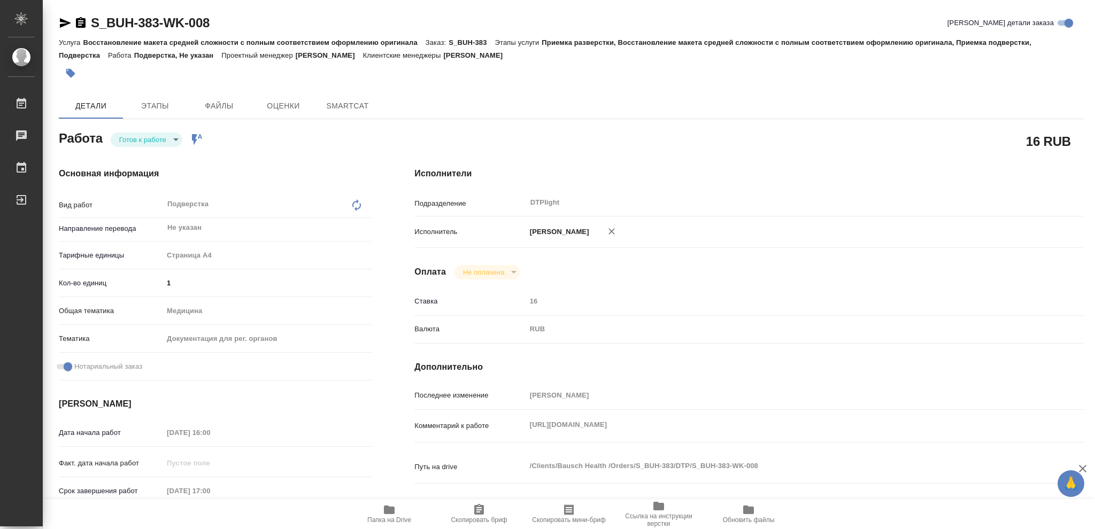
type textarea "x"
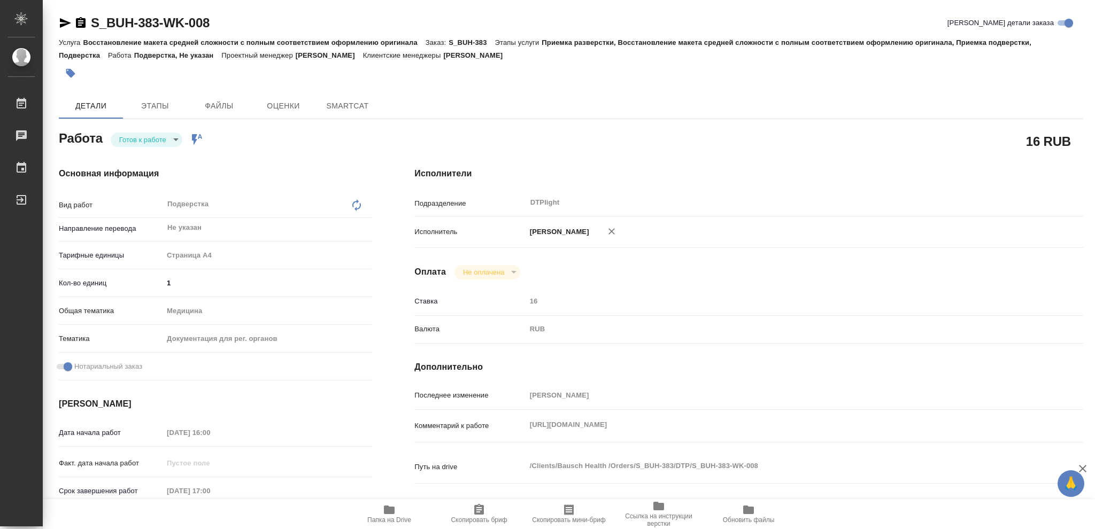
type textarea "x"
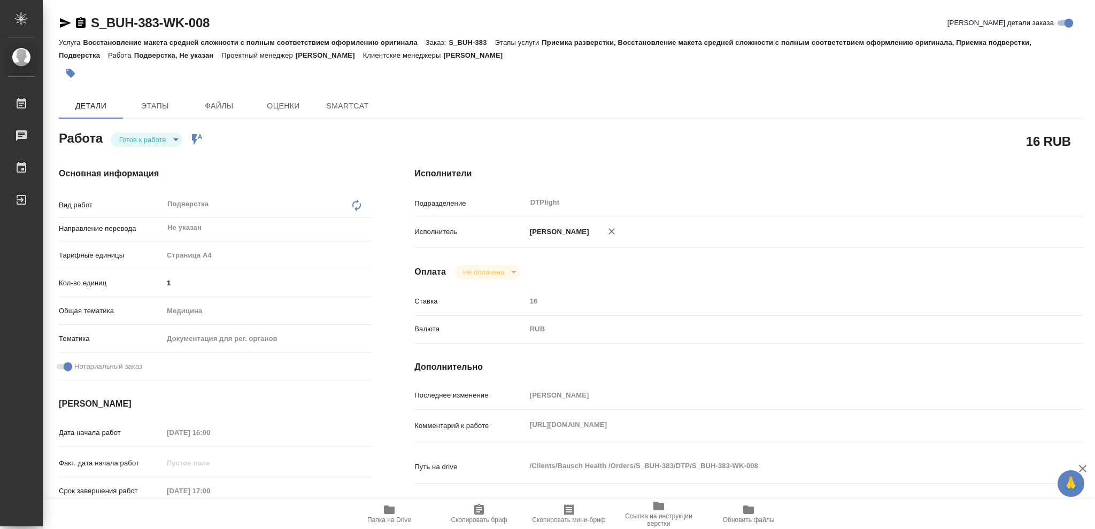
type textarea "x"
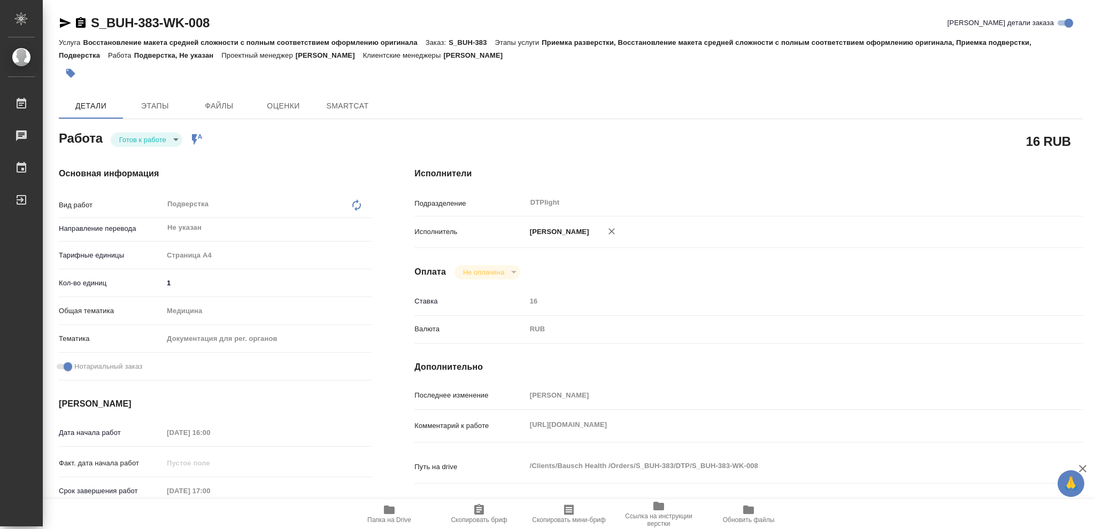
type textarea "x"
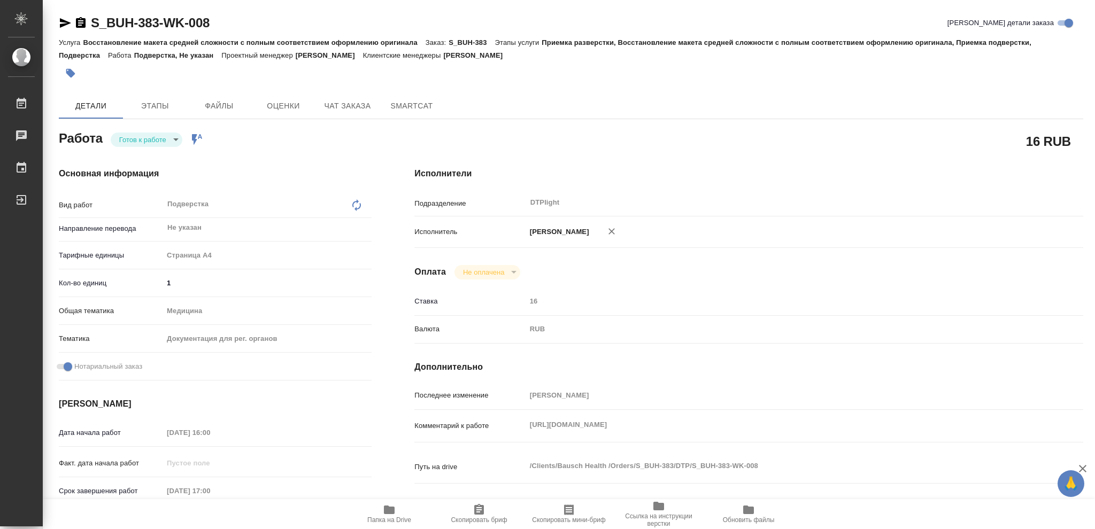
type textarea "x"
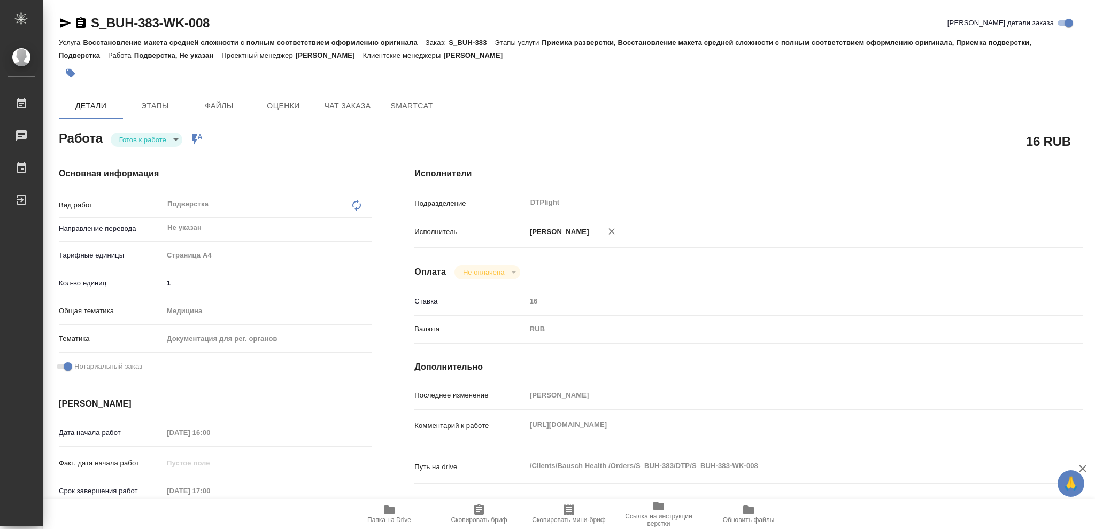
type textarea "x"
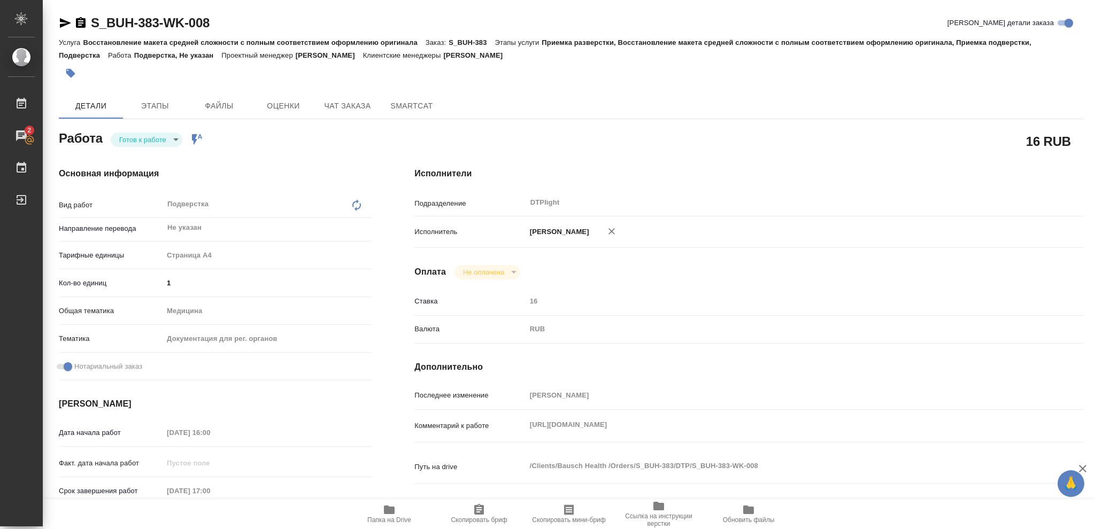
click at [385, 513] on icon "button" at bounding box center [389, 510] width 11 height 9
type textarea "x"
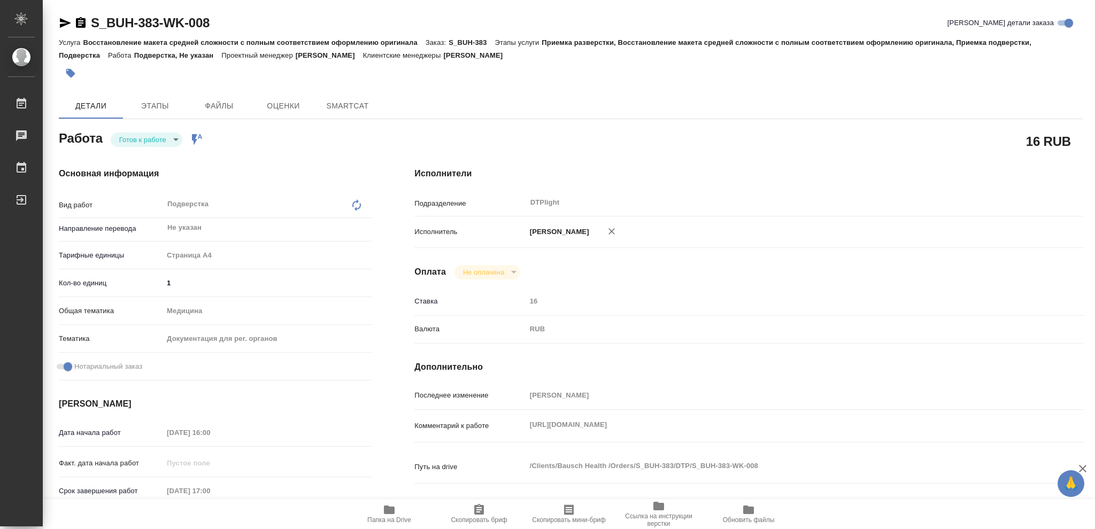
type textarea "x"
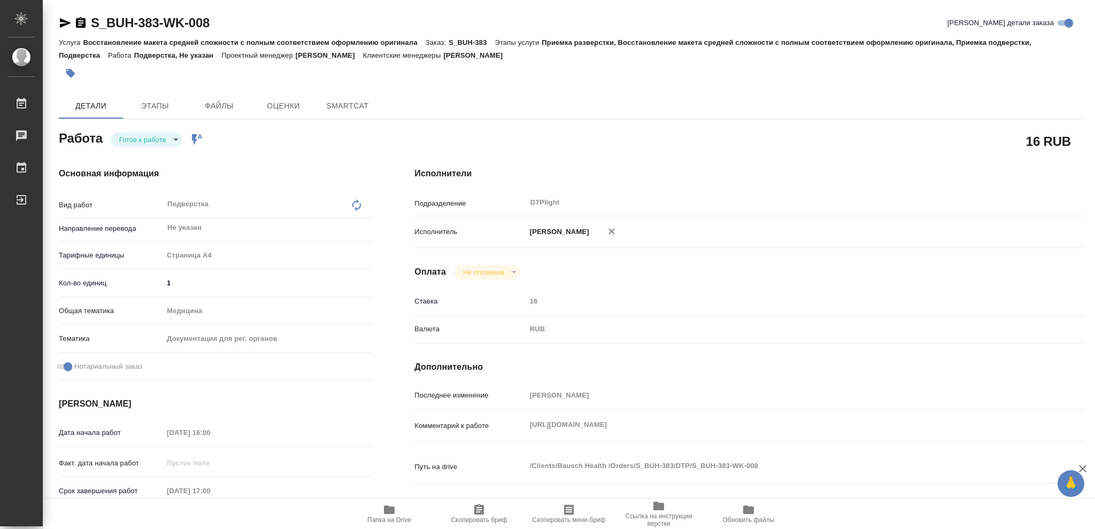
type textarea "x"
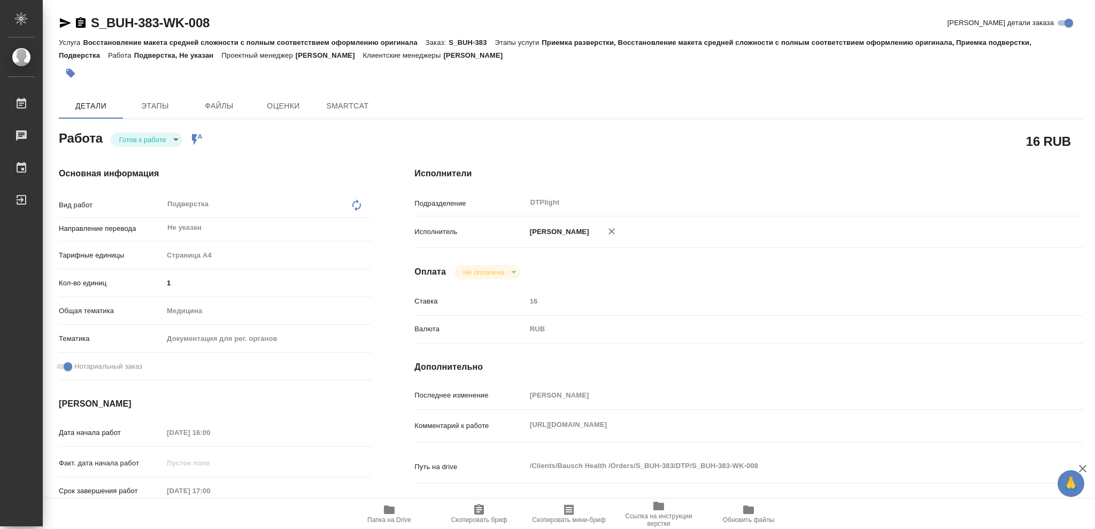
type textarea "x"
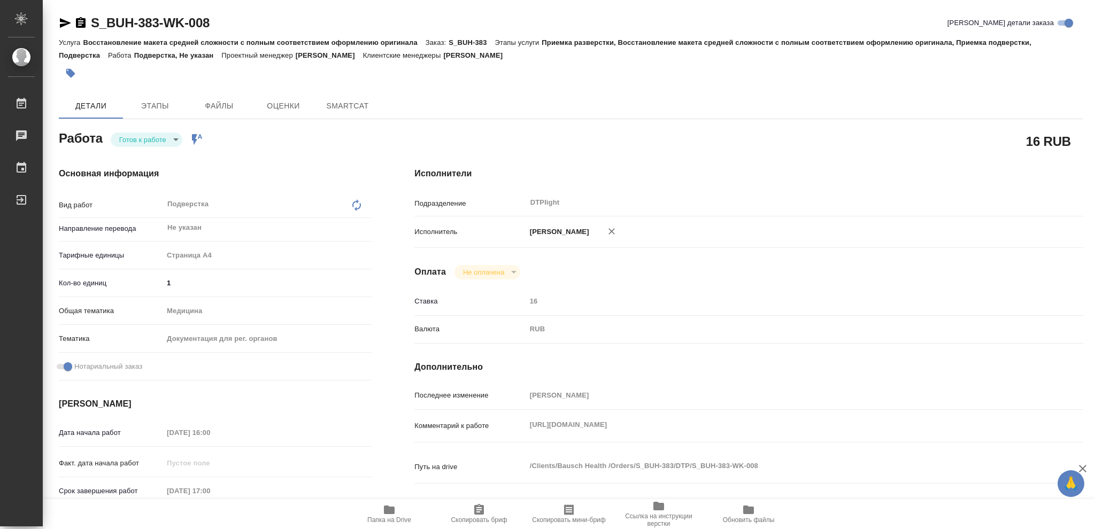
type textarea "x"
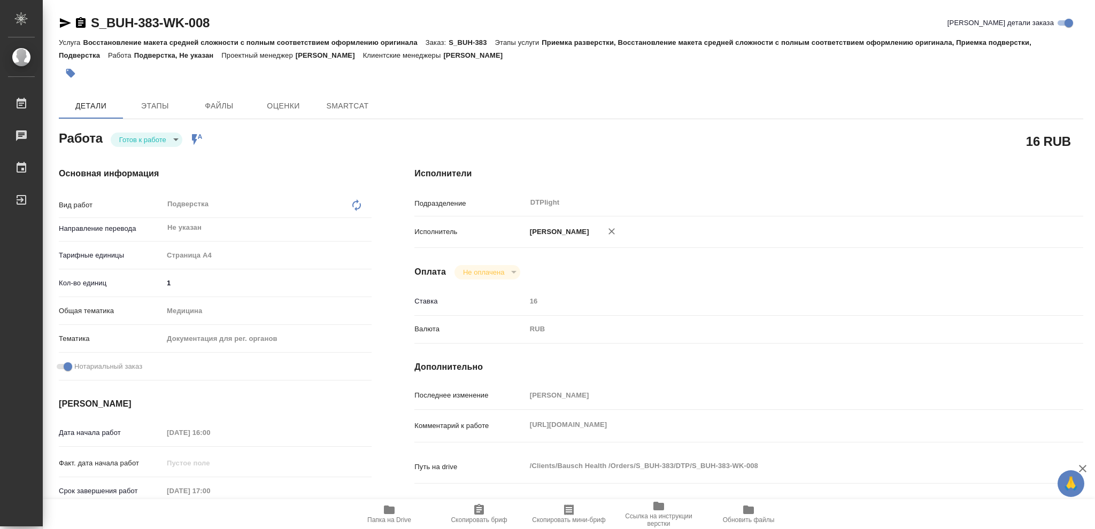
type textarea "x"
click at [389, 513] on icon "button" at bounding box center [389, 510] width 11 height 9
type textarea "x"
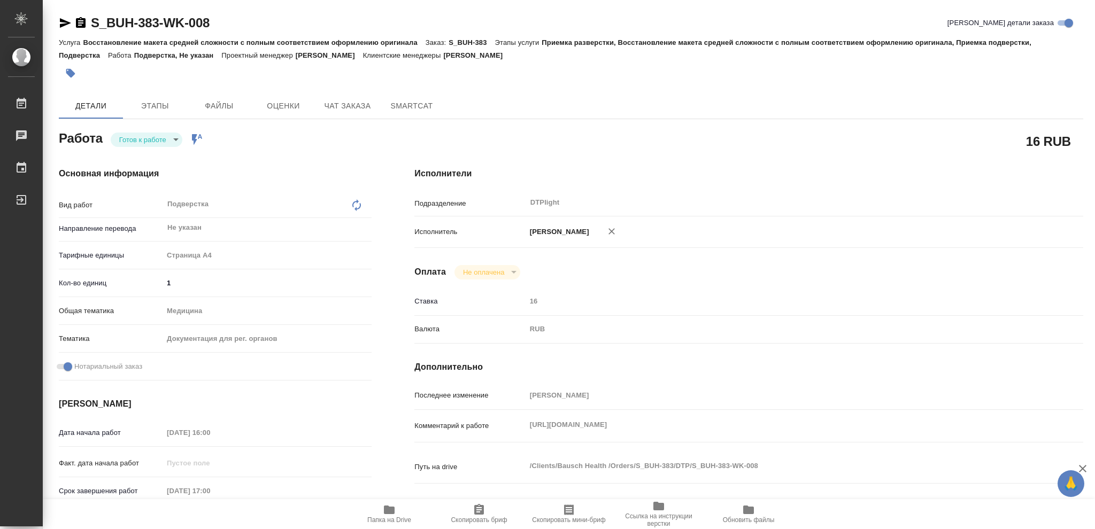
type textarea "x"
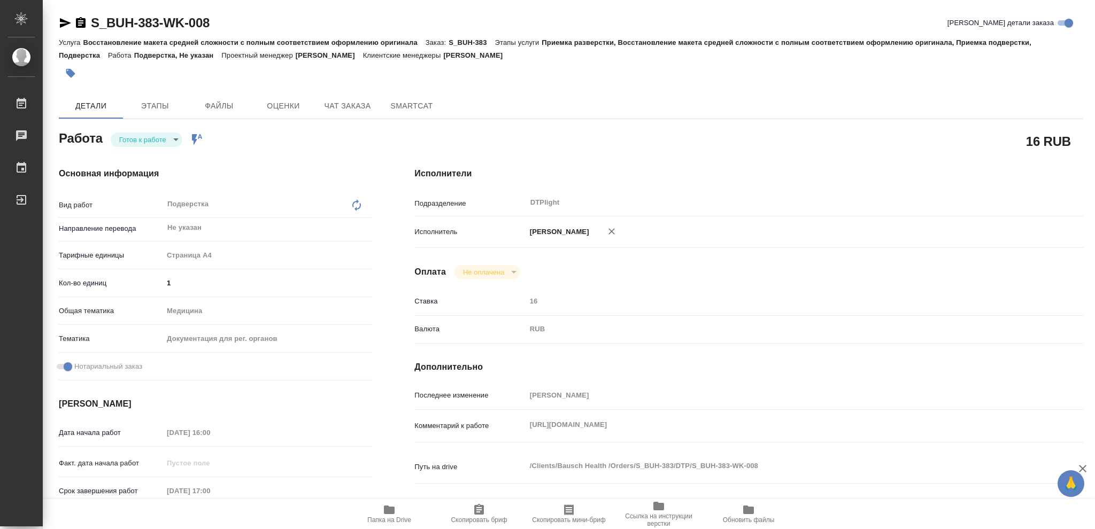
type textarea "x"
click at [175, 137] on body "🙏 .cls-1 fill:#fff; AWATERA Vasileva Olga Работы 2 Чаты График Выйти S_BUH-383-…" at bounding box center [547, 264] width 1095 height 529
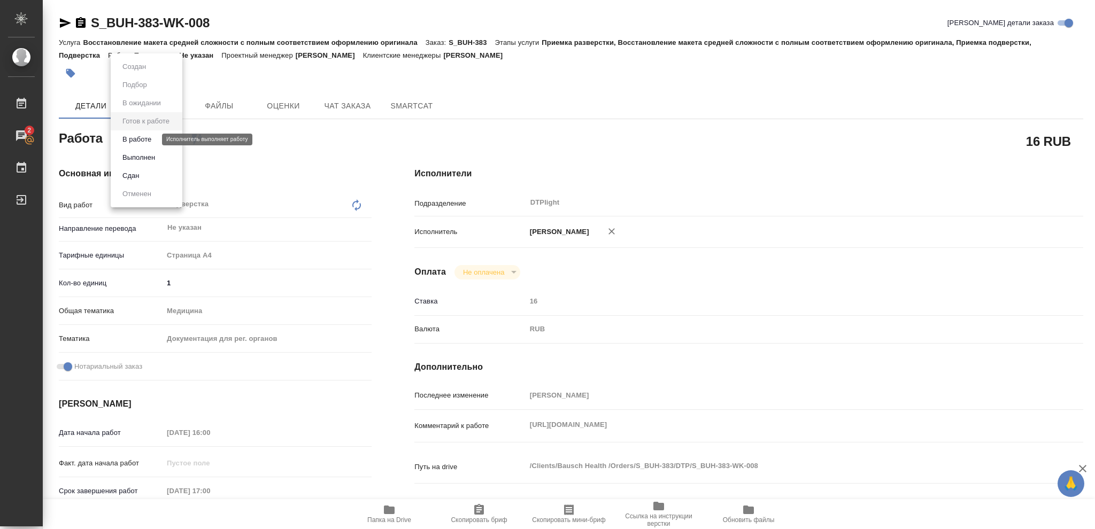
click at [141, 137] on button "В работе" at bounding box center [136, 140] width 35 height 12
type textarea "x"
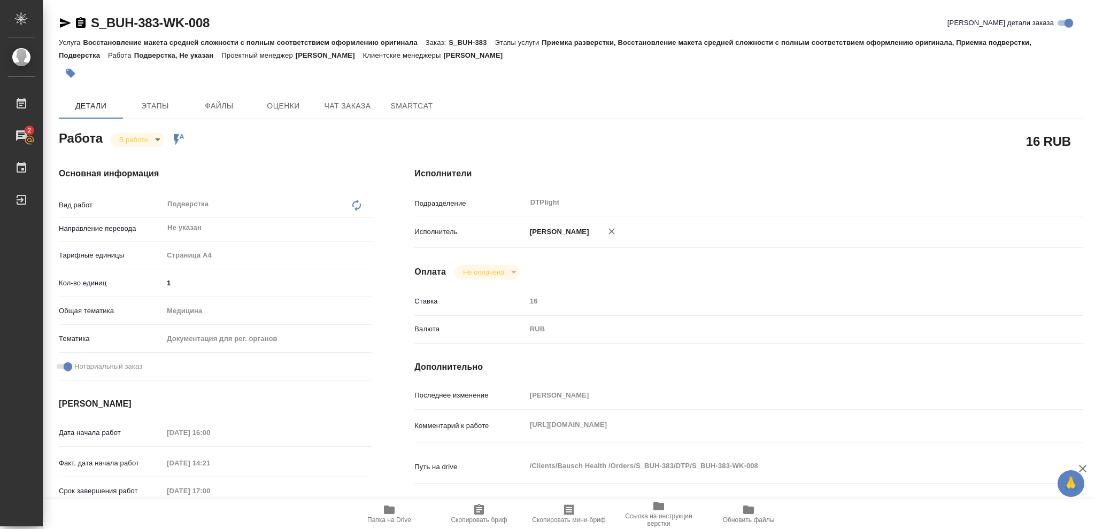
type textarea "x"
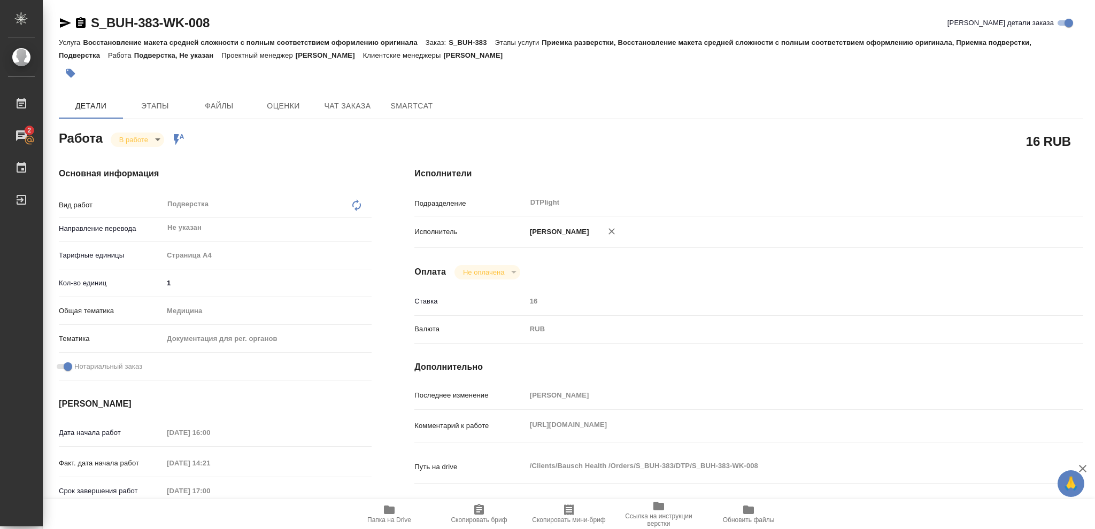
type textarea "x"
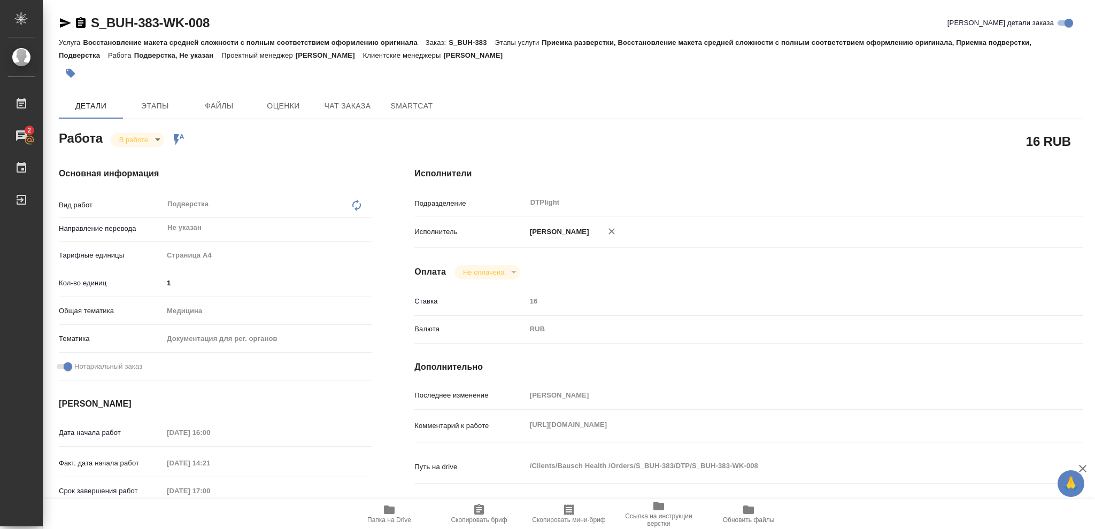
type textarea "x"
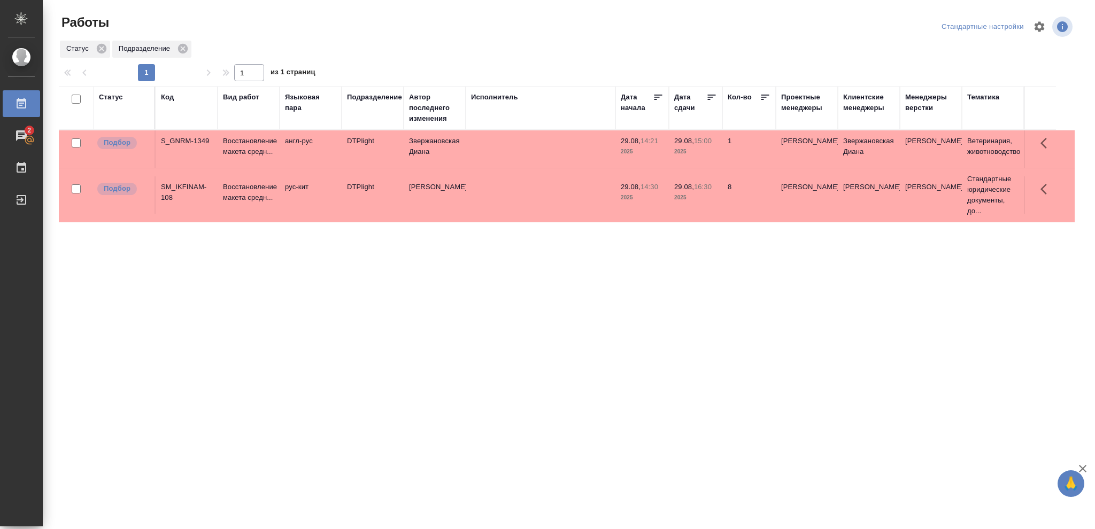
click at [695, 200] on p "2025" at bounding box center [695, 197] width 43 height 11
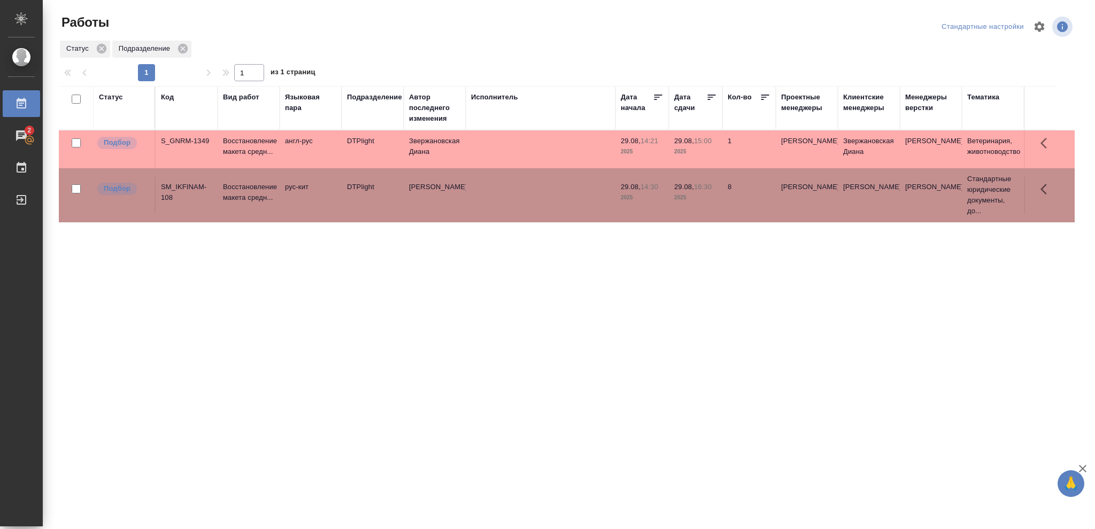
click at [695, 200] on p "2025" at bounding box center [695, 197] width 43 height 11
